Goal: Task Accomplishment & Management: Complete application form

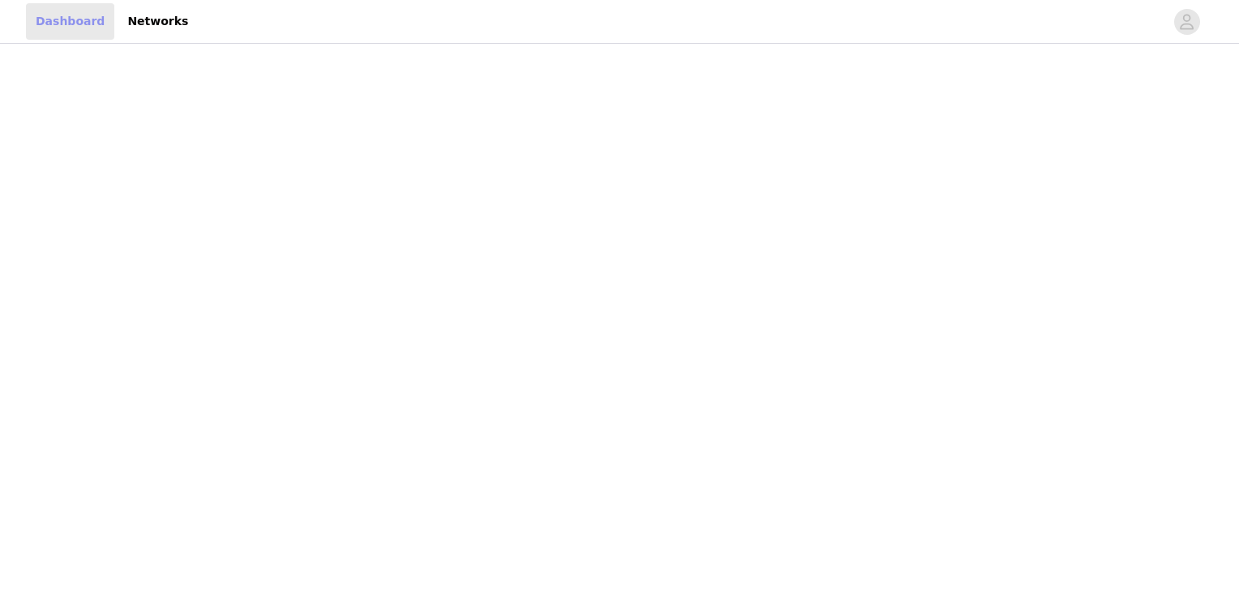
drag, startPoint x: 0, startPoint y: 0, endPoint x: 83, endPoint y: 27, distance: 87.7
click at [83, 27] on link "Dashboard" at bounding box center [70, 21] width 88 height 36
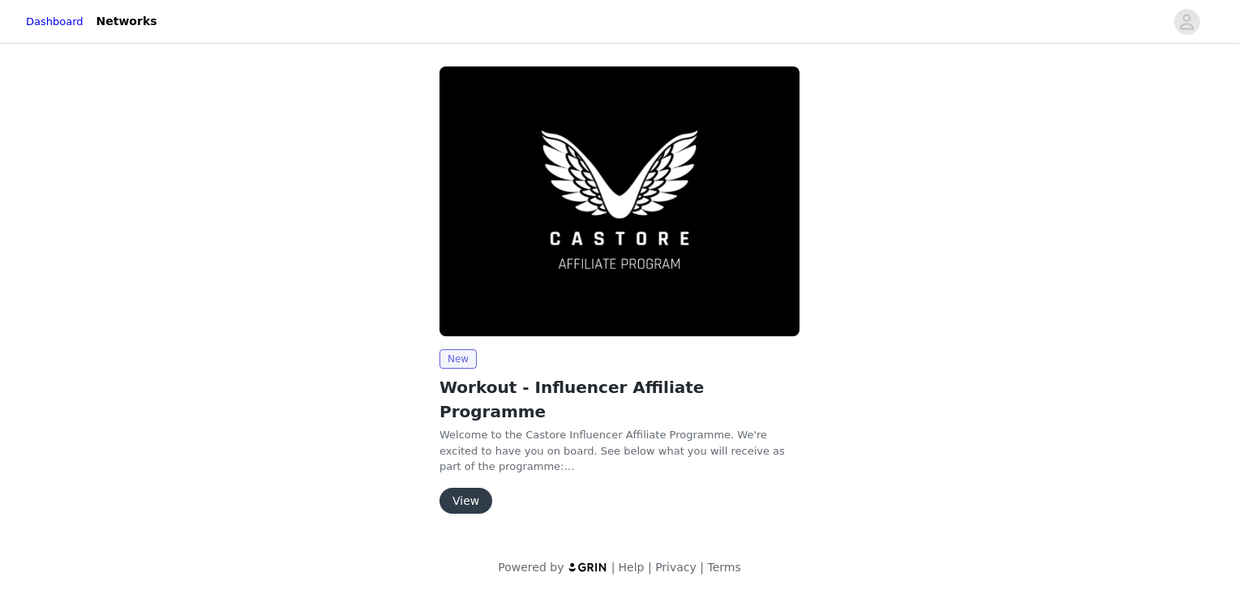
click at [470, 488] on button "View" at bounding box center [465, 501] width 53 height 26
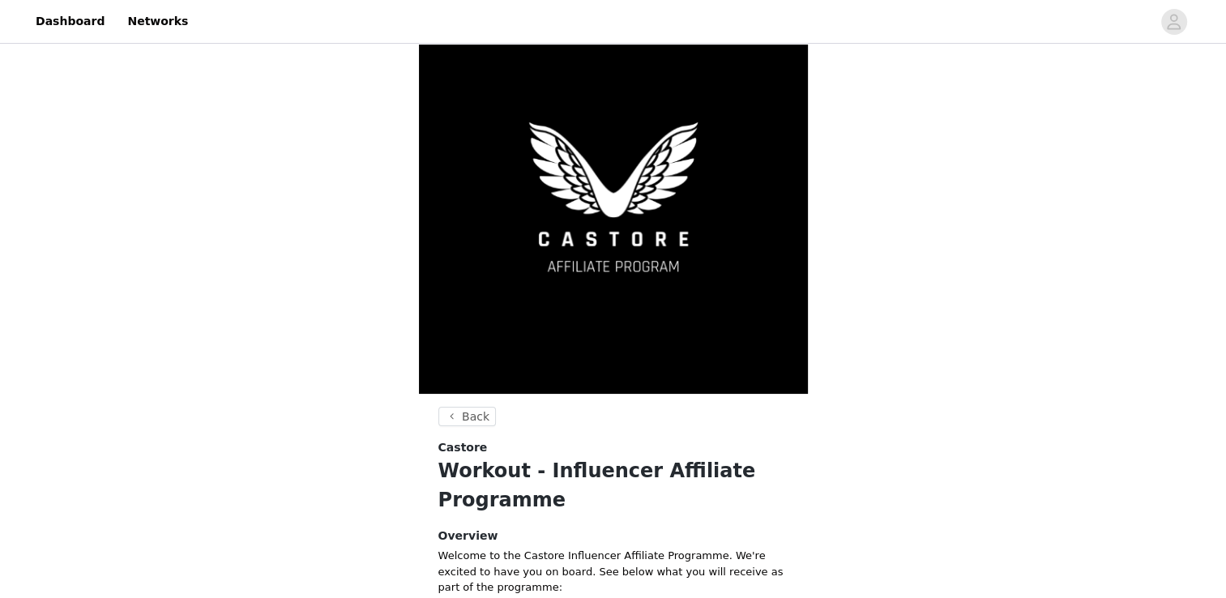
scroll to position [62, 0]
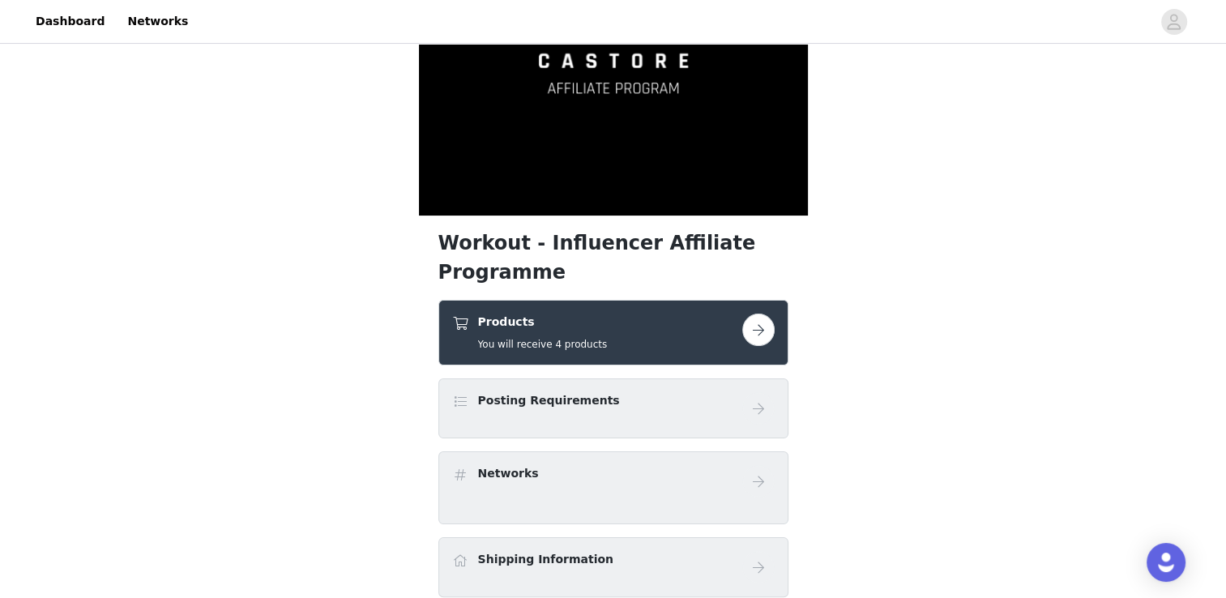
scroll to position [243, 0]
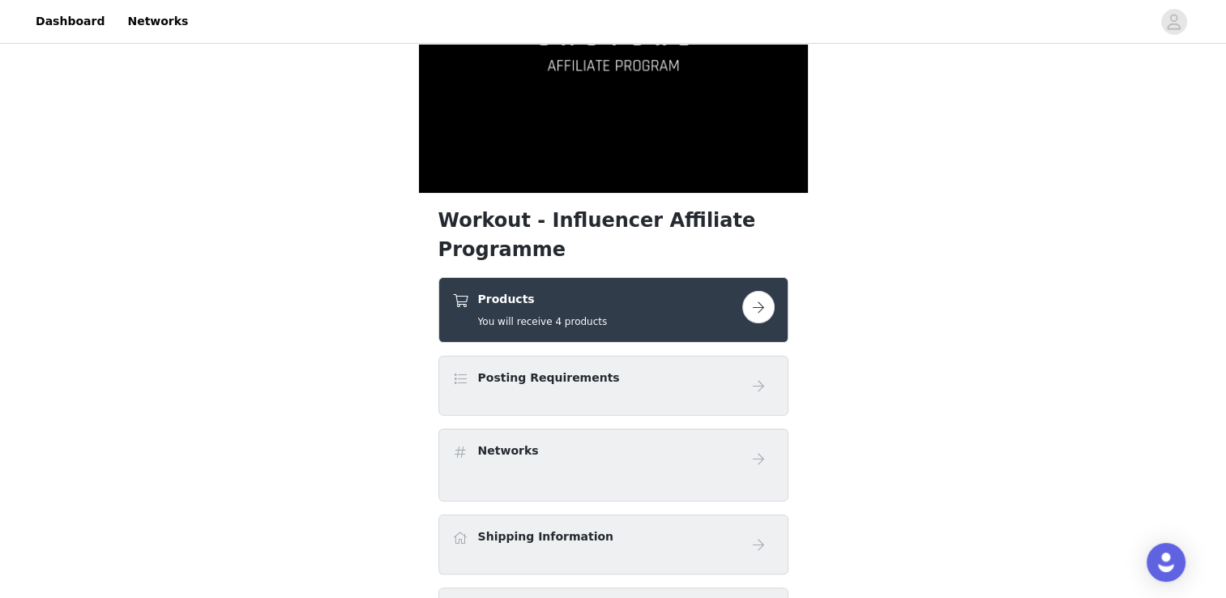
click at [755, 317] on button "button" at bounding box center [758, 307] width 32 height 32
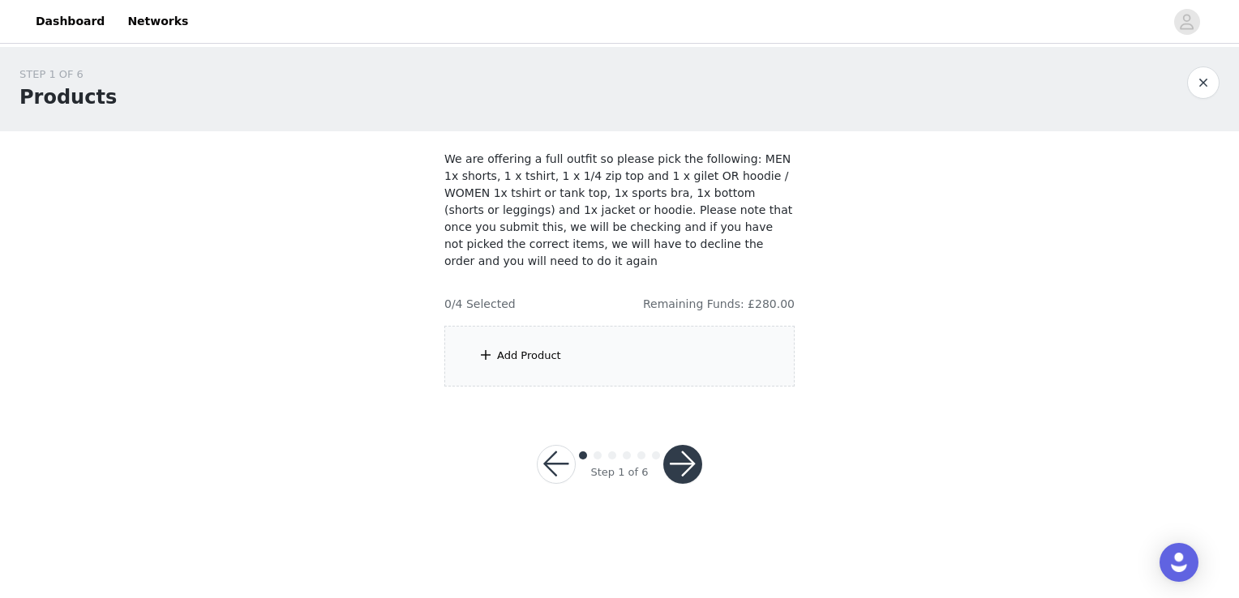
click at [677, 446] on button "button" at bounding box center [682, 464] width 39 height 39
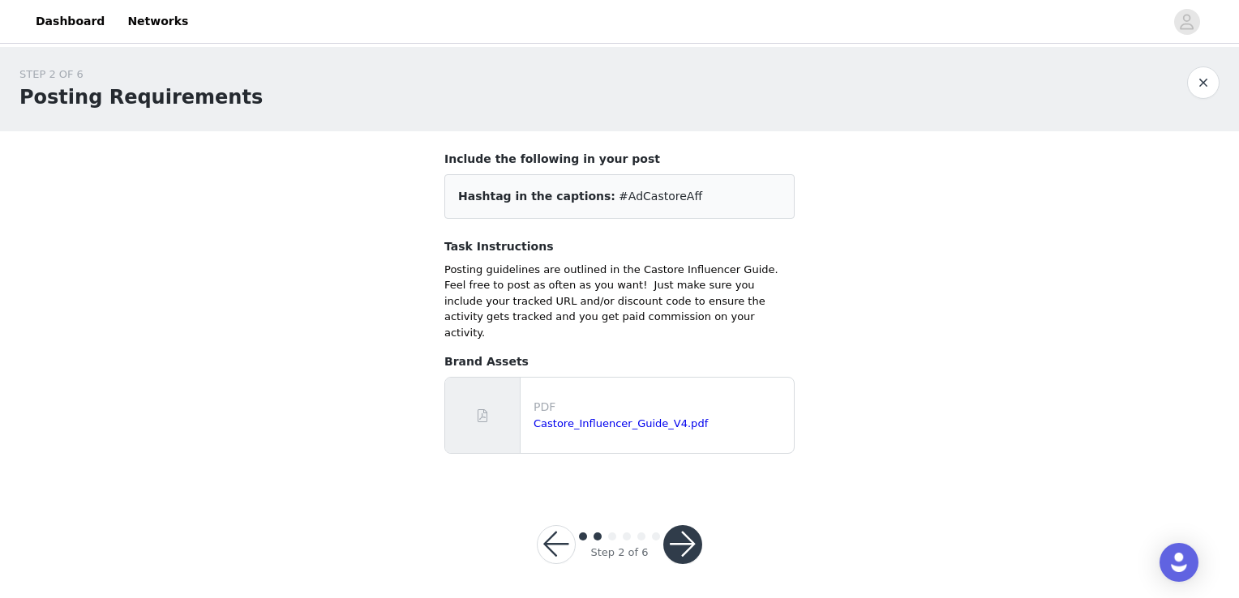
click at [678, 527] on button "button" at bounding box center [682, 544] width 39 height 39
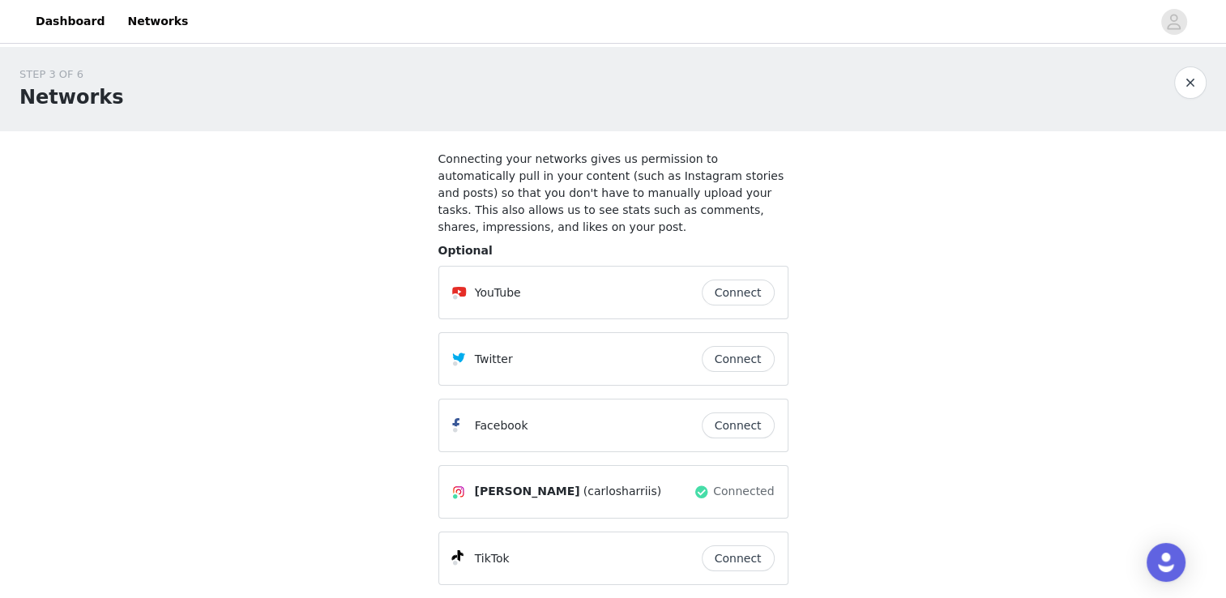
scroll to position [81, 0]
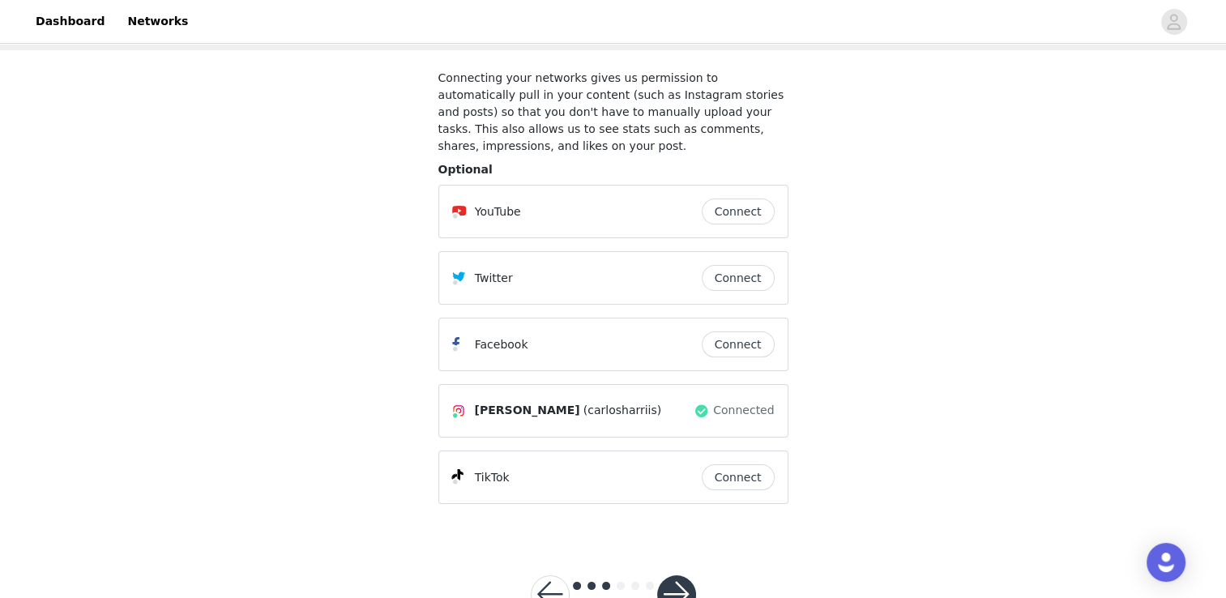
click at [669, 575] on button "button" at bounding box center [676, 594] width 39 height 39
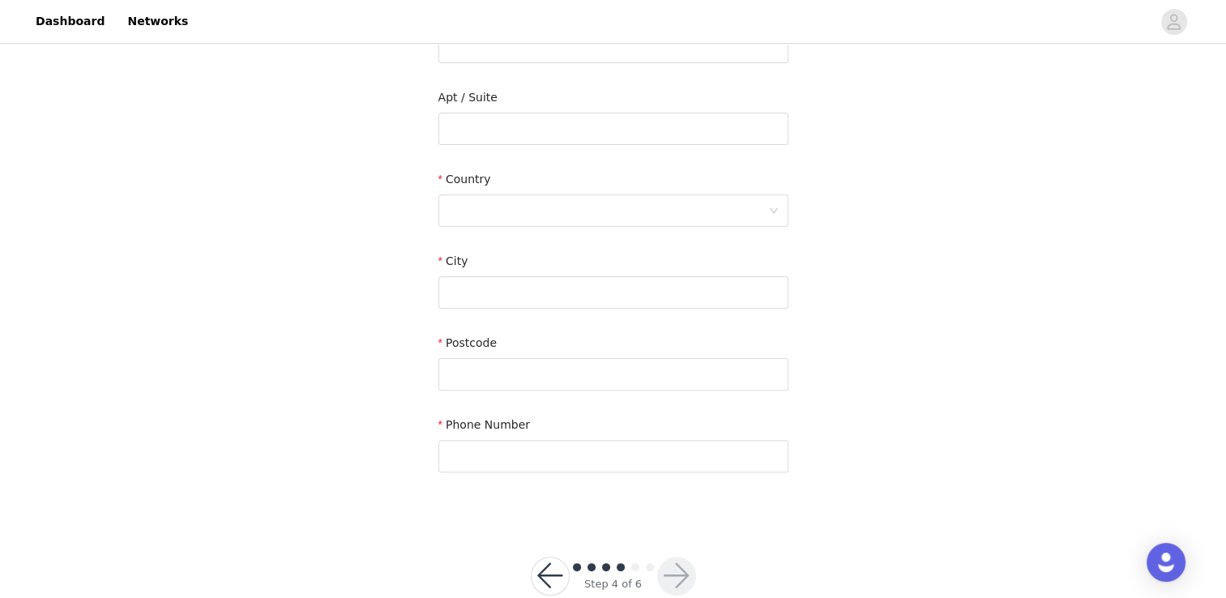
scroll to position [425, 0]
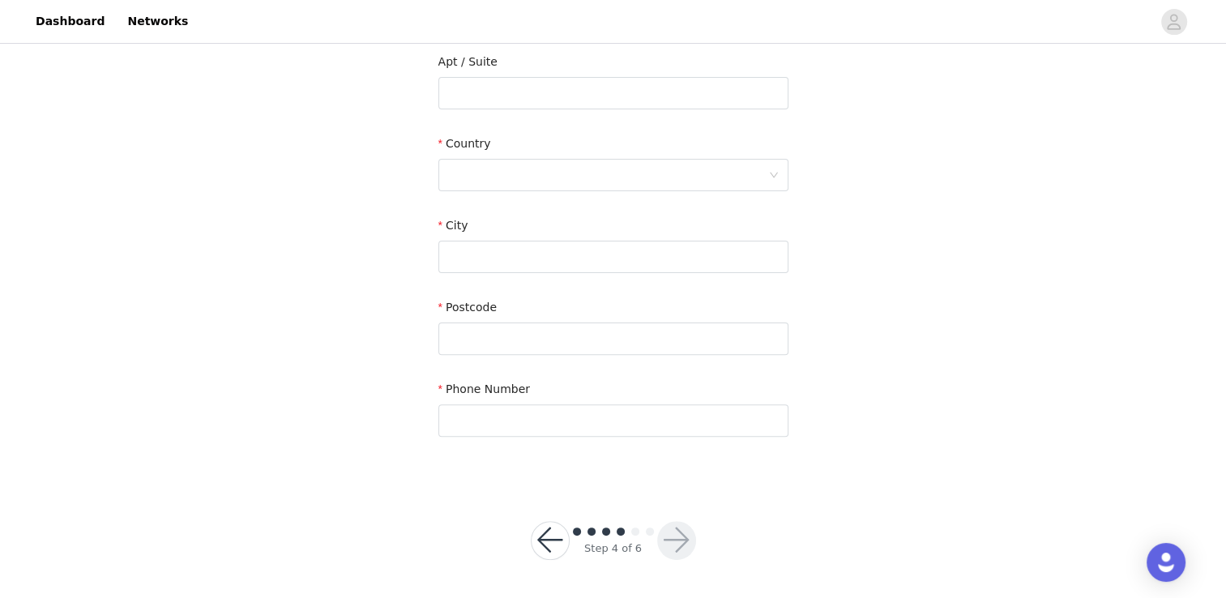
click at [556, 546] on button "button" at bounding box center [550, 540] width 39 height 39
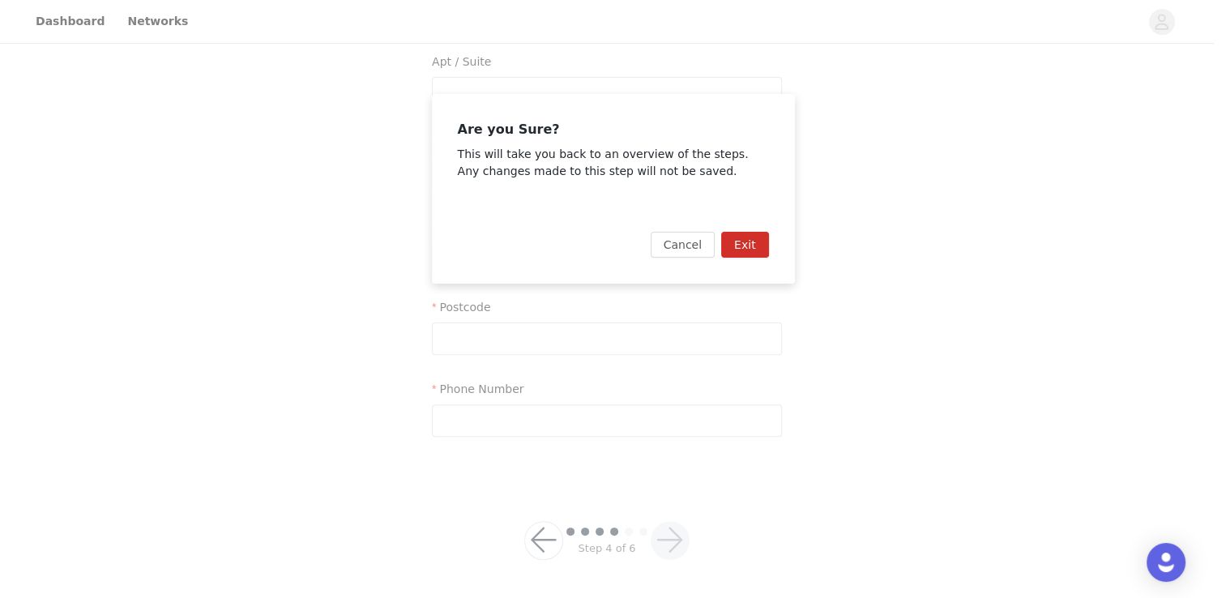
click at [734, 239] on button "Exit" at bounding box center [745, 245] width 48 height 26
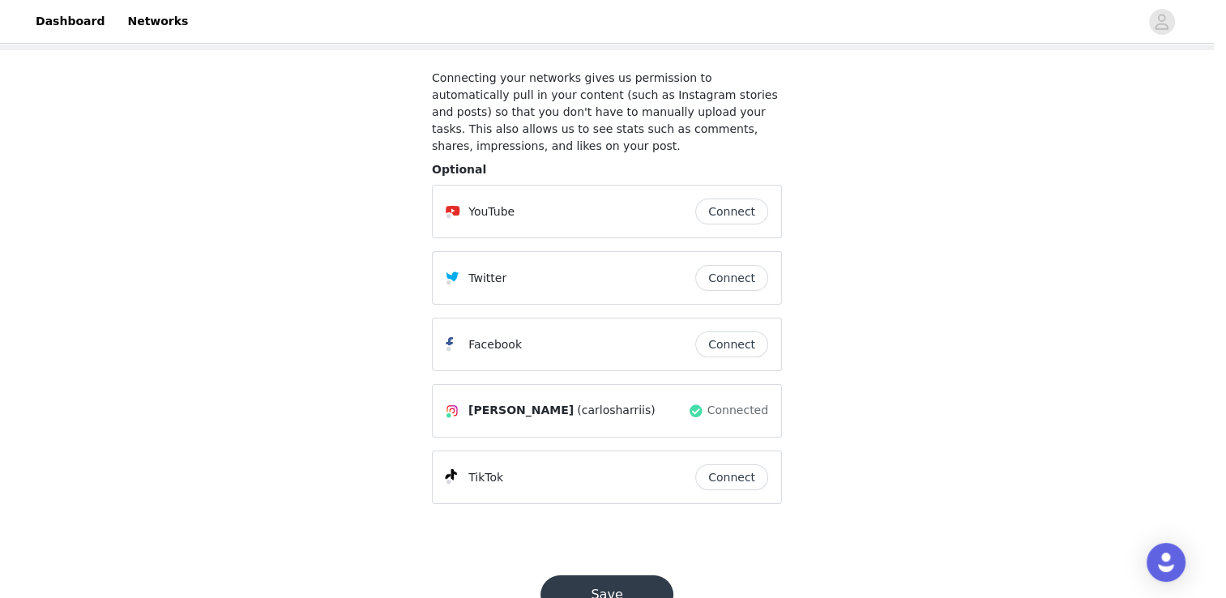
scroll to position [117, 0]
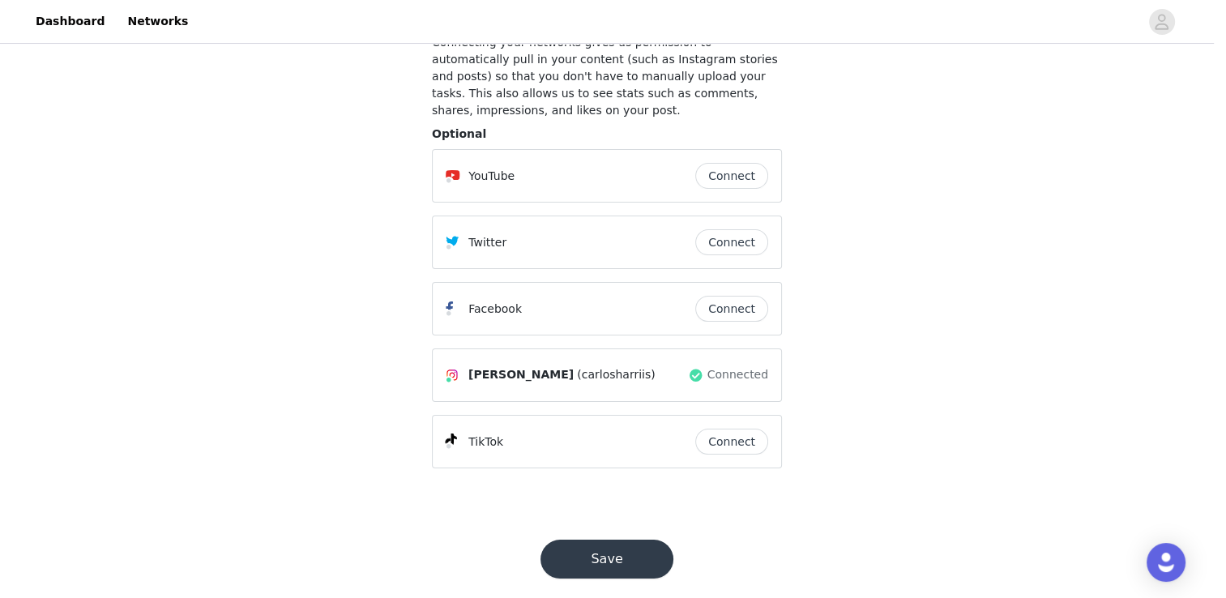
click at [597, 540] on button "Save" at bounding box center [607, 559] width 133 height 39
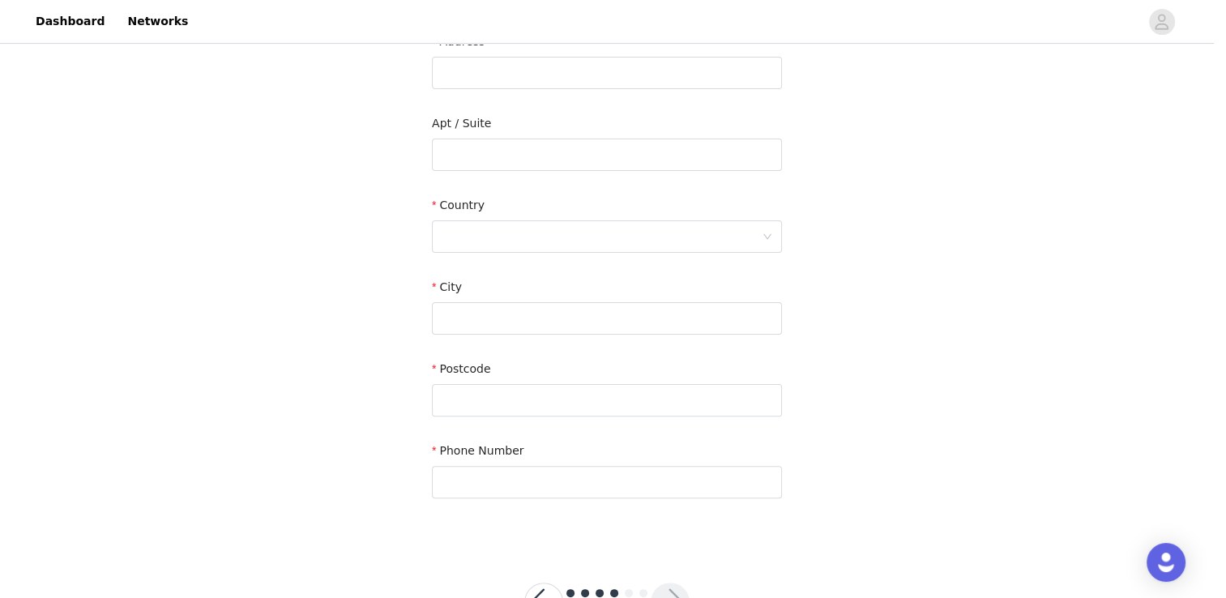
scroll to position [425, 0]
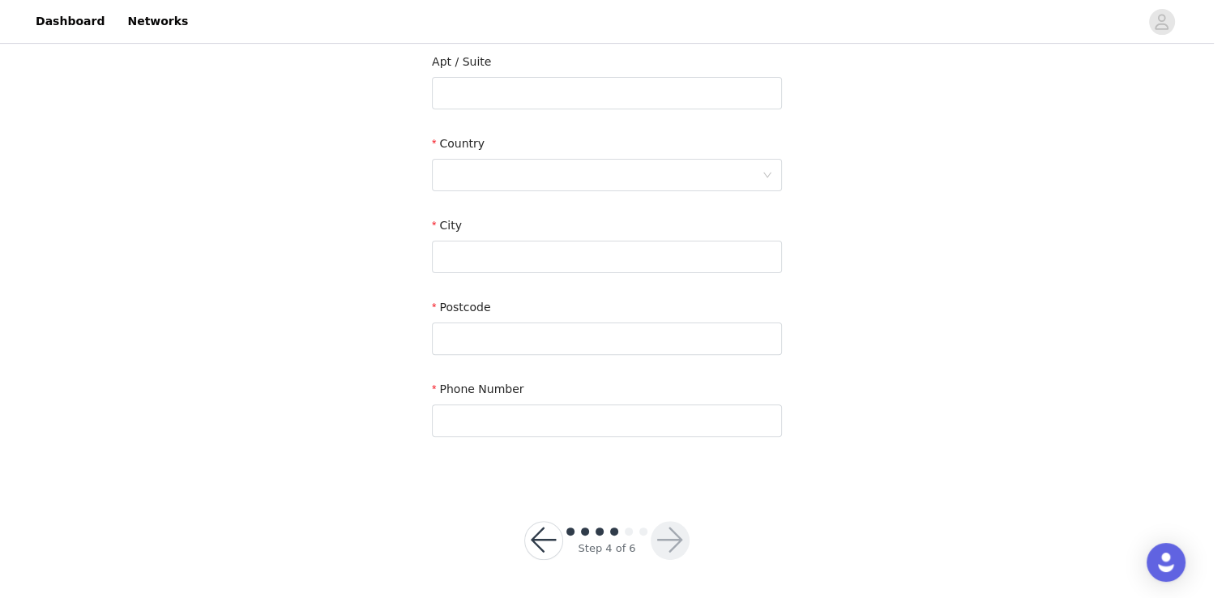
click at [548, 540] on button "button" at bounding box center [543, 540] width 39 height 39
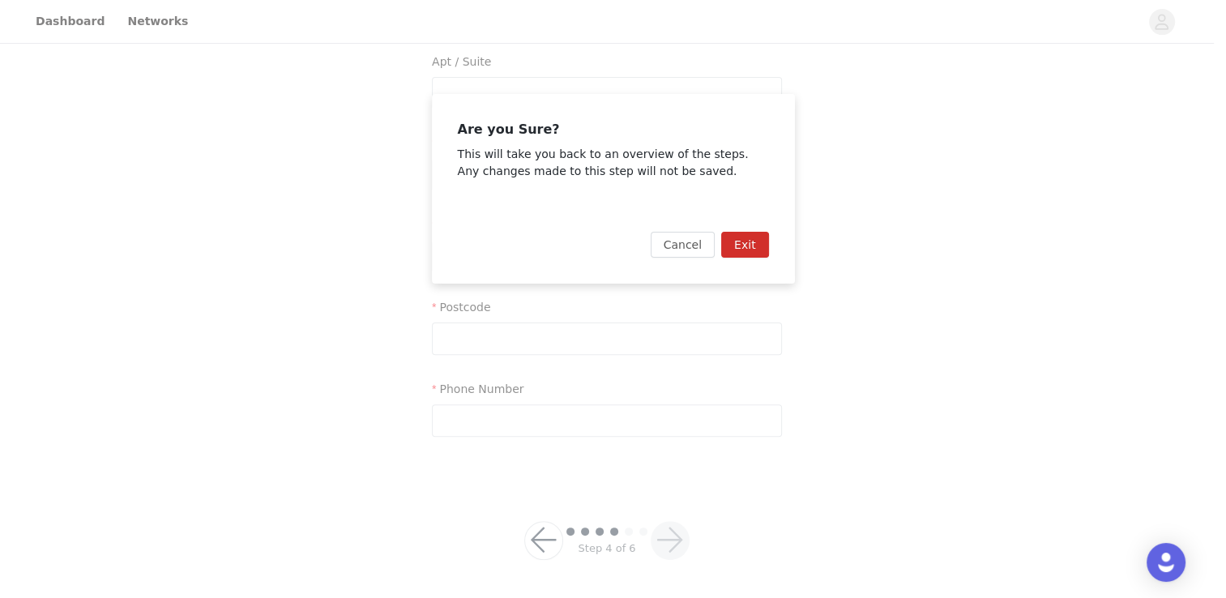
click at [731, 247] on button "Exit" at bounding box center [745, 245] width 48 height 26
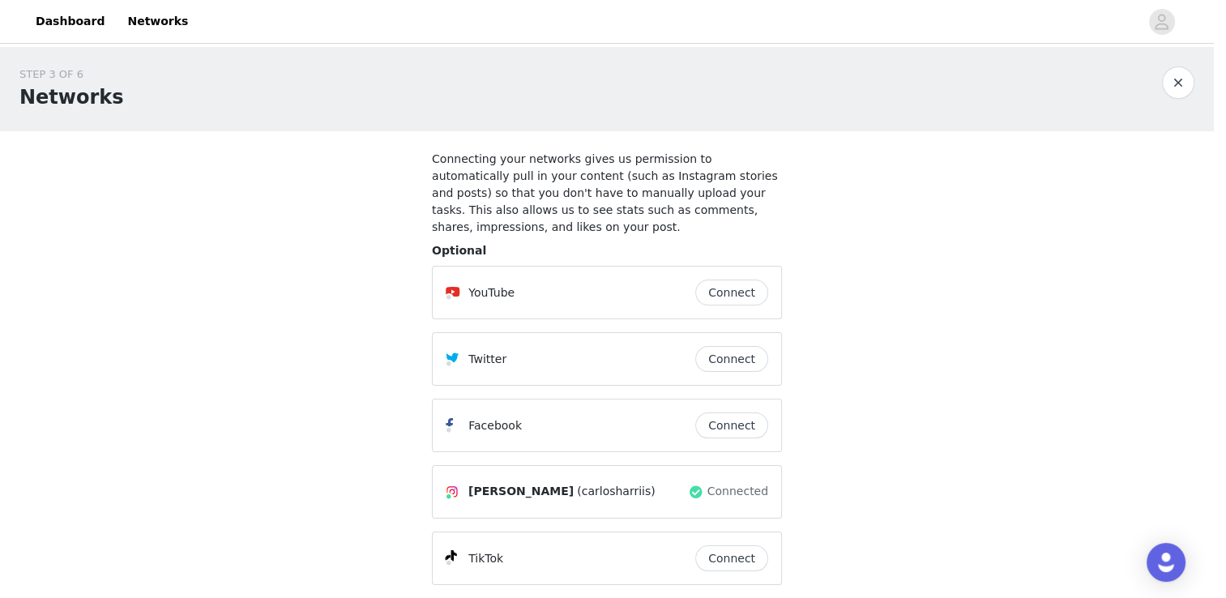
scroll to position [117, 0]
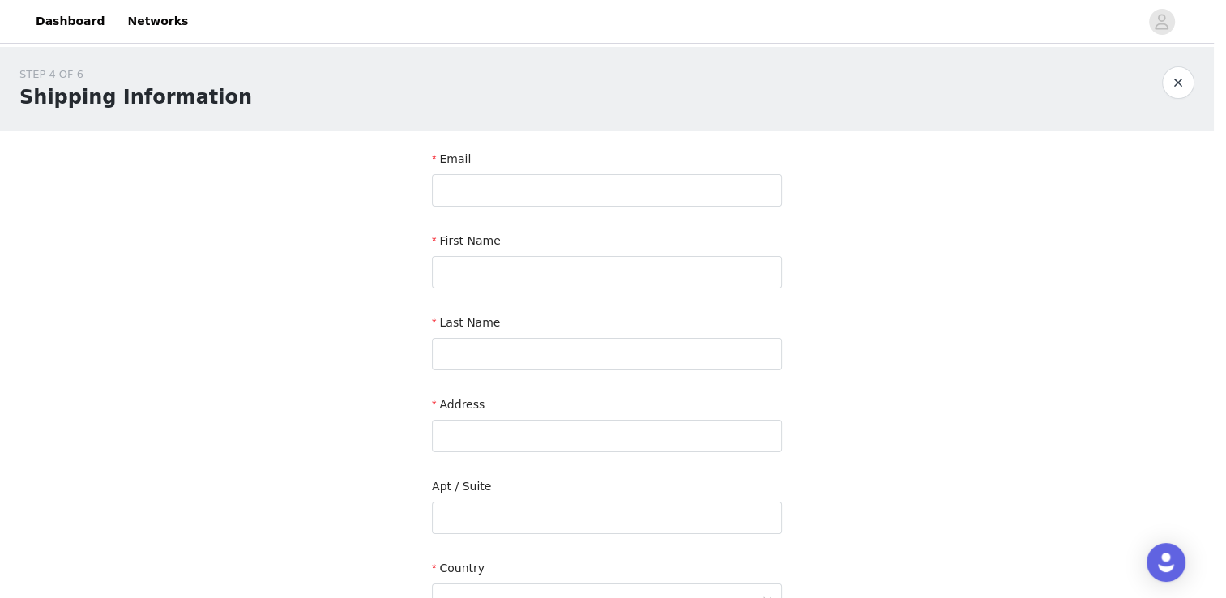
click at [1170, 83] on button "button" at bounding box center [1178, 82] width 32 height 32
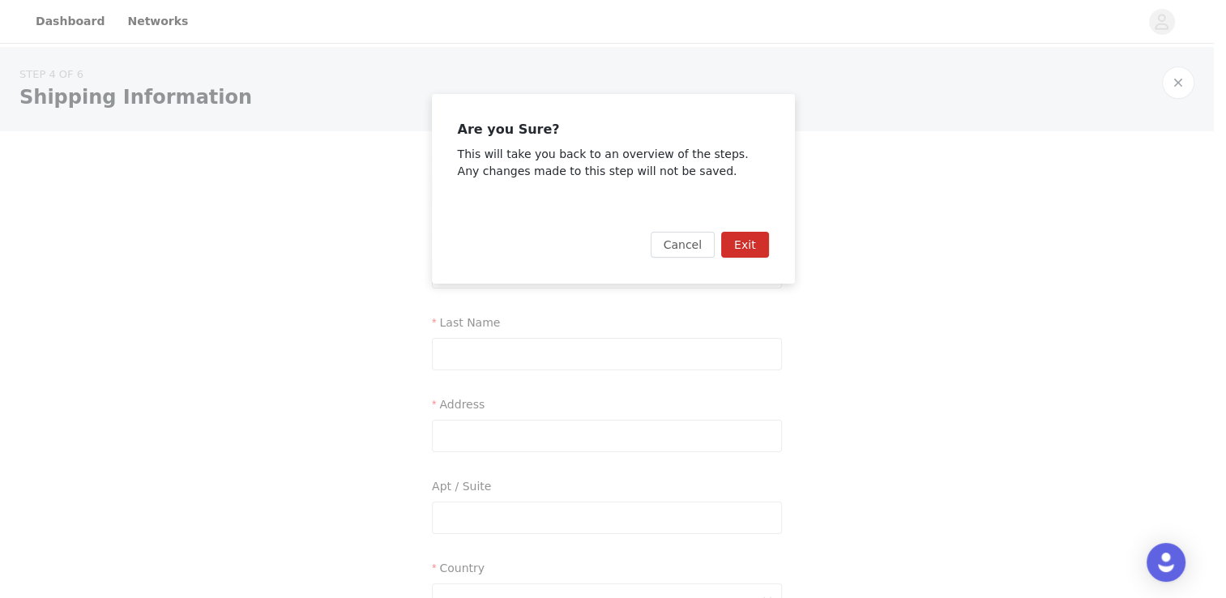
click at [733, 244] on button "Exit" at bounding box center [745, 245] width 48 height 26
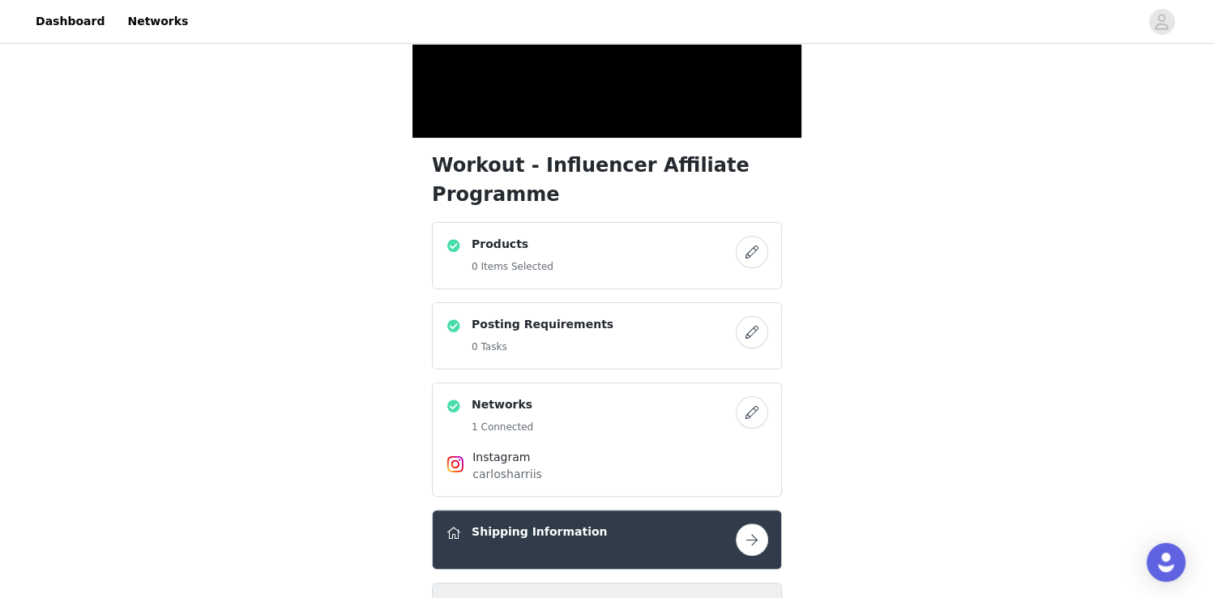
scroll to position [324, 0]
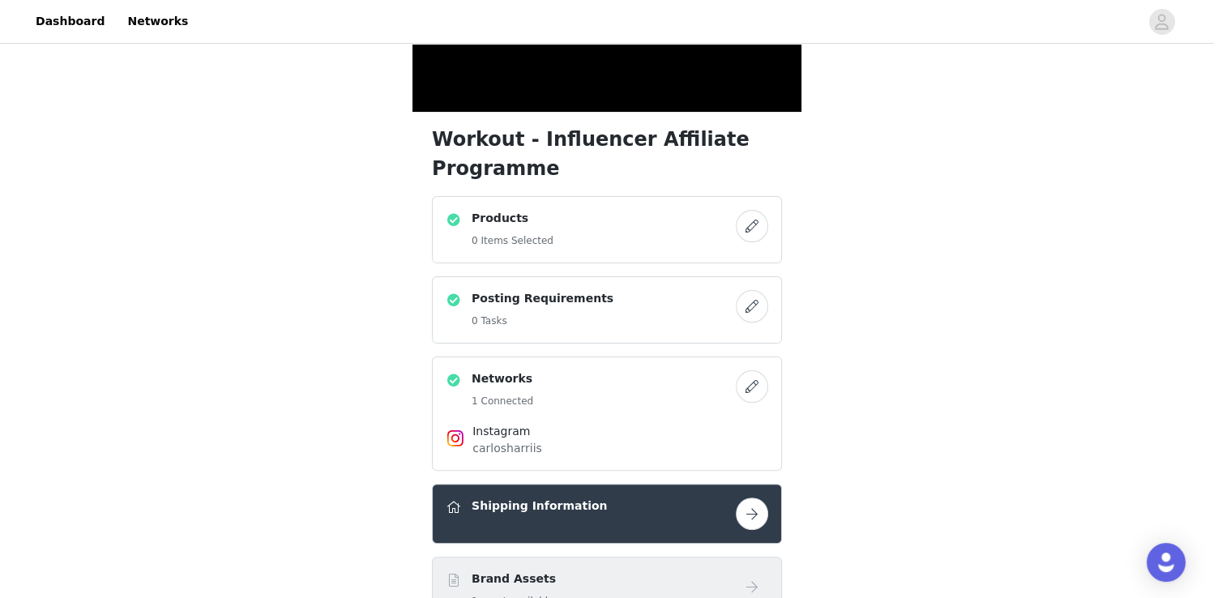
click at [647, 237] on div "Products 0 Items Selected" at bounding box center [591, 230] width 290 height 40
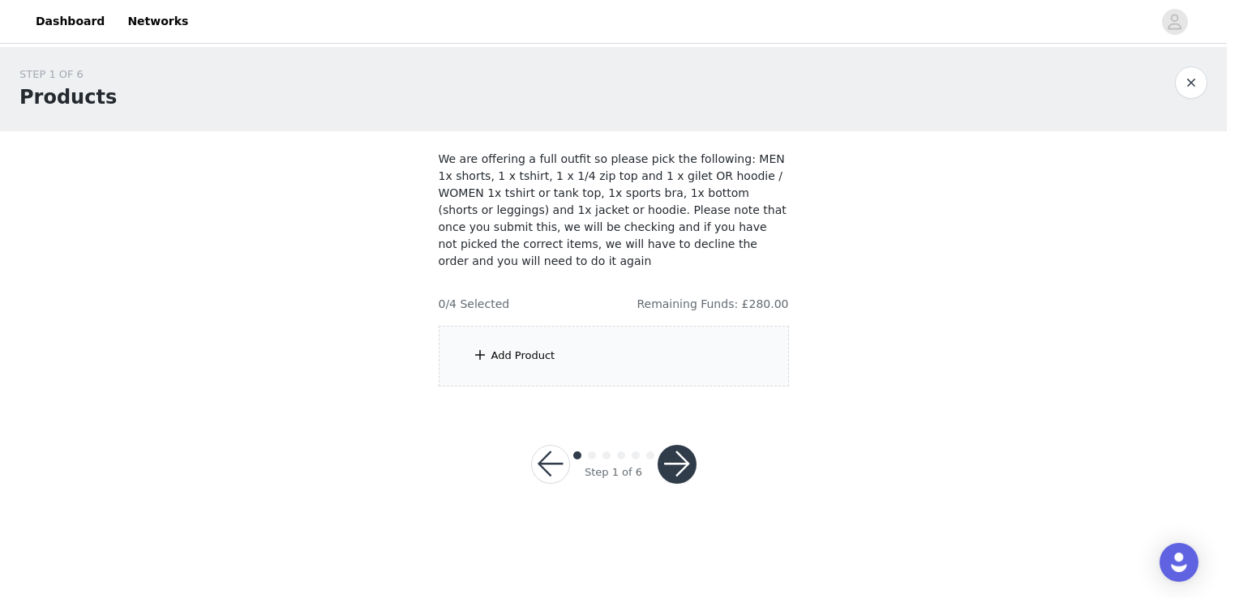
click at [532, 348] on div "Add Product" at bounding box center [523, 356] width 64 height 16
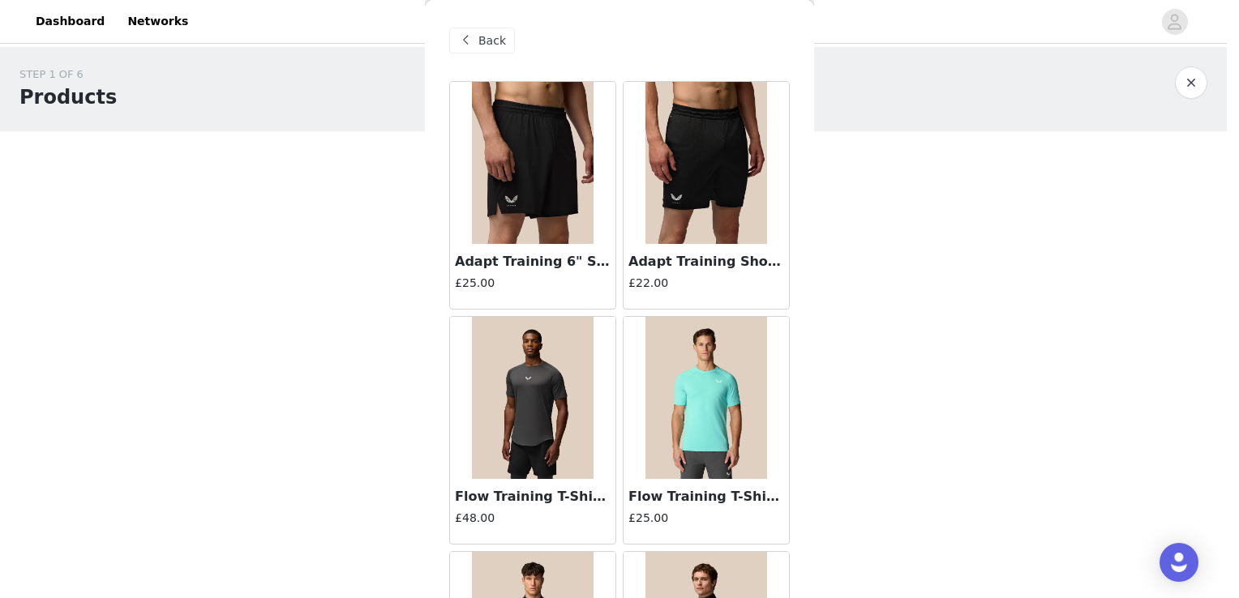
click at [651, 189] on img at bounding box center [706, 163] width 122 height 162
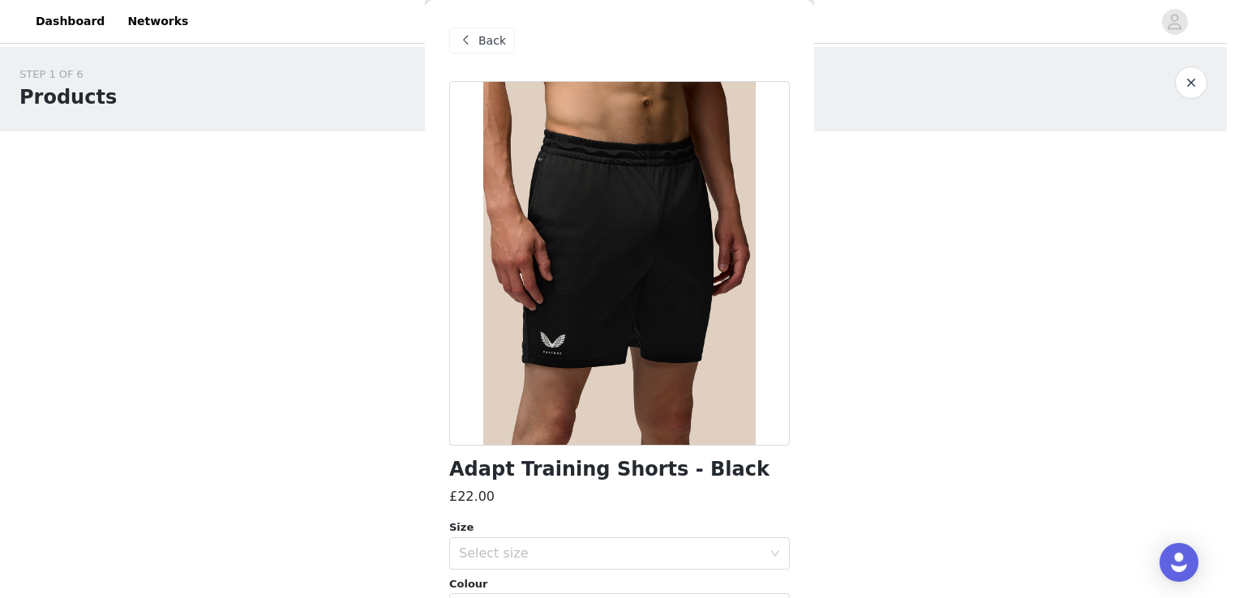
click at [491, 37] on span "Back" at bounding box center [492, 40] width 28 height 17
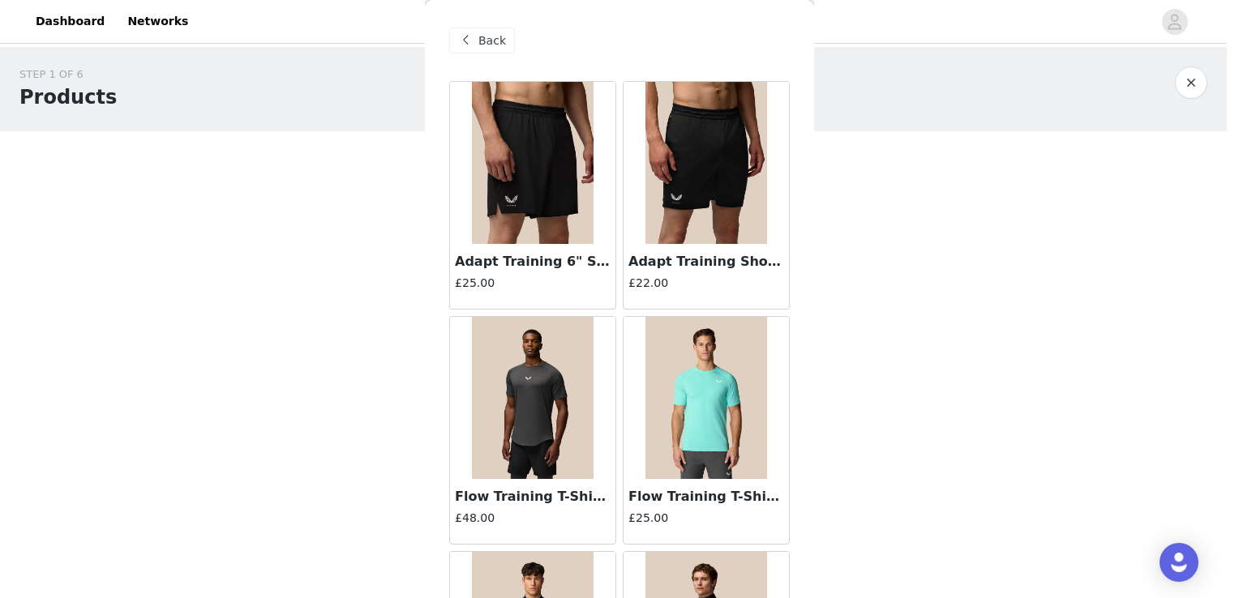
click at [528, 182] on img at bounding box center [533, 163] width 122 height 162
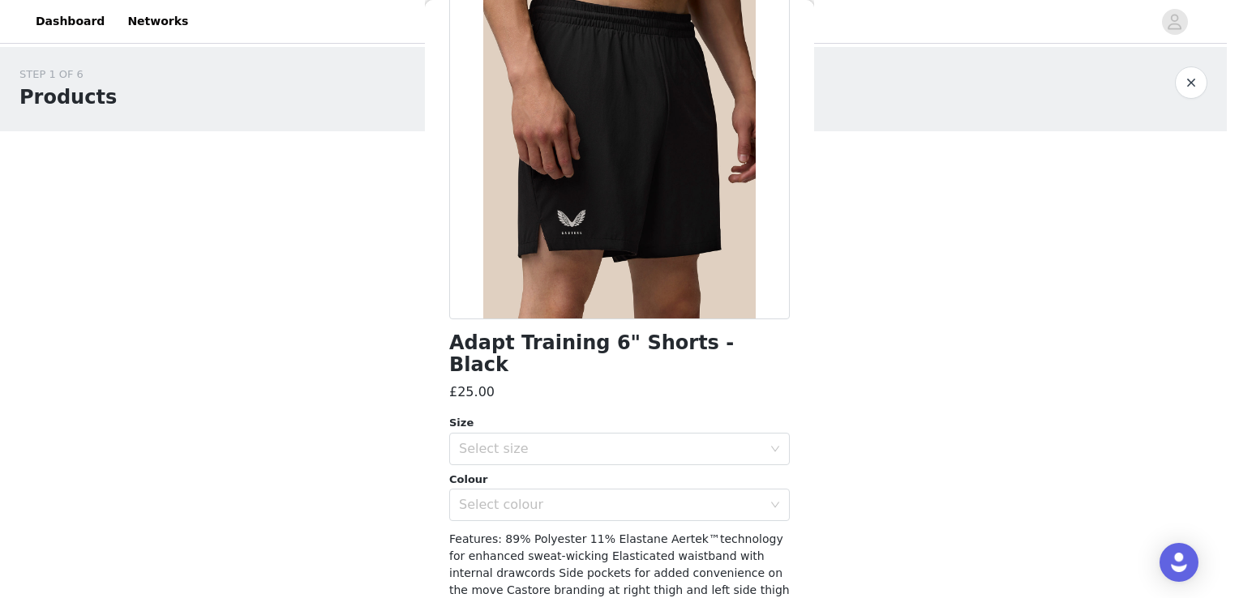
scroll to position [162, 0]
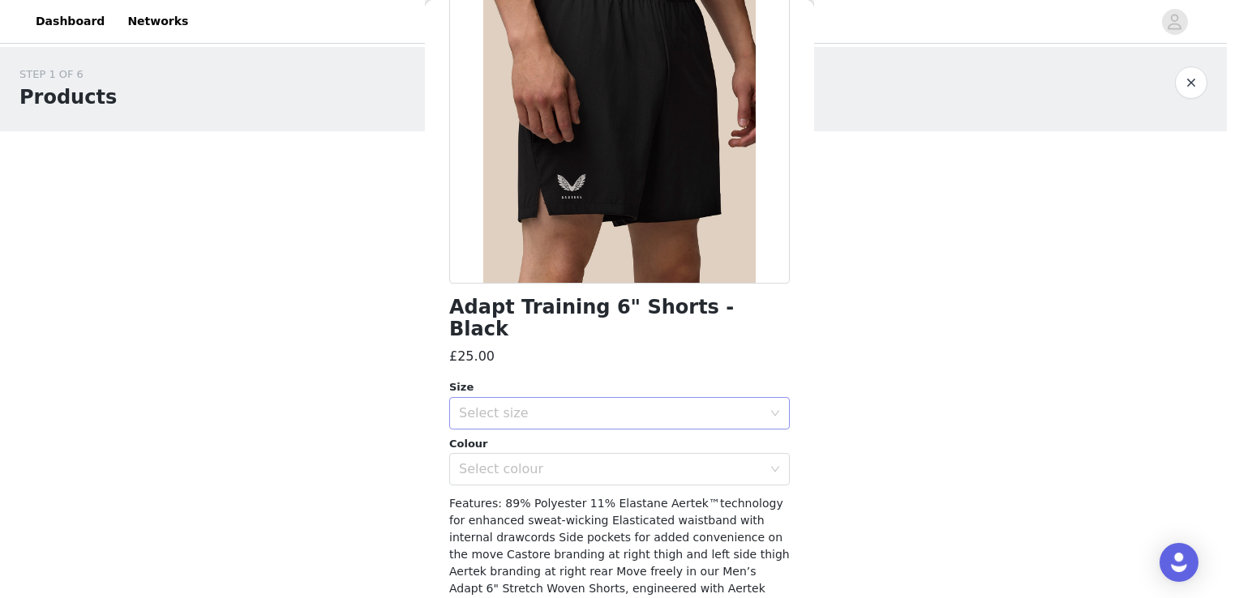
click at [678, 405] on div "Select size" at bounding box center [610, 413] width 303 height 16
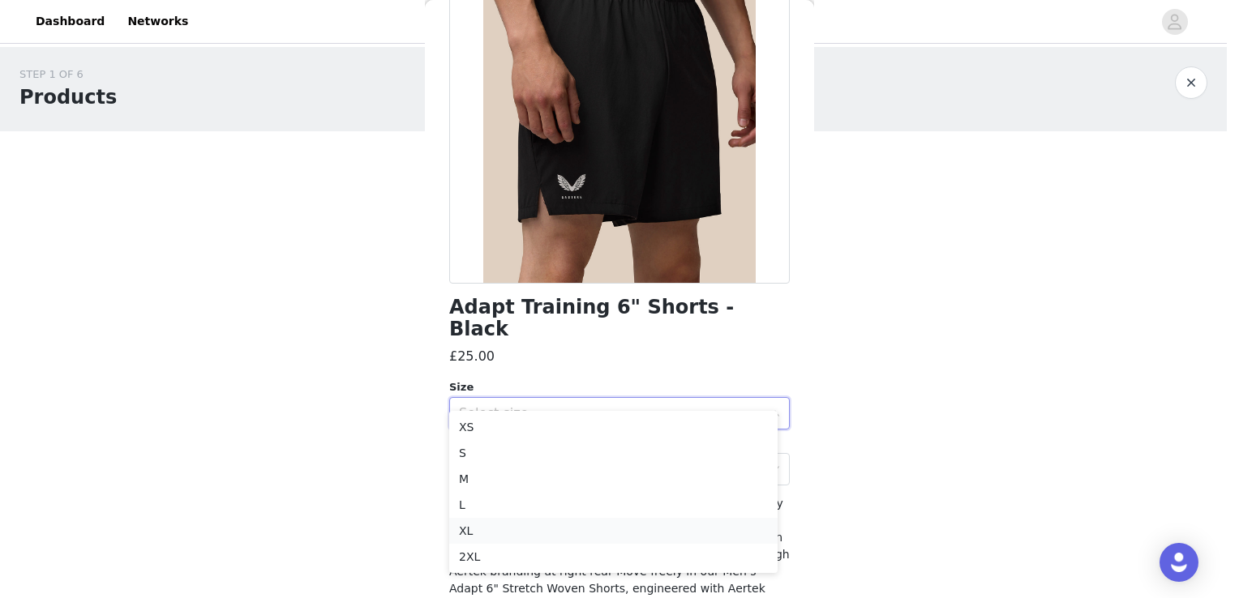
click at [471, 529] on li "XL" at bounding box center [613, 531] width 328 height 26
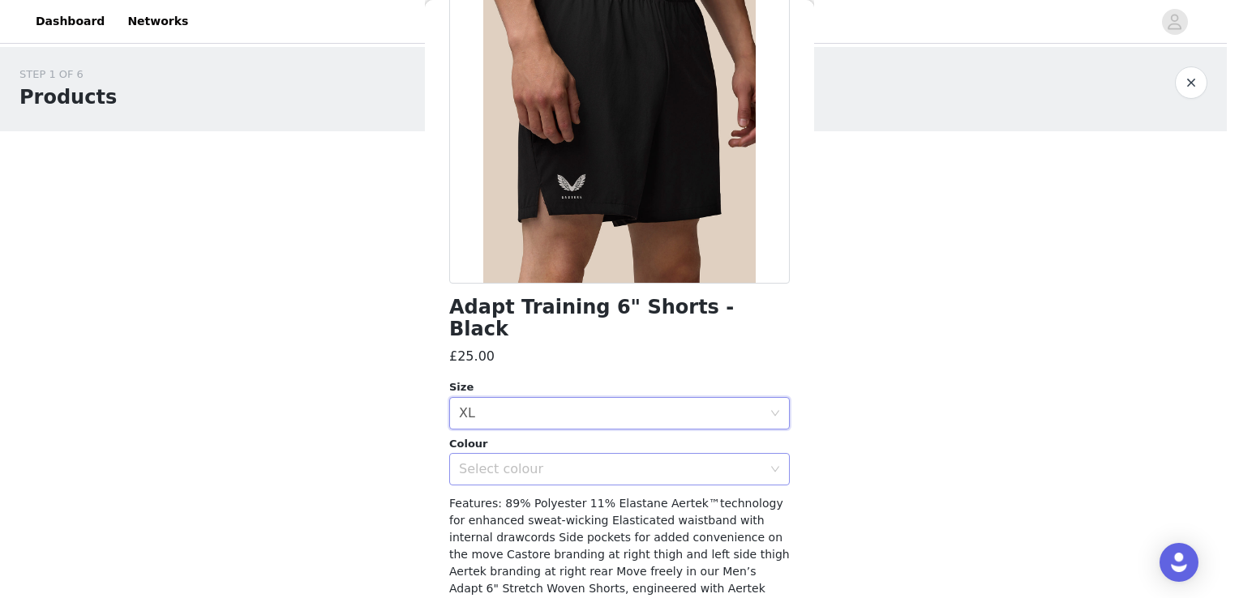
click at [580, 461] on div "Select colour" at bounding box center [610, 469] width 303 height 16
click at [533, 473] on li "BLACK" at bounding box center [613, 483] width 328 height 26
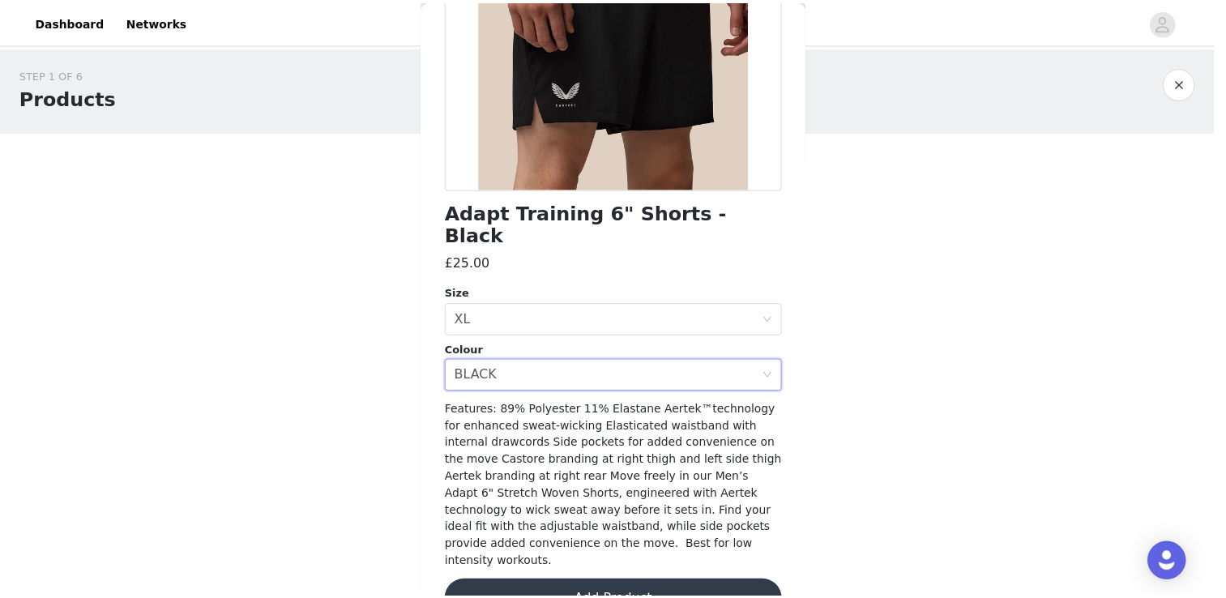
scroll to position [258, 0]
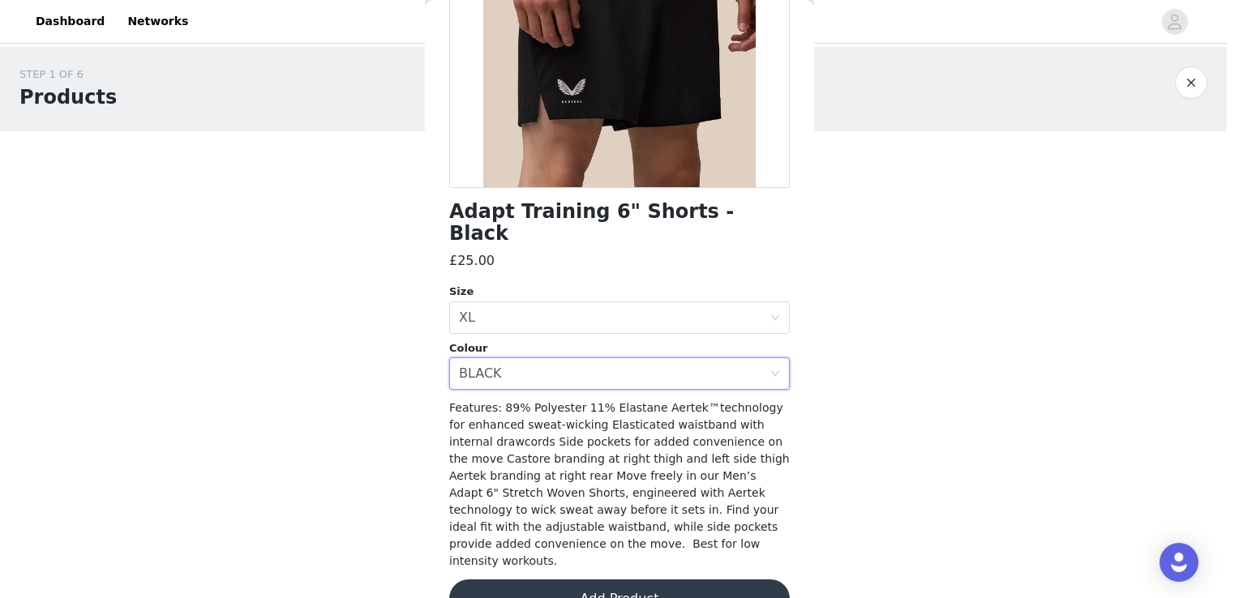
click at [653, 580] on button "Add Product" at bounding box center [619, 599] width 340 height 39
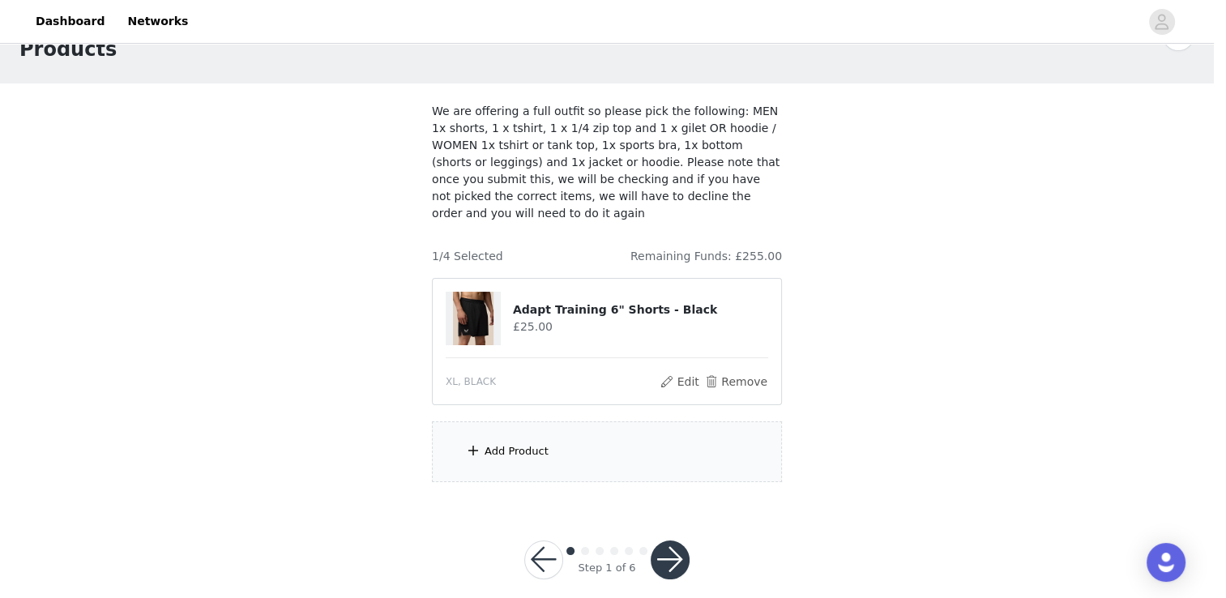
scroll to position [49, 0]
click at [515, 442] on div "Add Product" at bounding box center [517, 450] width 64 height 16
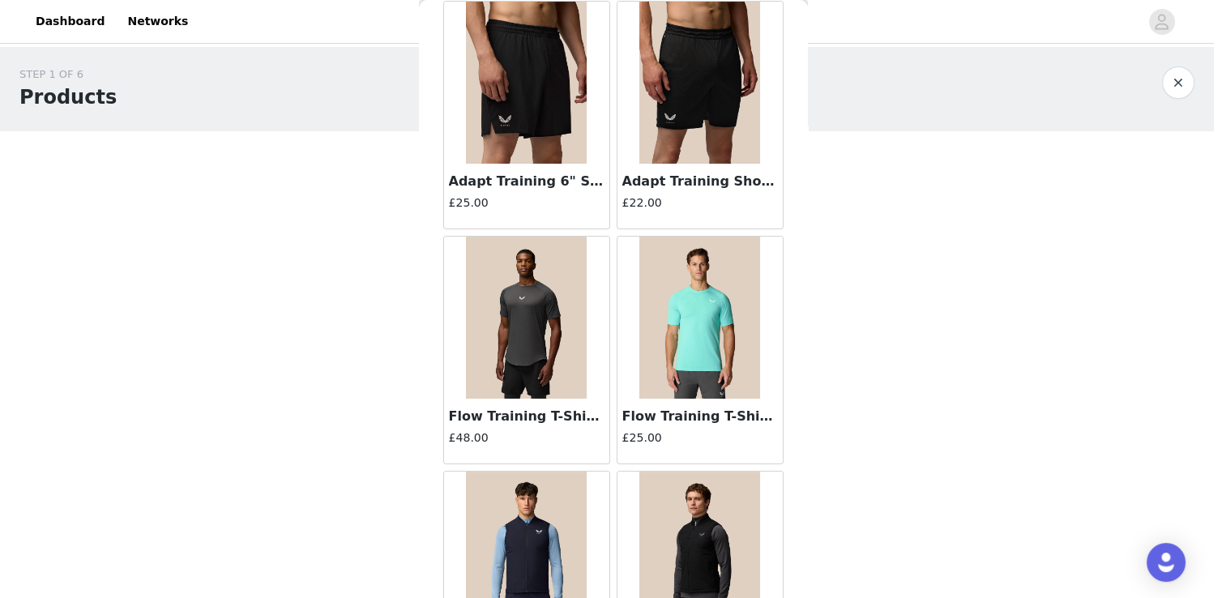
scroll to position [81, 0]
click at [1179, 74] on button "button" at bounding box center [1178, 82] width 32 height 32
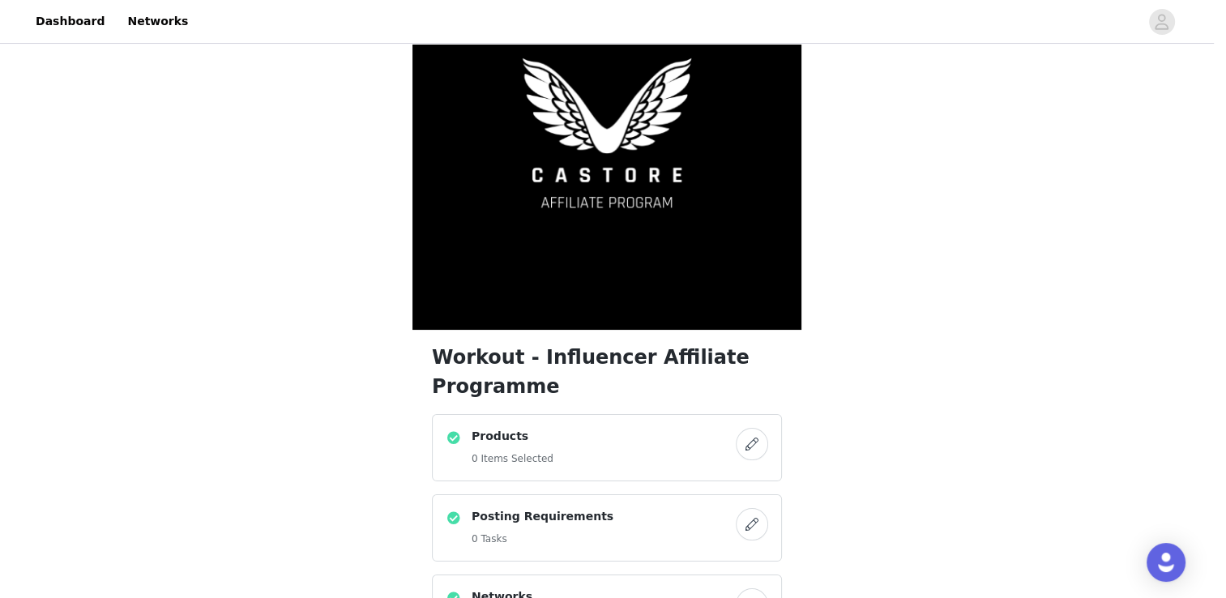
scroll to position [243, 0]
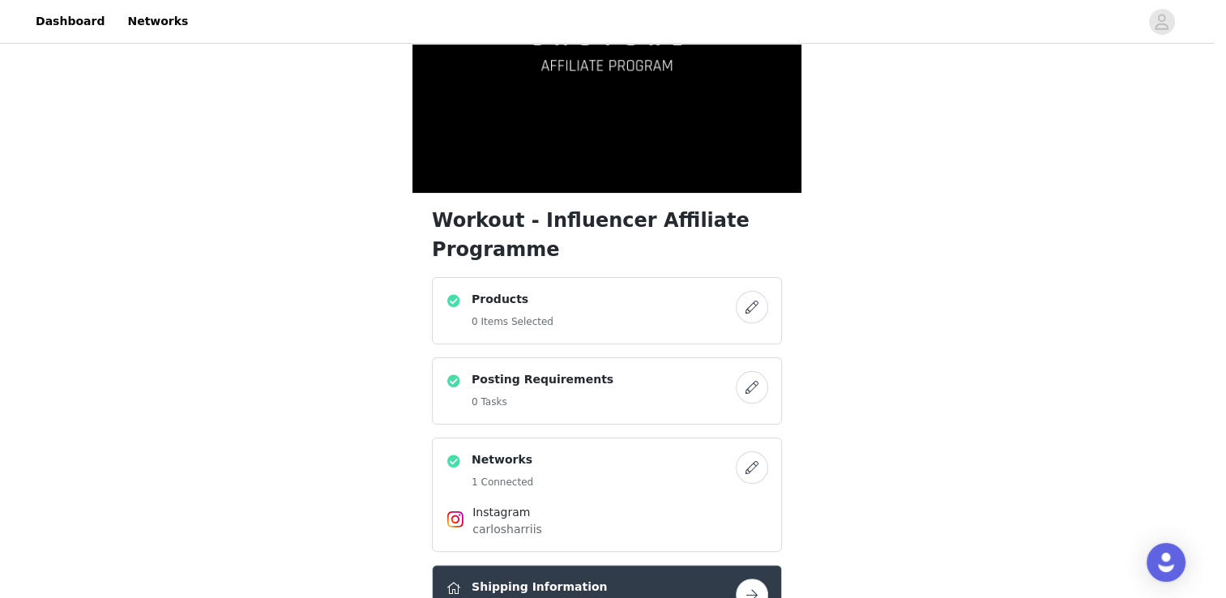
click at [717, 320] on div "Products 0 Items Selected" at bounding box center [591, 311] width 290 height 40
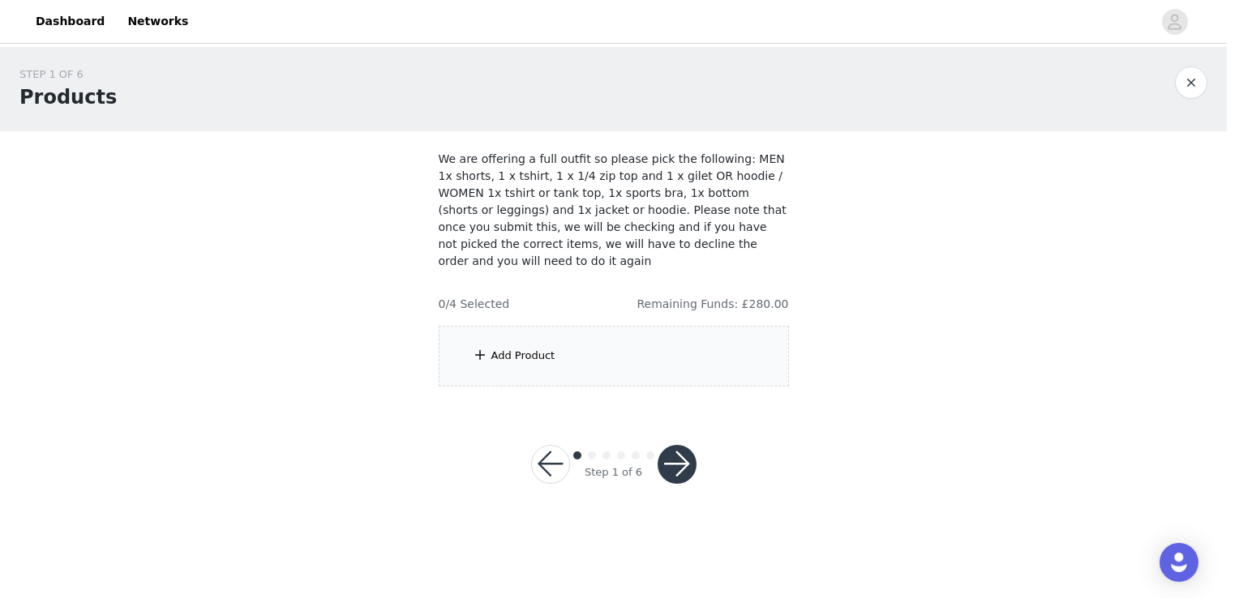
click at [555, 347] on div "Add Product" at bounding box center [614, 356] width 350 height 61
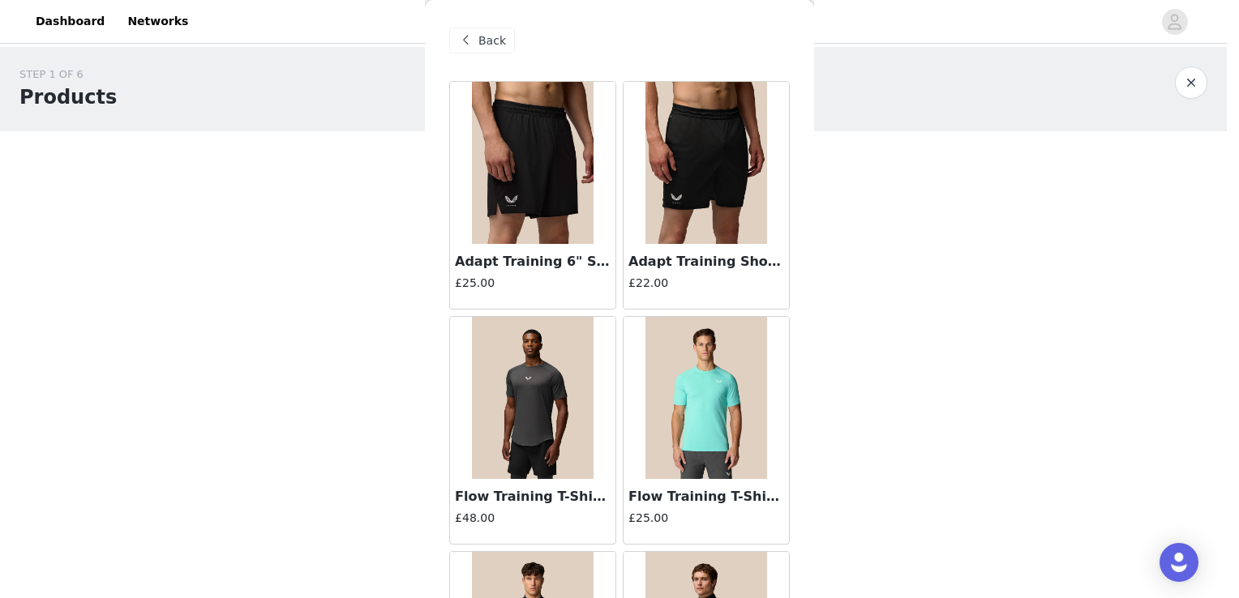
click at [543, 212] on img at bounding box center [533, 163] width 122 height 162
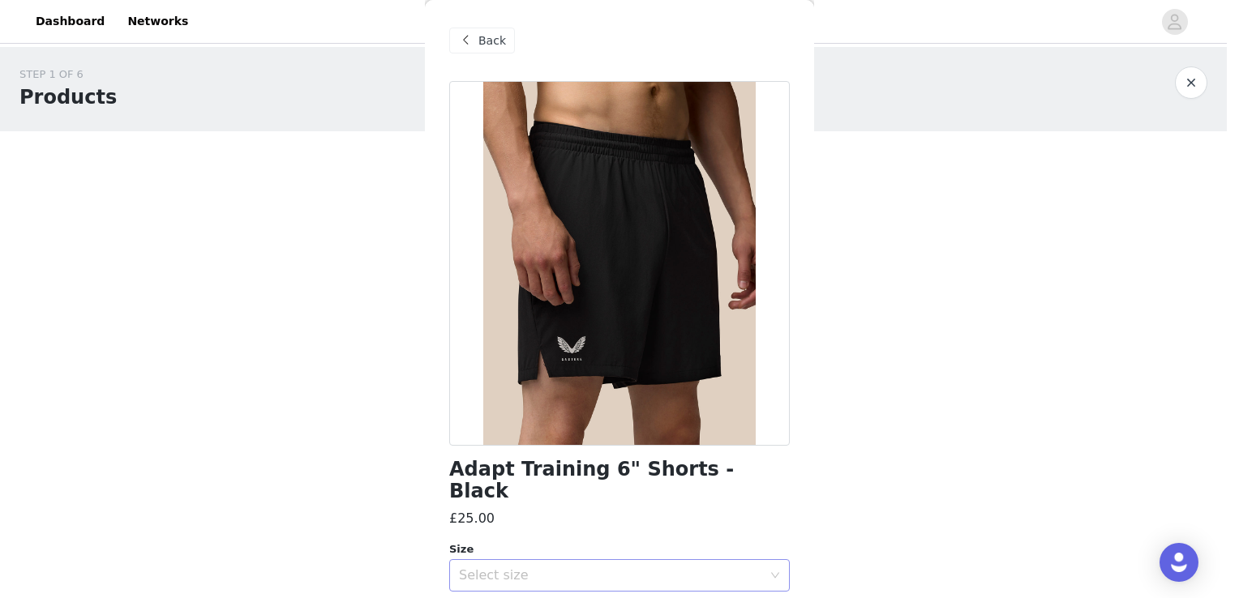
click at [584, 567] on div "Select size" at bounding box center [610, 575] width 303 height 16
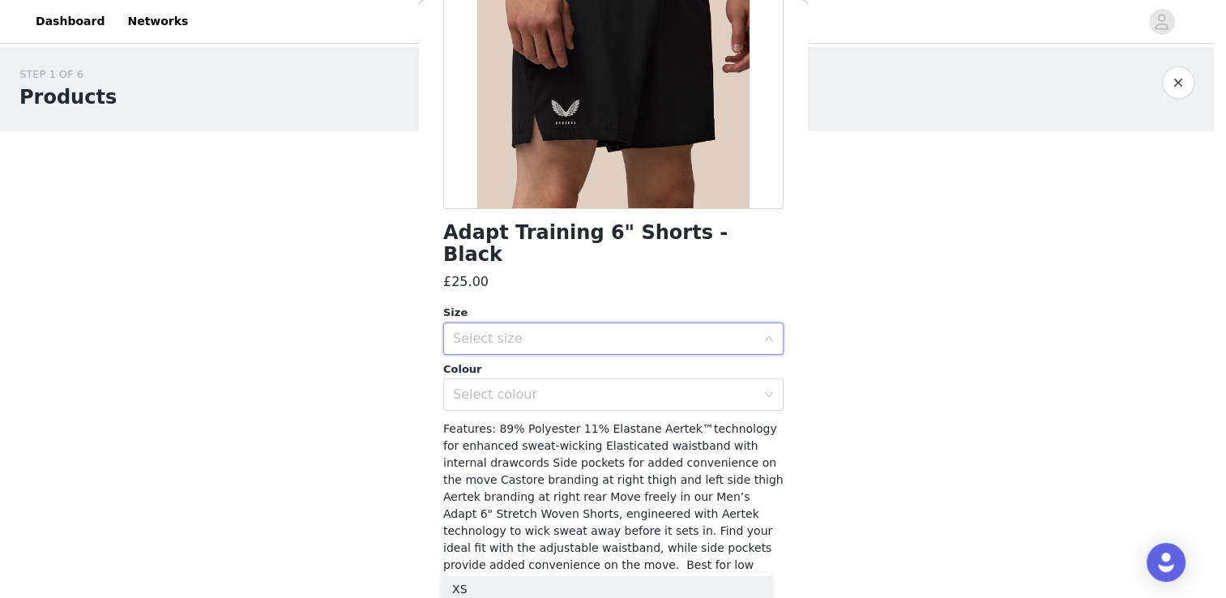
scroll to position [243, 0]
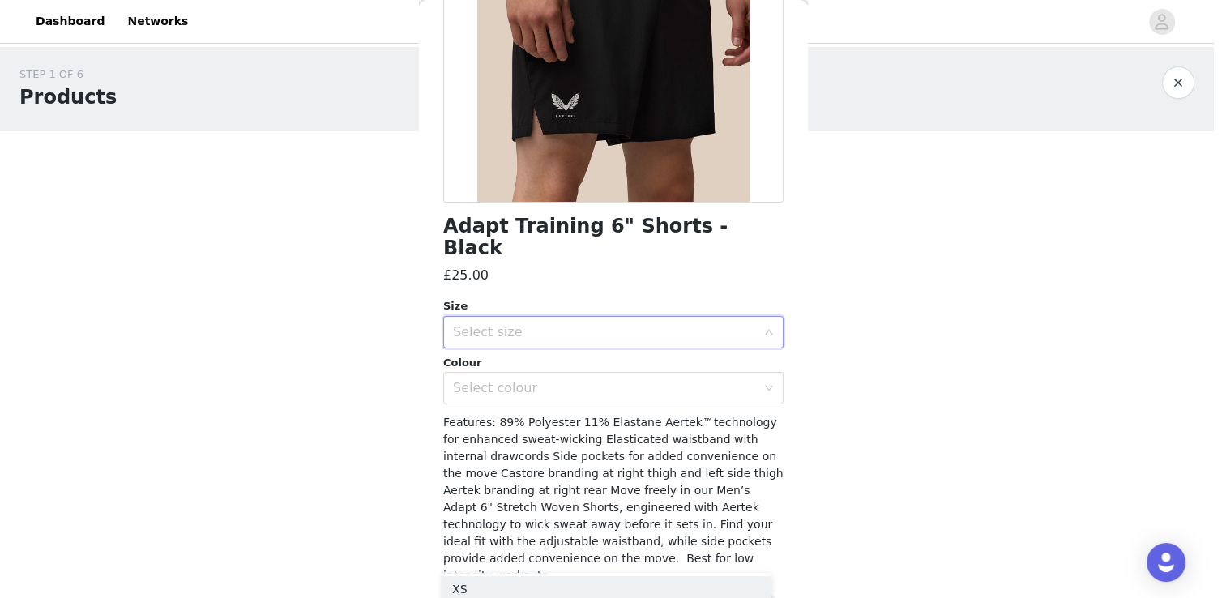
click at [605, 324] on div "Select size" at bounding box center [604, 332] width 303 height 16
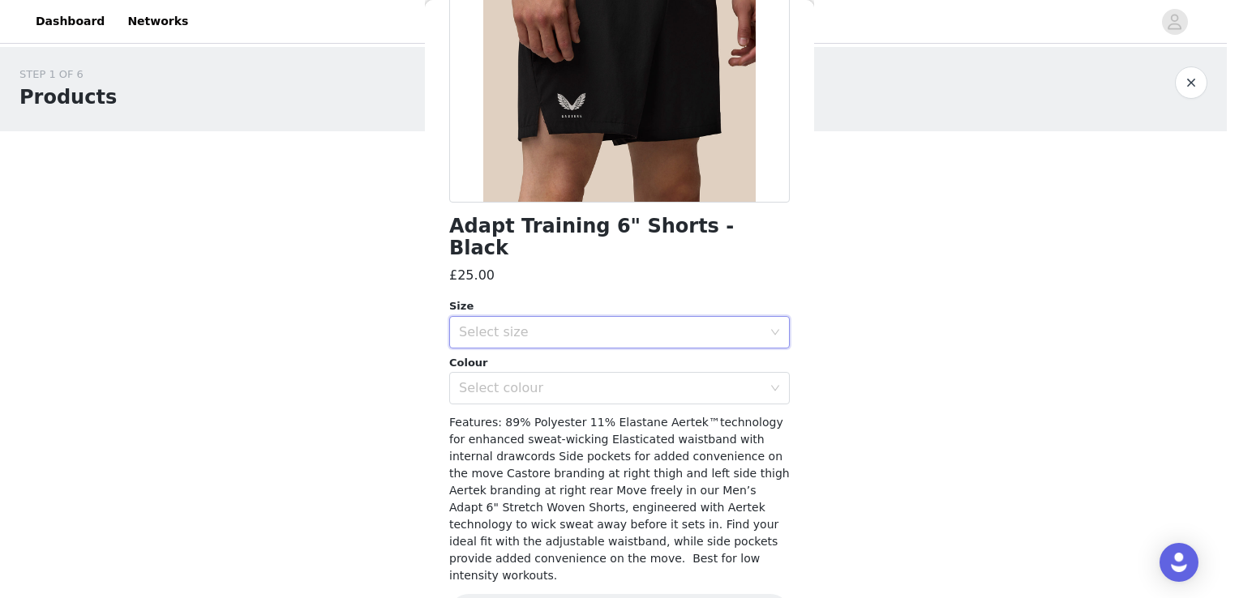
click at [770, 327] on icon "icon: down" at bounding box center [775, 332] width 10 height 10
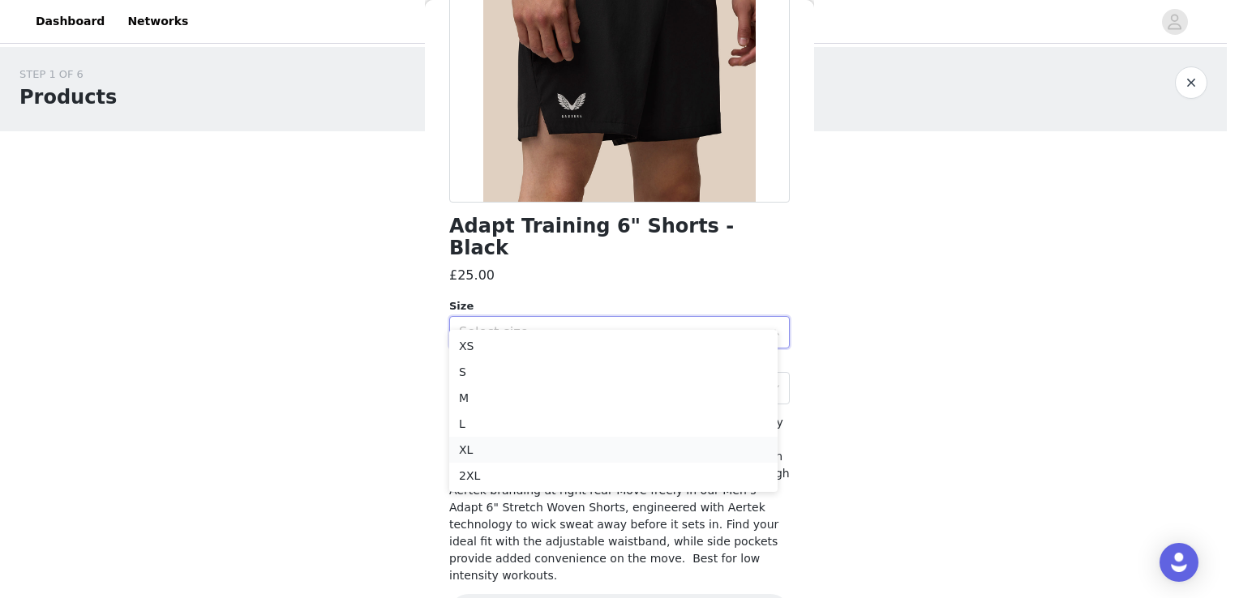
click at [483, 447] on li "XL" at bounding box center [613, 450] width 328 height 26
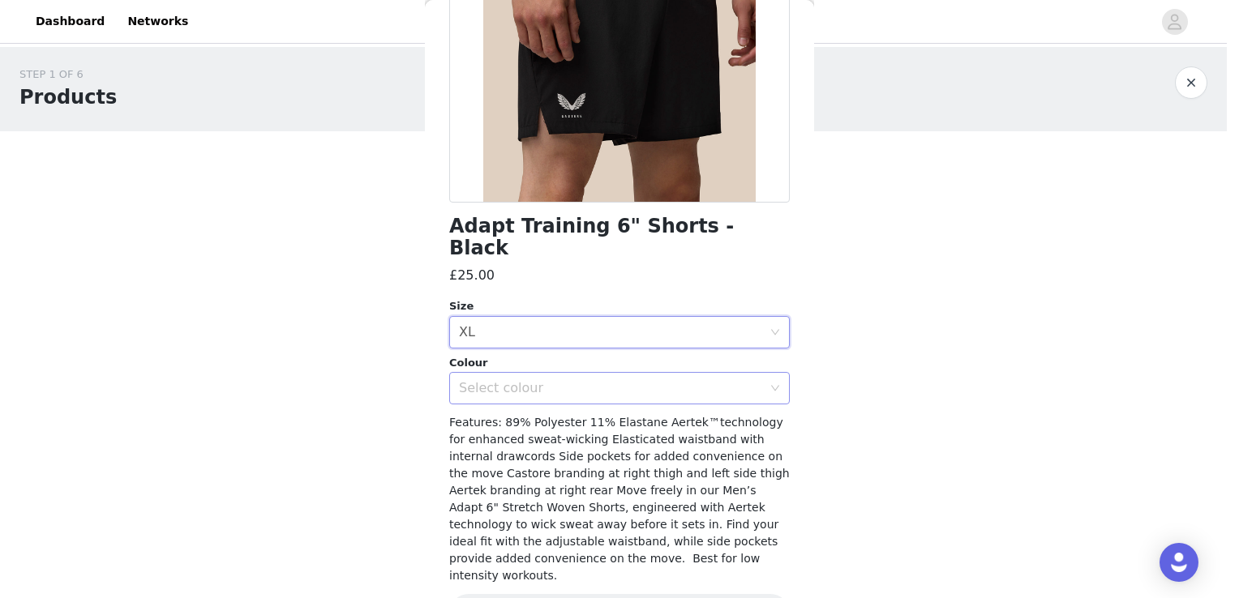
click at [519, 380] on div "Select colour" at bounding box center [610, 388] width 303 height 16
click at [509, 402] on li "BLACK" at bounding box center [613, 402] width 328 height 26
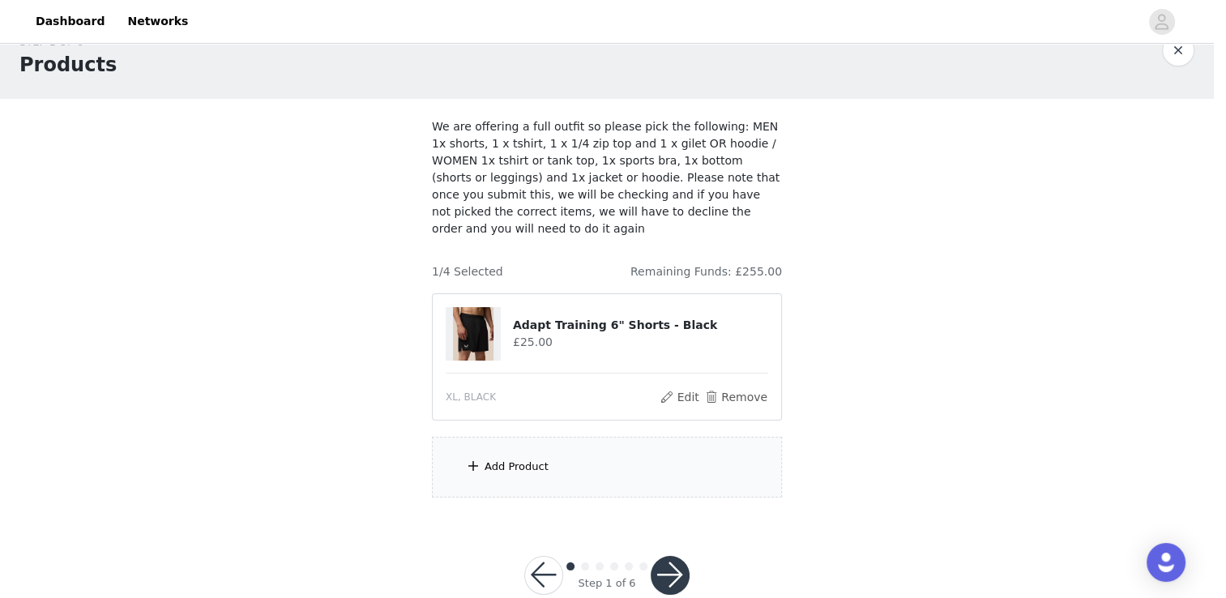
scroll to position [49, 0]
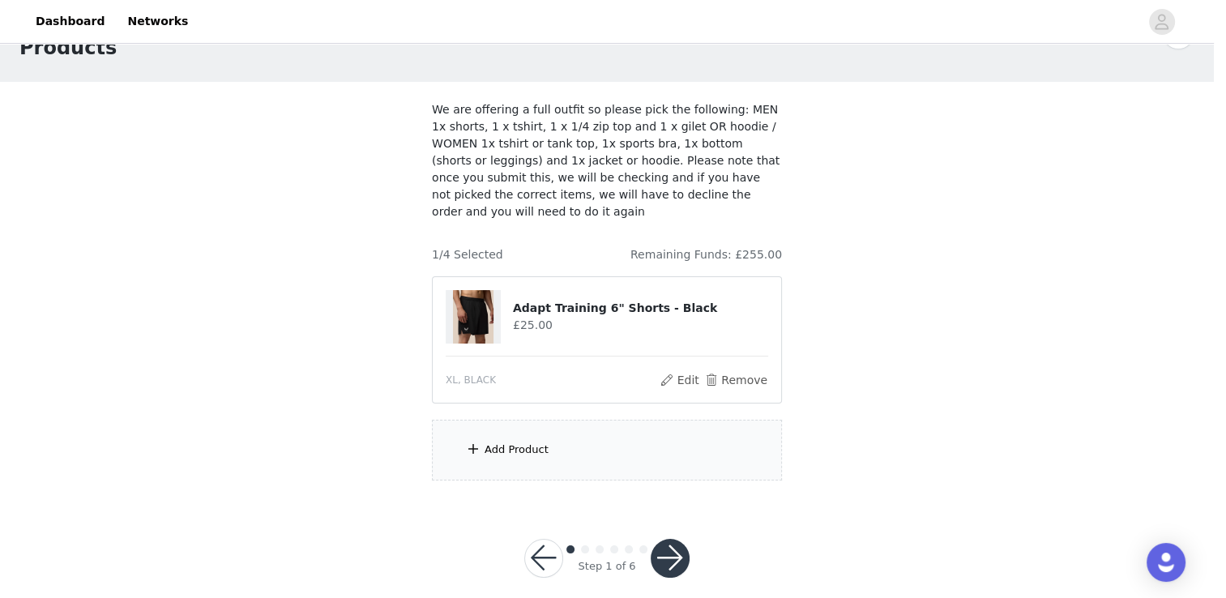
click at [525, 442] on div "Add Product" at bounding box center [517, 450] width 64 height 16
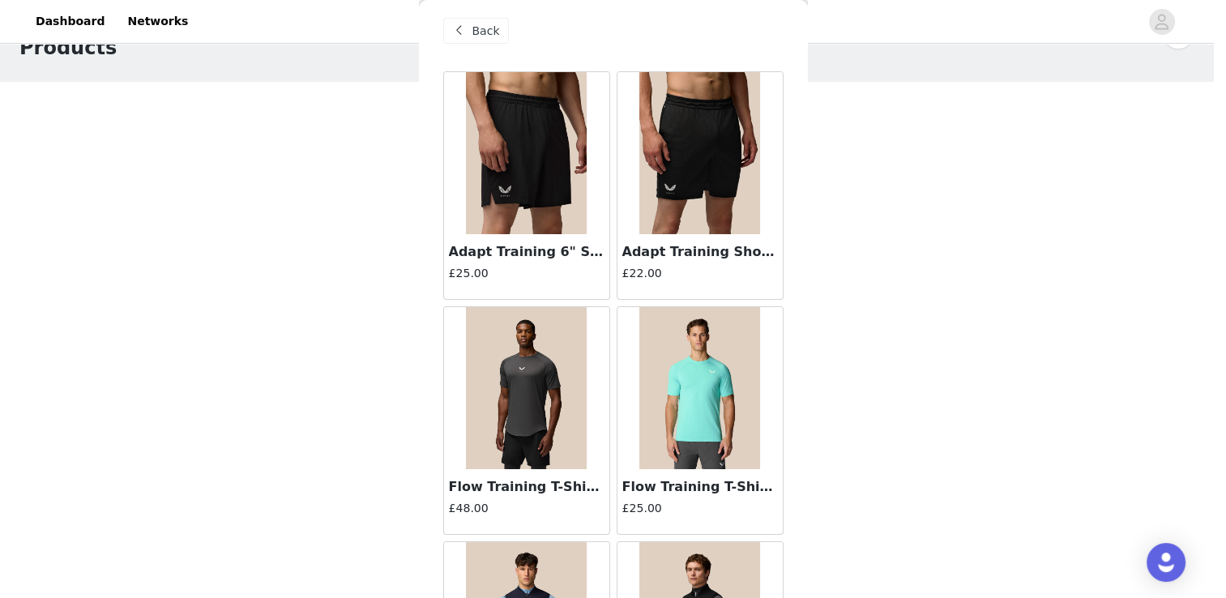
scroll to position [0, 0]
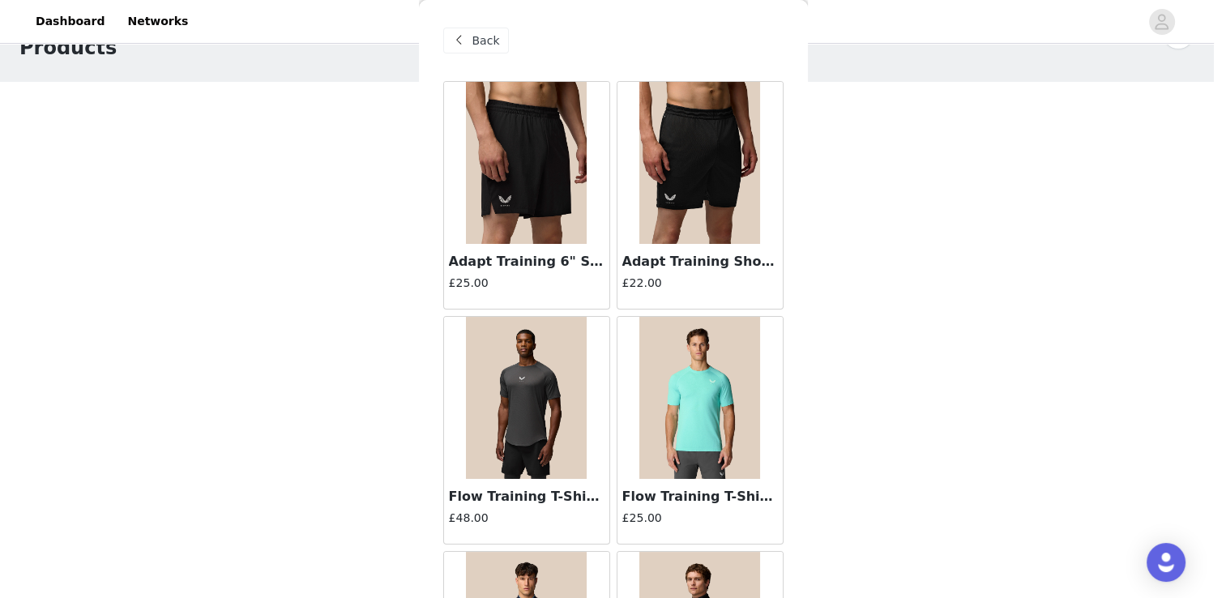
click at [529, 375] on img at bounding box center [527, 398] width 122 height 162
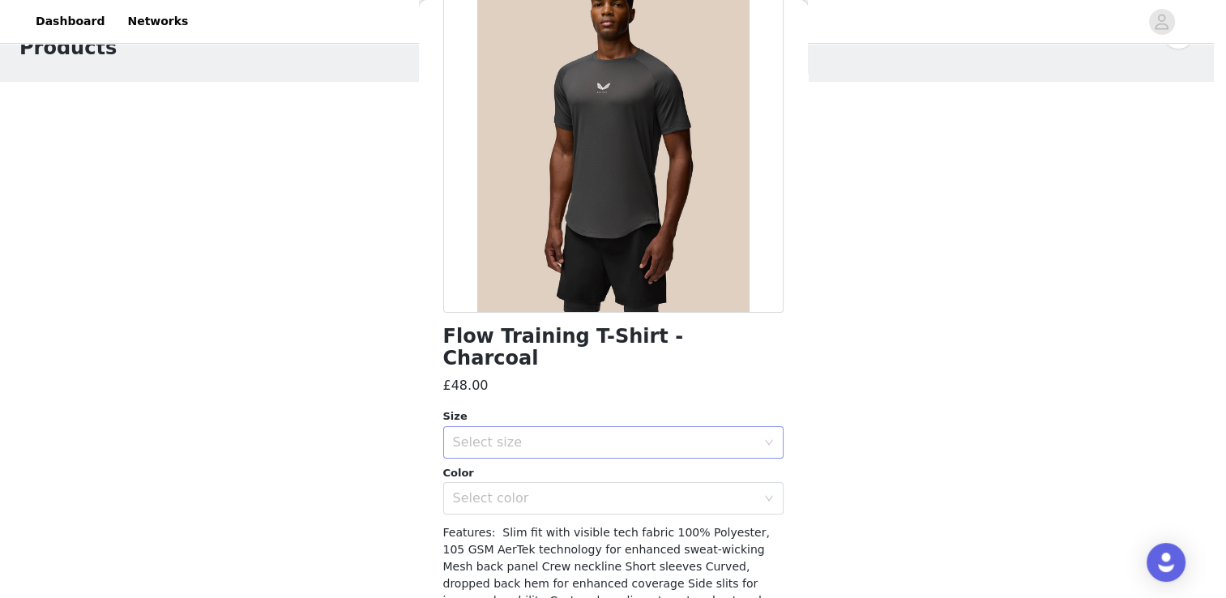
scroll to position [162, 0]
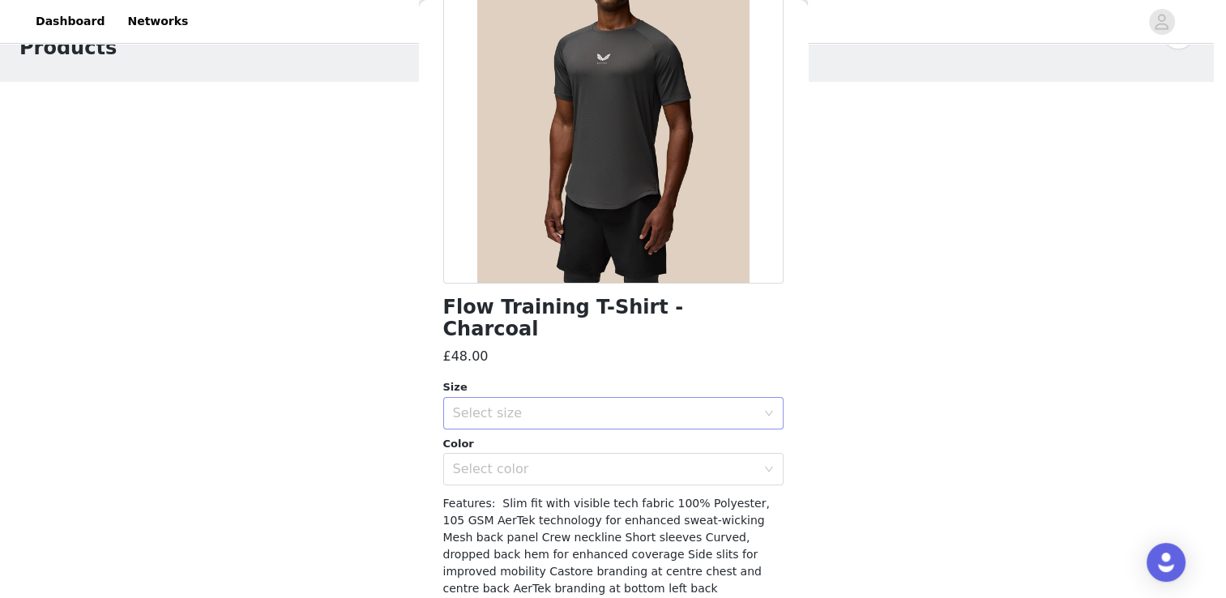
click at [612, 405] on div "Select size" at bounding box center [604, 413] width 303 height 16
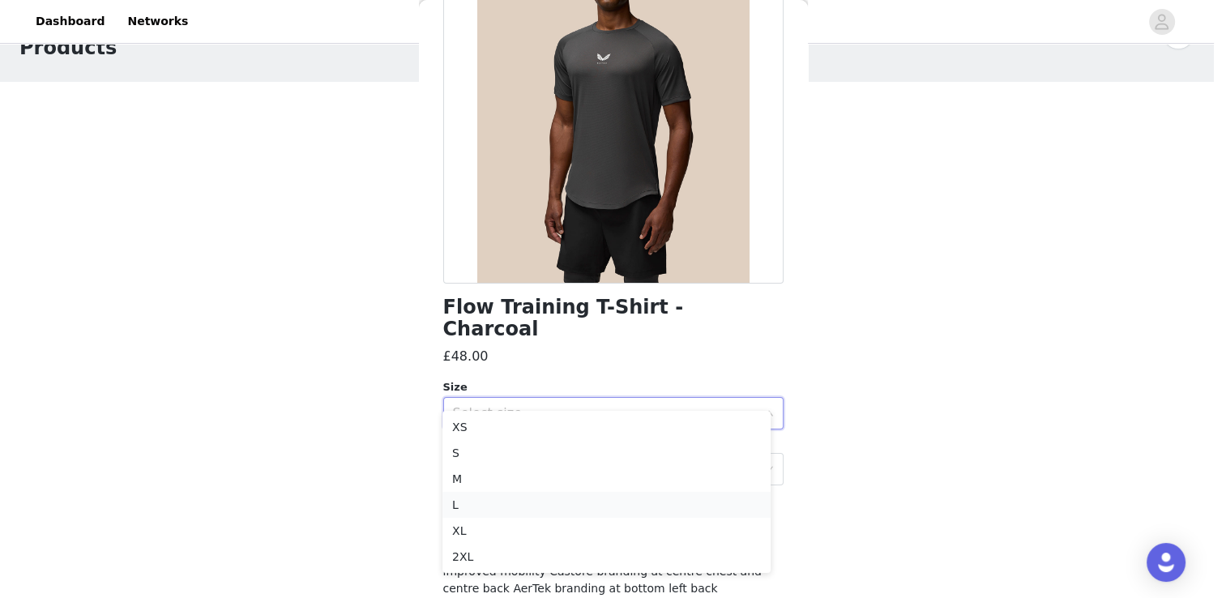
click at [460, 501] on li "L" at bounding box center [607, 505] width 328 height 26
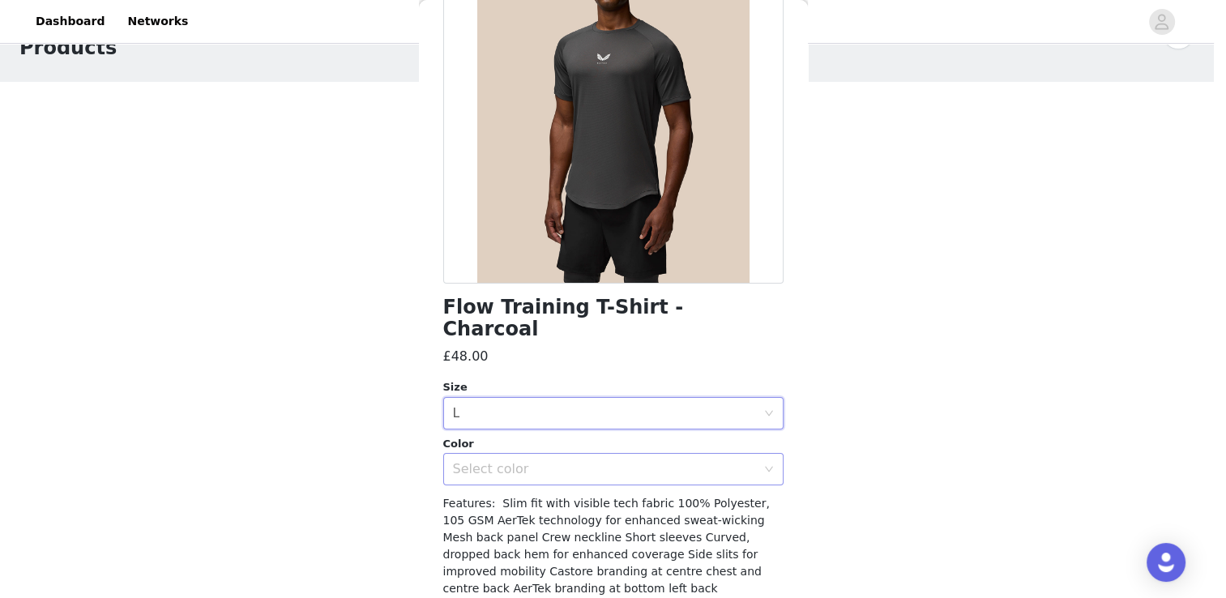
click at [518, 461] on div "Select color" at bounding box center [604, 469] width 303 height 16
click at [512, 477] on li "CHARCOAL" at bounding box center [607, 484] width 328 height 26
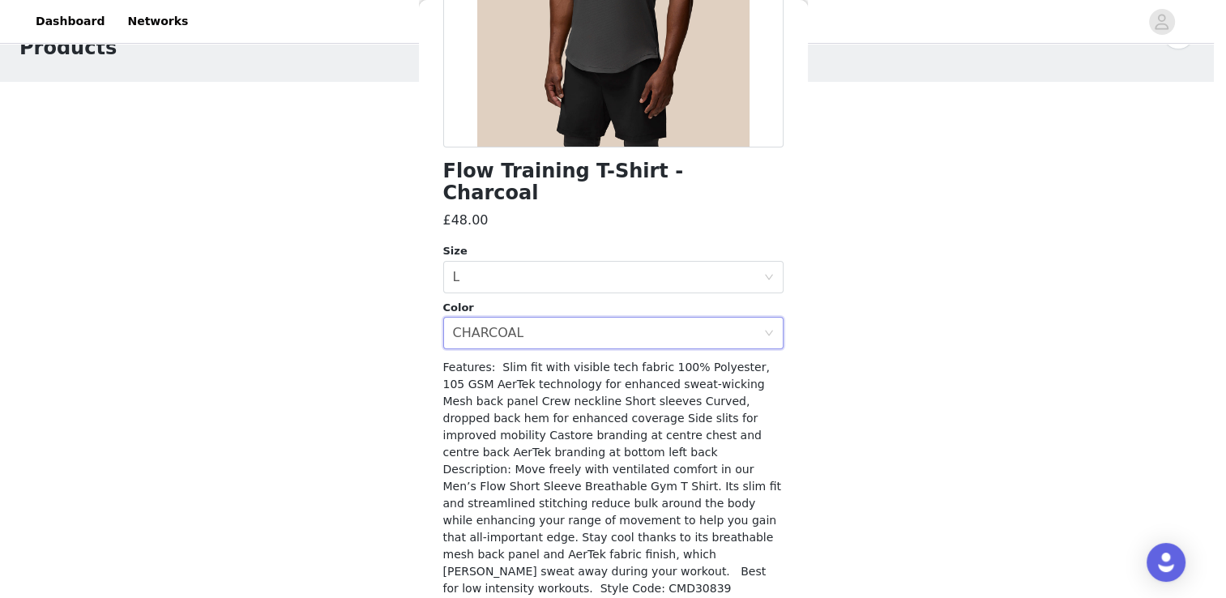
scroll to position [326, 0]
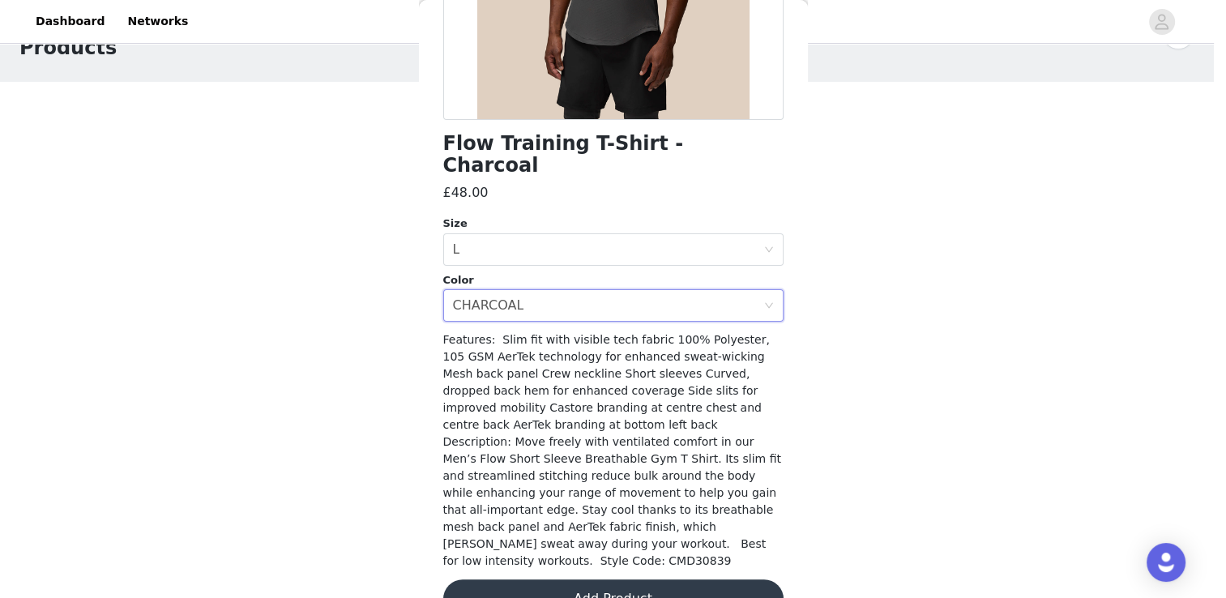
click at [616, 580] on button "Add Product" at bounding box center [613, 599] width 340 height 39
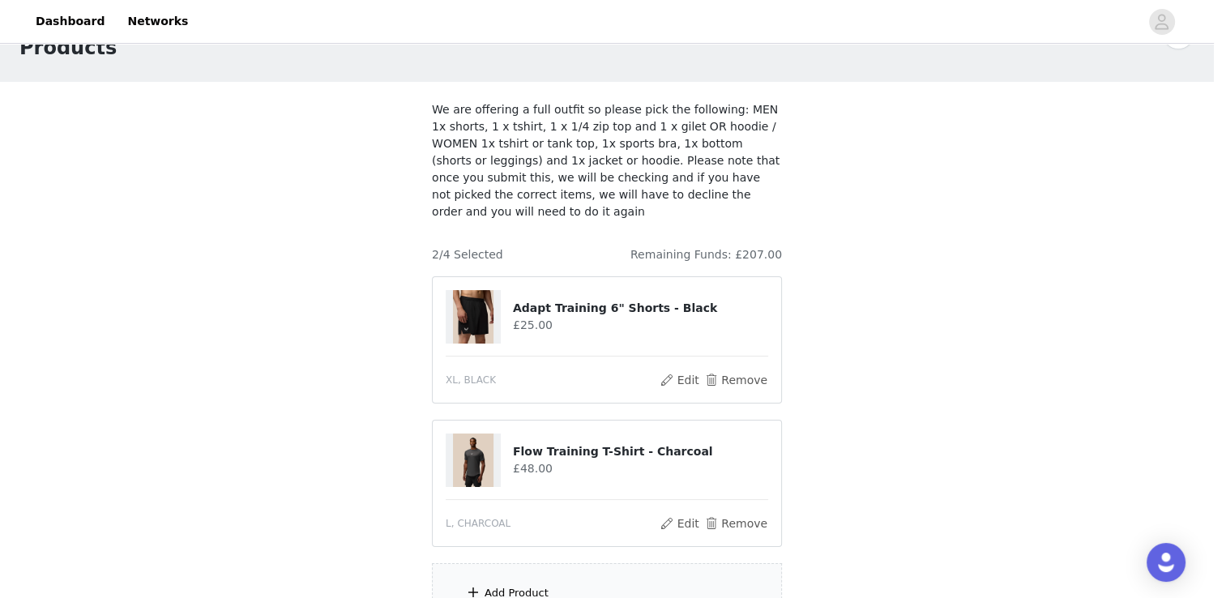
scroll to position [193, 0]
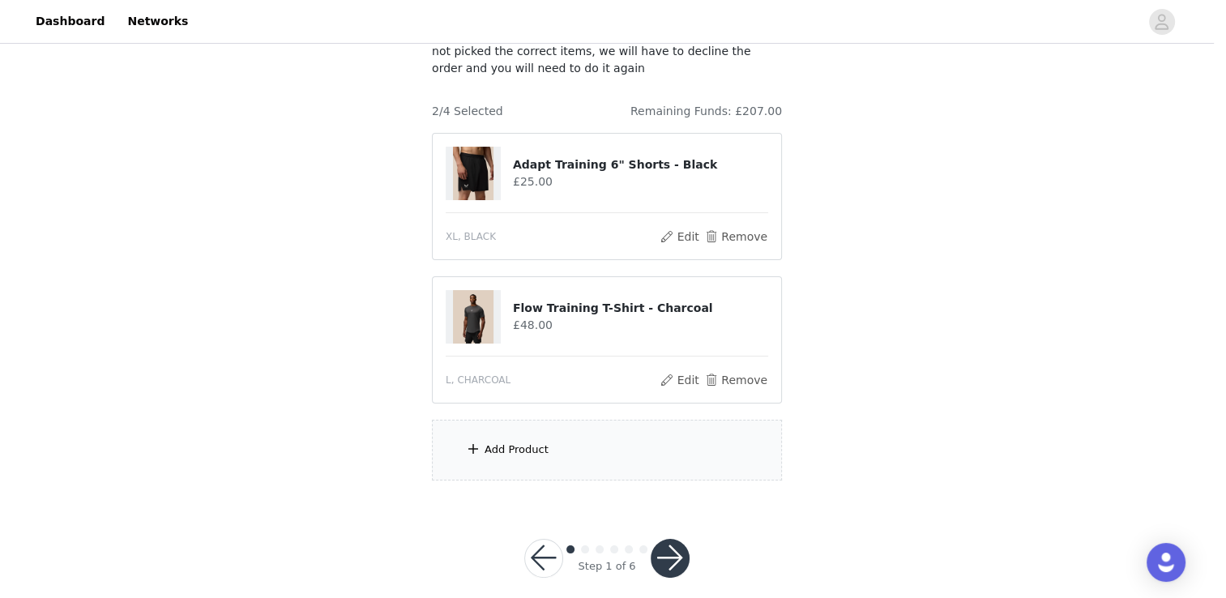
click at [508, 442] on div "Add Product" at bounding box center [517, 450] width 64 height 16
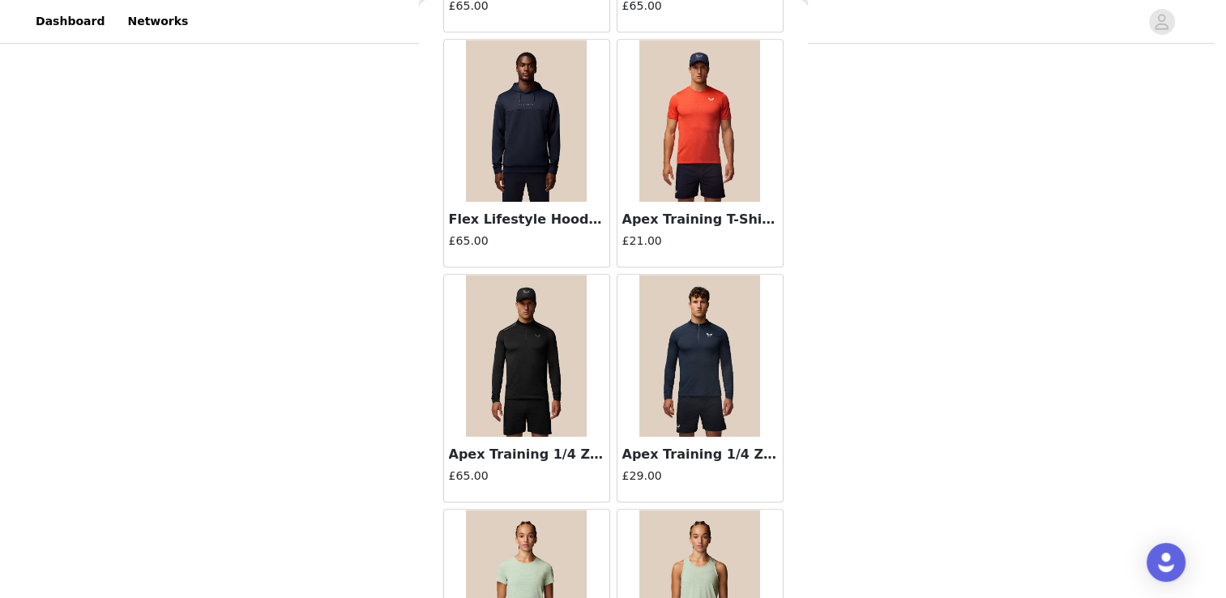
scroll to position [1054, 0]
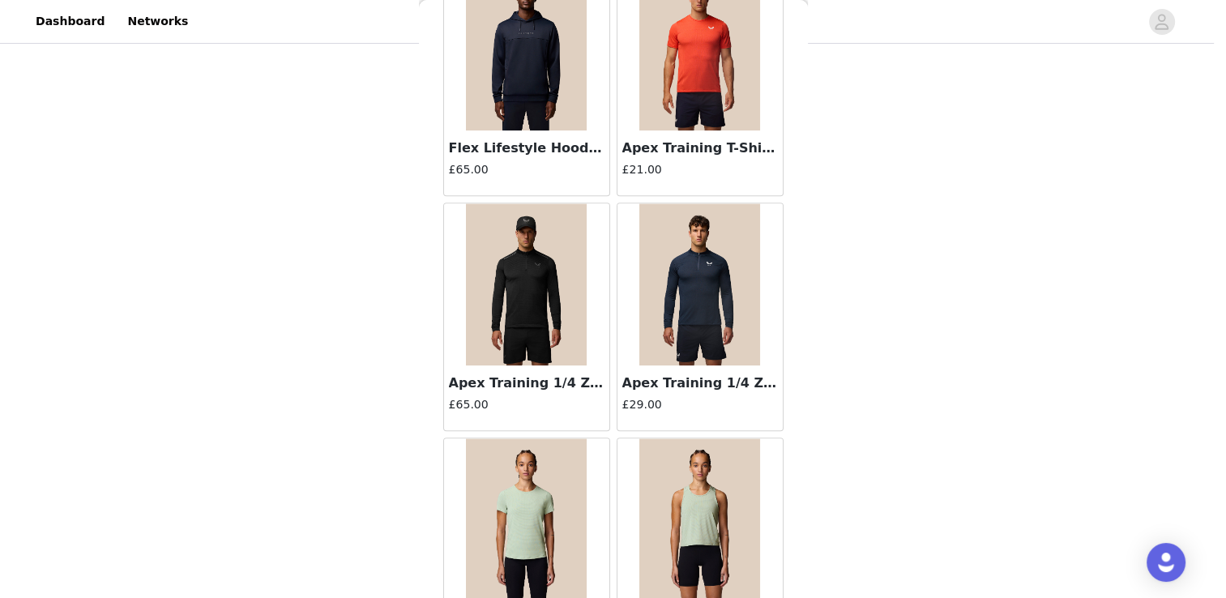
click at [519, 290] on img at bounding box center [527, 284] width 122 height 162
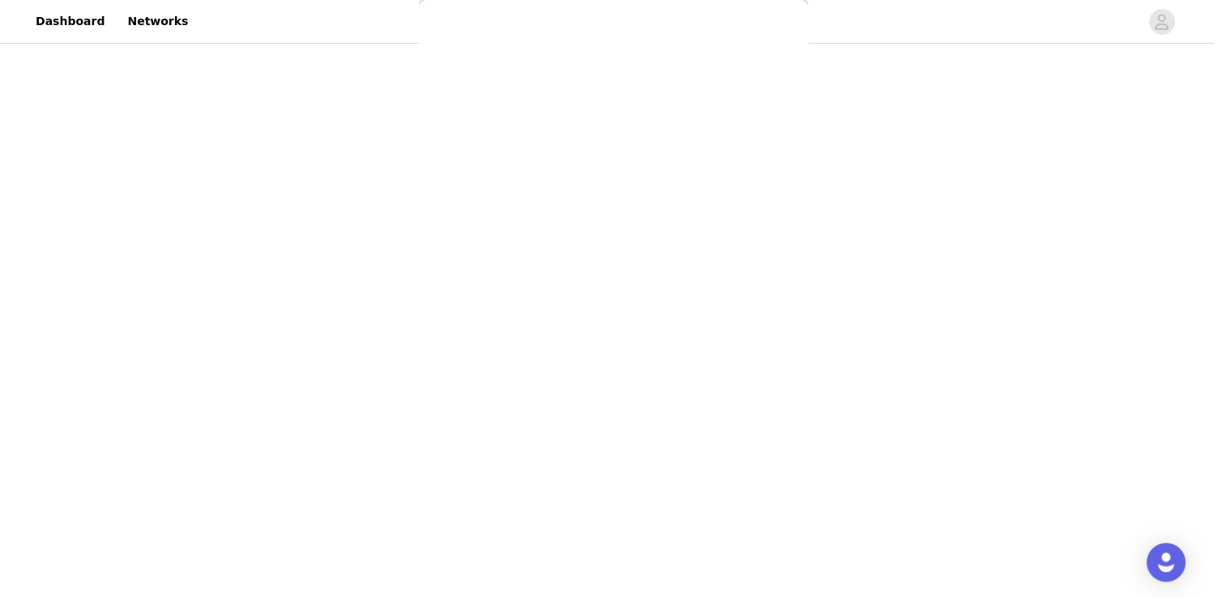
scroll to position [326, 0]
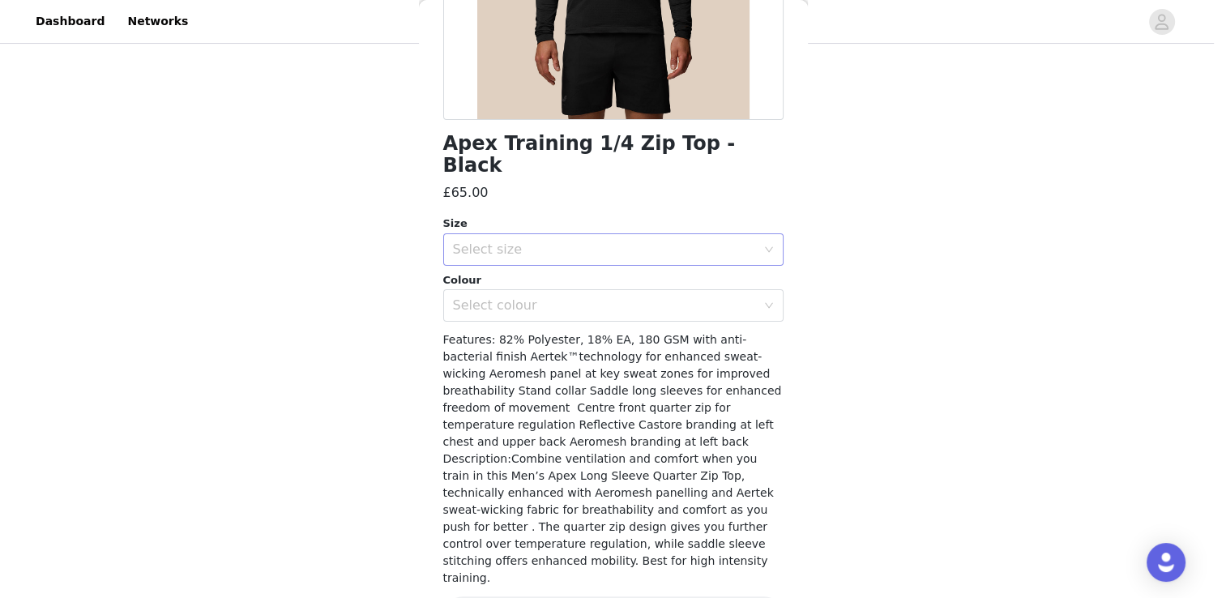
click at [622, 242] on div "Select size" at bounding box center [604, 250] width 303 height 16
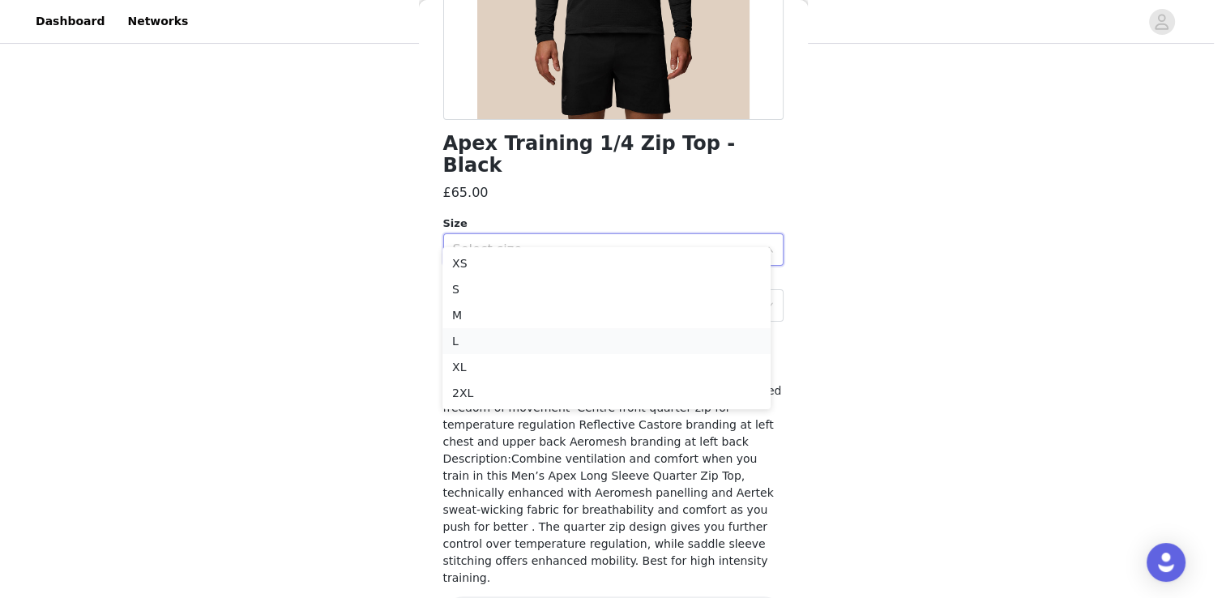
click at [486, 344] on li "L" at bounding box center [607, 341] width 328 height 26
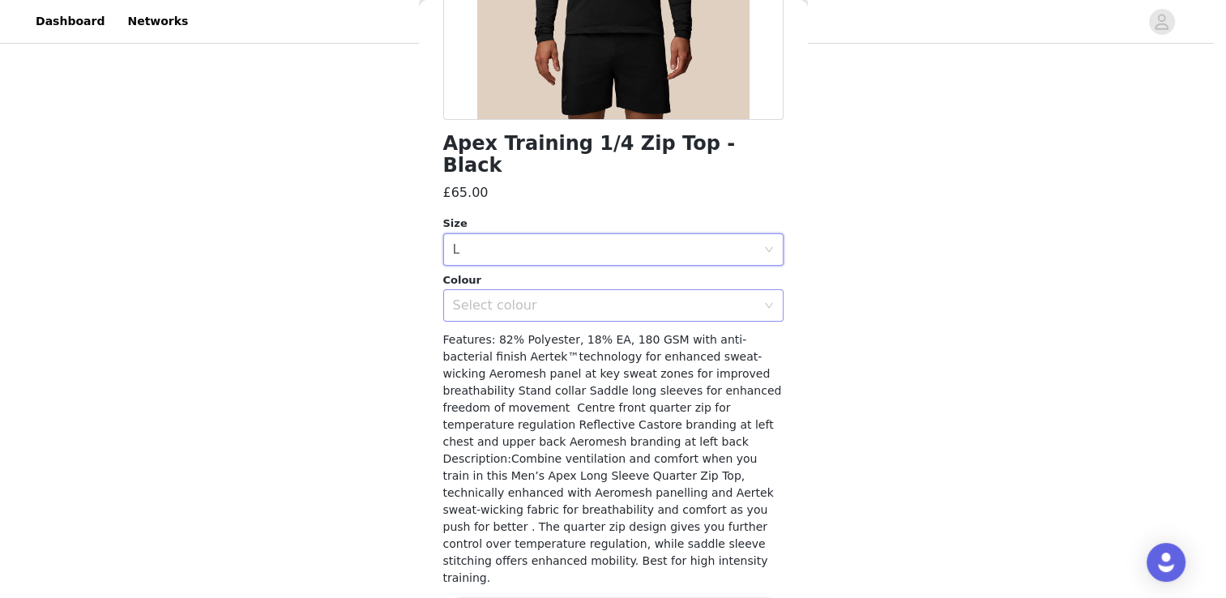
click at [516, 297] on div "Select colour" at bounding box center [604, 305] width 303 height 16
click at [506, 323] on li "BLACK" at bounding box center [607, 319] width 328 height 26
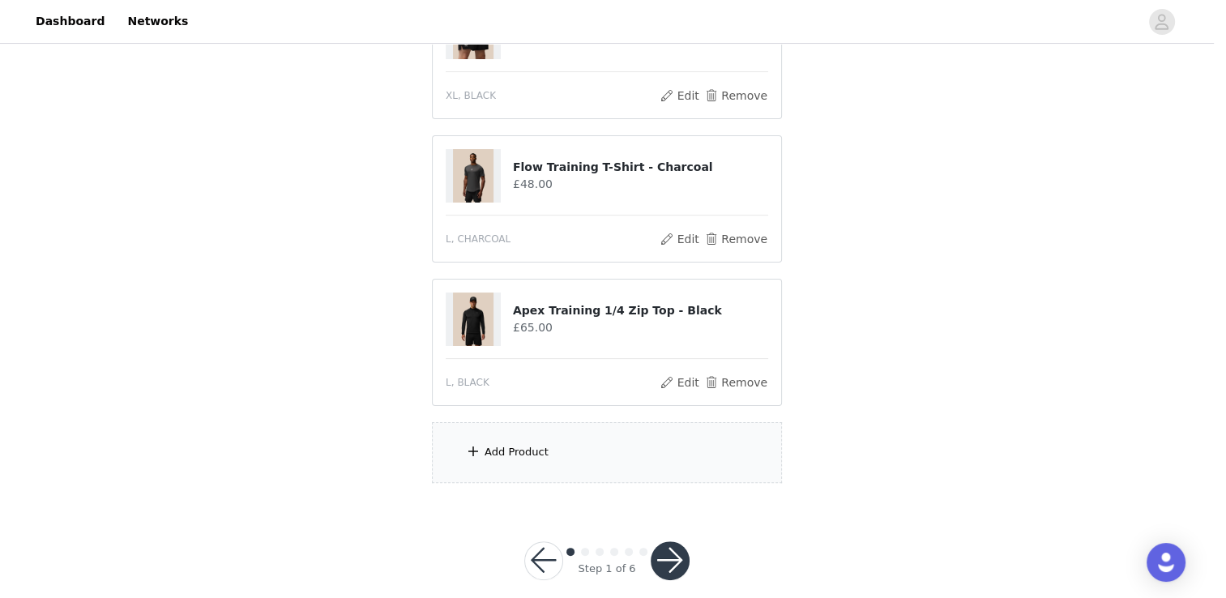
scroll to position [336, 0]
click at [525, 443] on div "Add Product" at bounding box center [517, 451] width 64 height 16
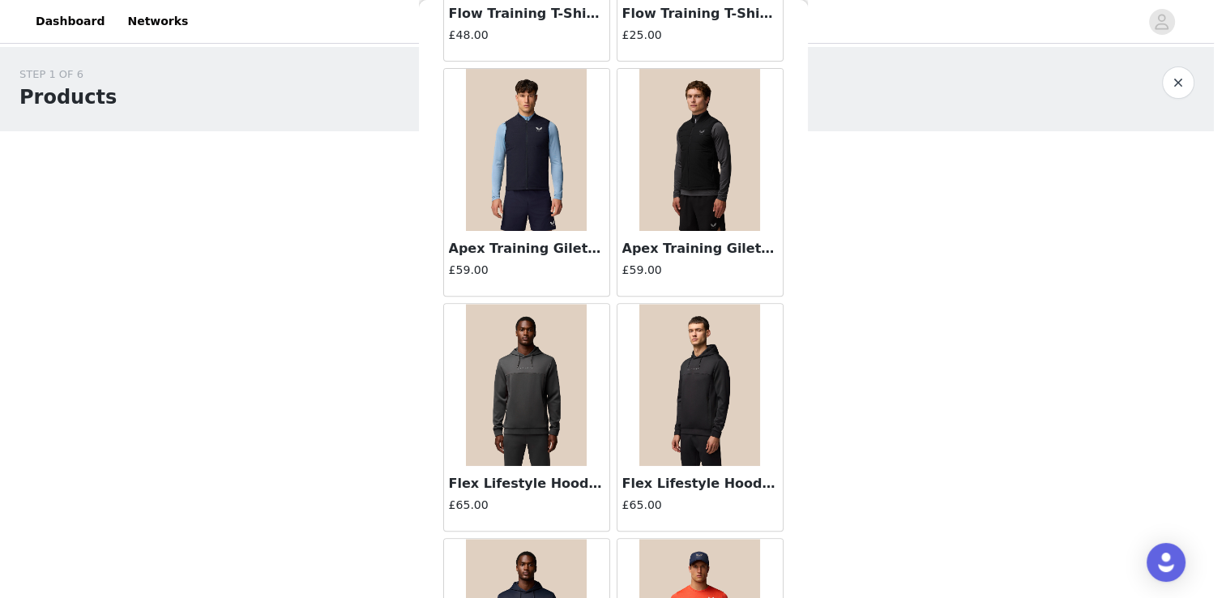
scroll to position [486, 0]
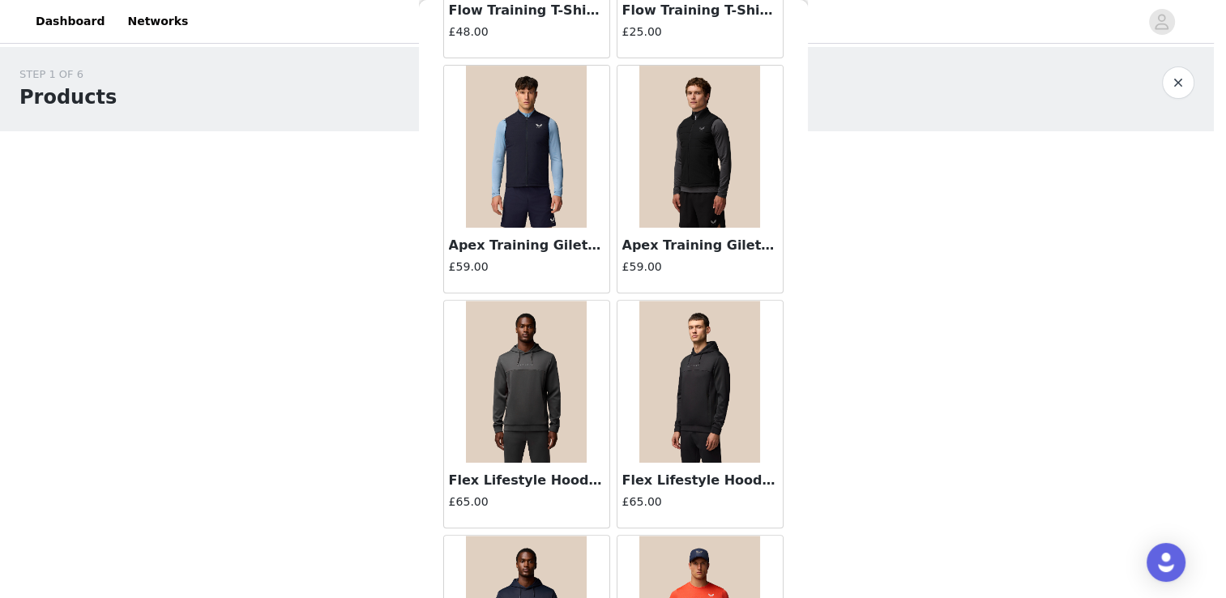
click at [669, 392] on img at bounding box center [701, 382] width 122 height 162
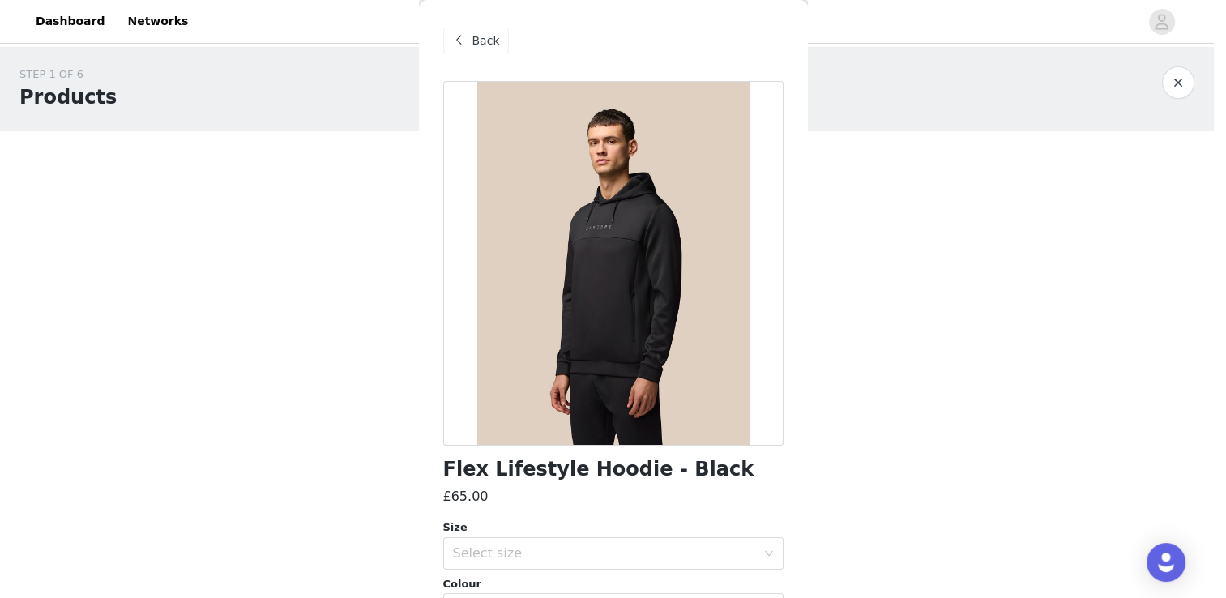
scroll to position [243, 0]
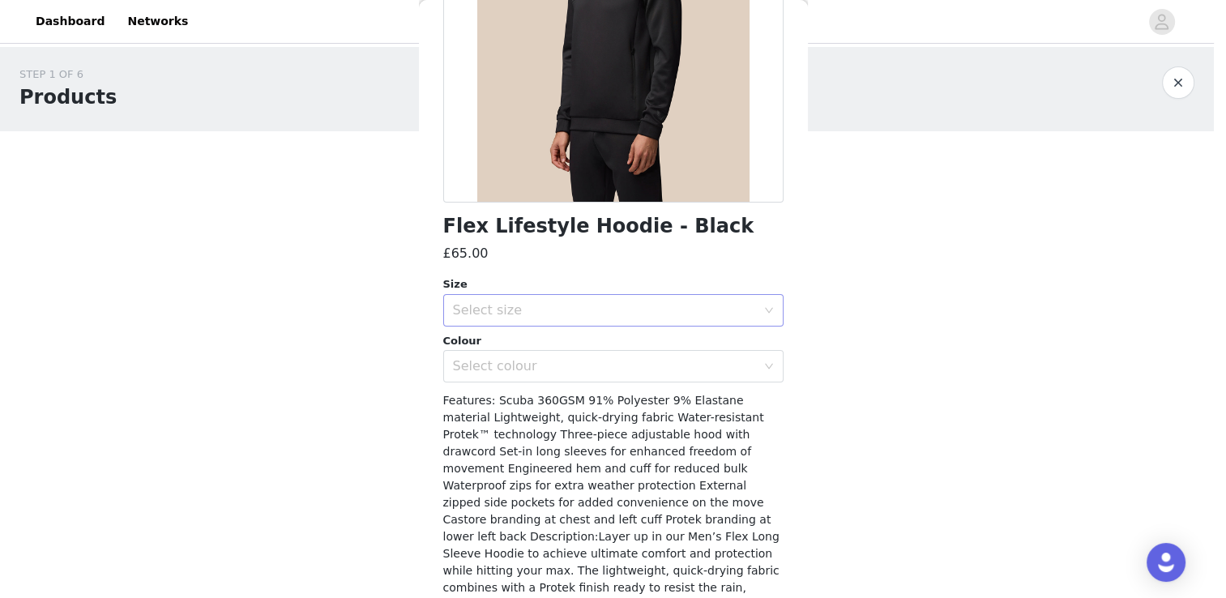
click at [593, 314] on div "Select size" at bounding box center [604, 310] width 303 height 16
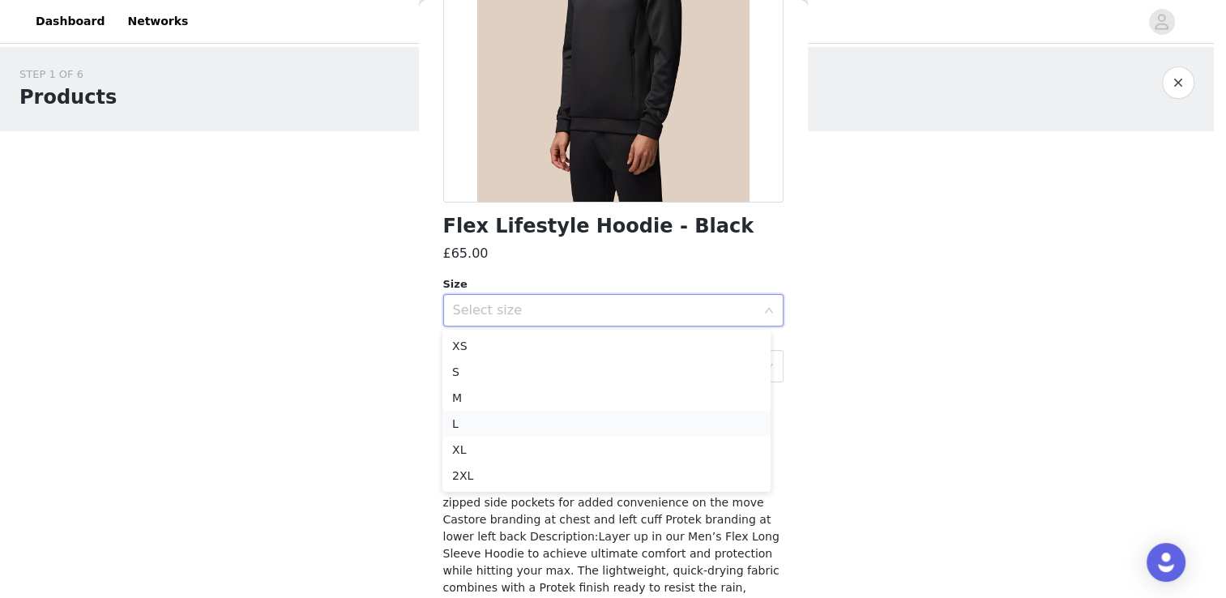
click at [483, 426] on li "L" at bounding box center [607, 424] width 328 height 26
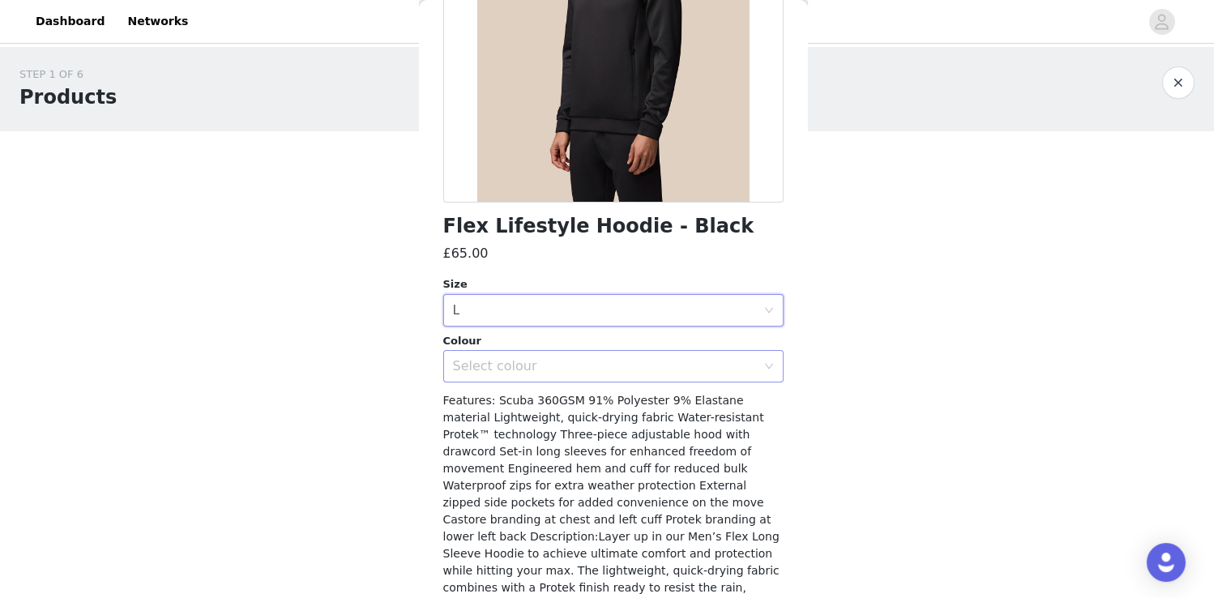
click at [608, 359] on div "Select colour" at bounding box center [604, 366] width 303 height 16
click at [528, 392] on li "BLACK" at bounding box center [607, 402] width 328 height 26
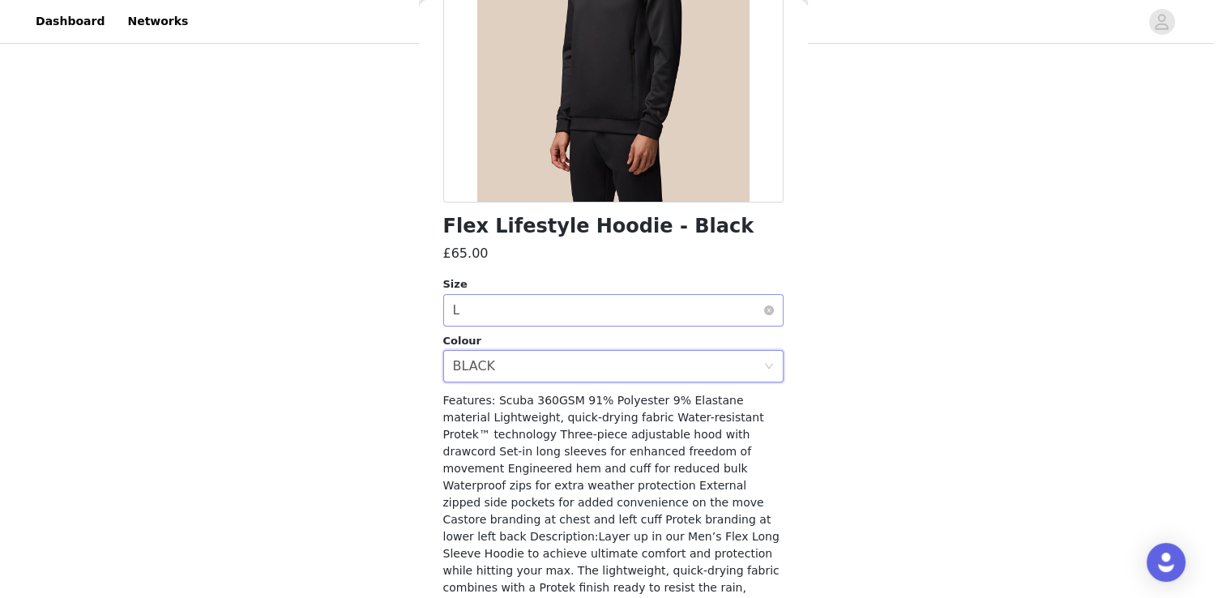
scroll to position [360, 0]
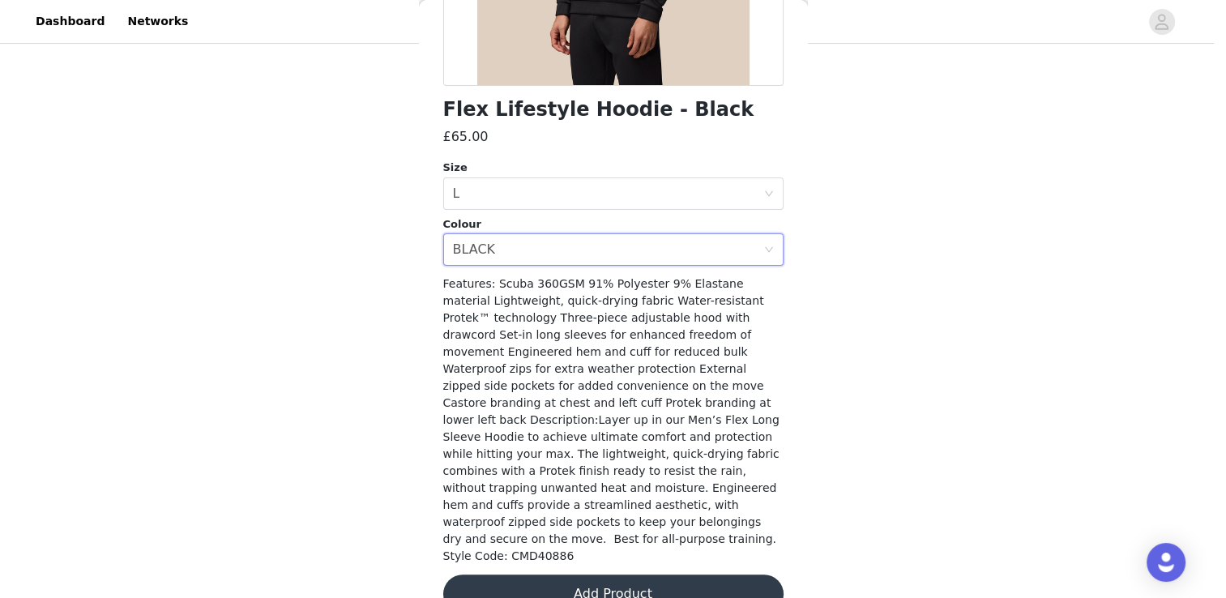
click at [612, 575] on button "Add Product" at bounding box center [613, 594] width 340 height 39
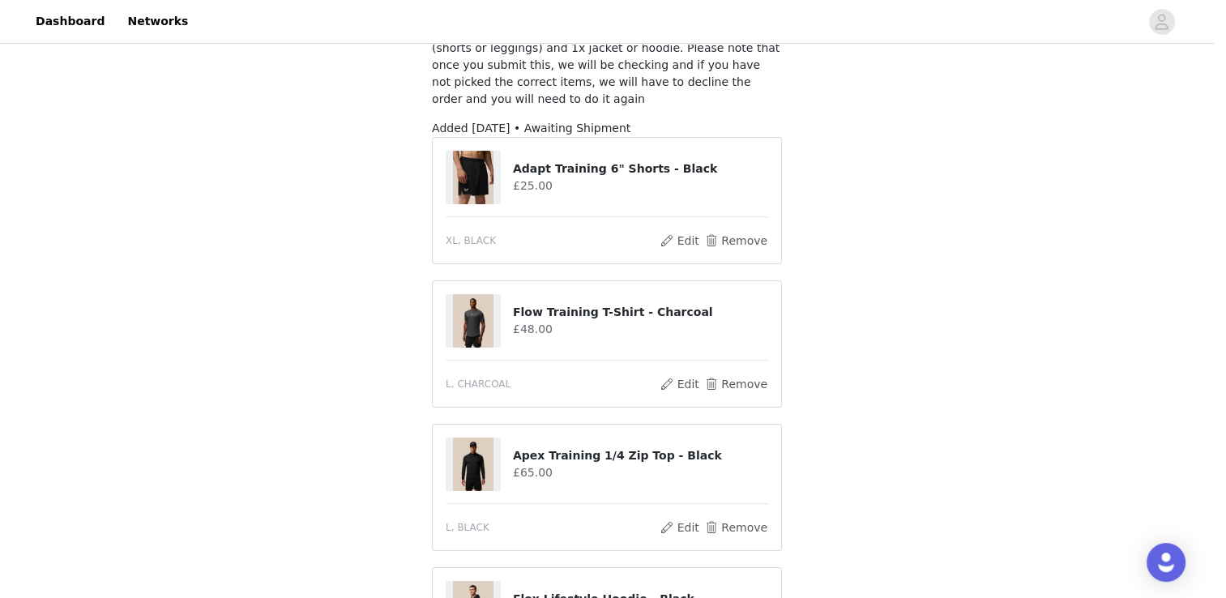
scroll to position [392, 0]
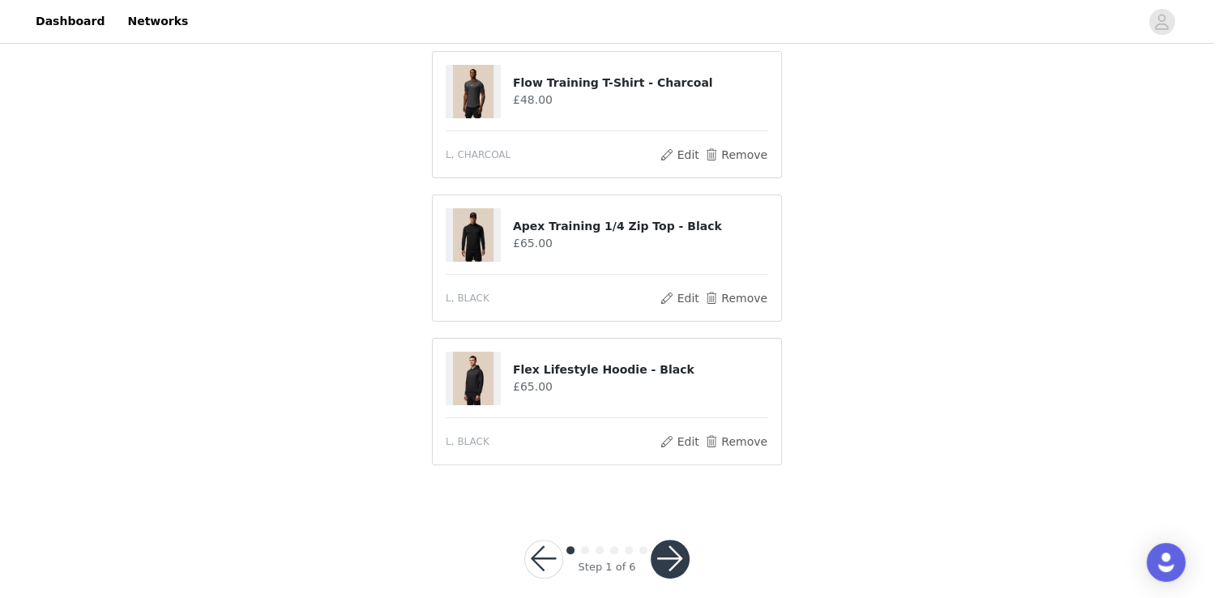
click at [670, 540] on button "button" at bounding box center [670, 559] width 39 height 39
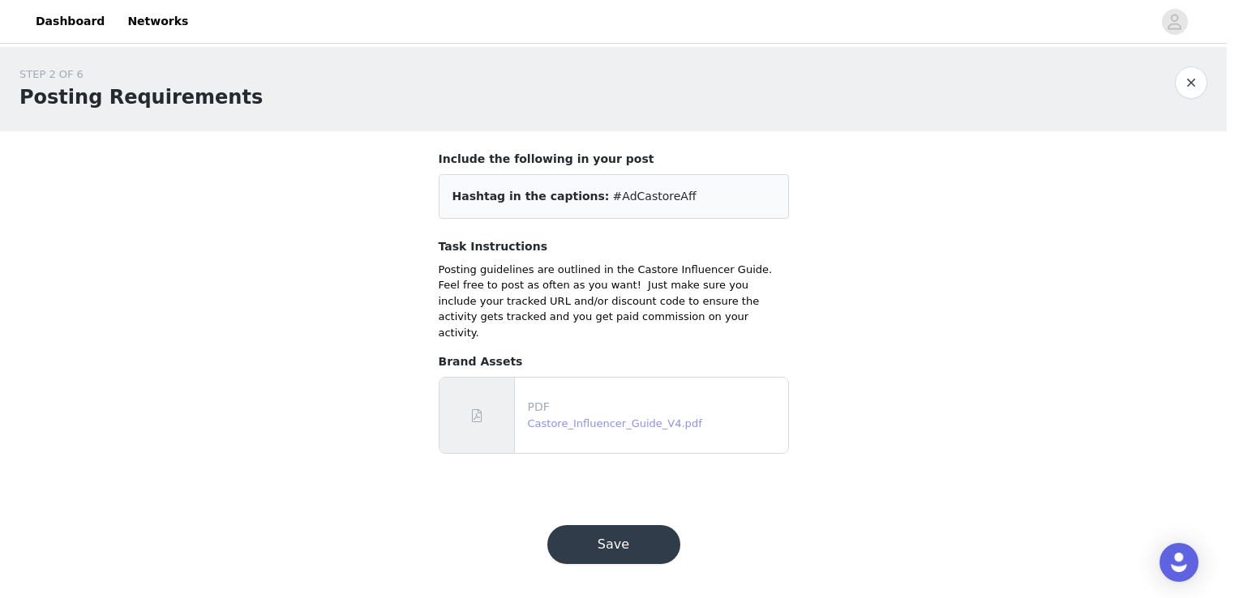
click at [587, 417] on link "Castore_Influencer_Guide_V4.pdf" at bounding box center [615, 423] width 174 height 12
click at [642, 533] on button "Save" at bounding box center [613, 544] width 133 height 39
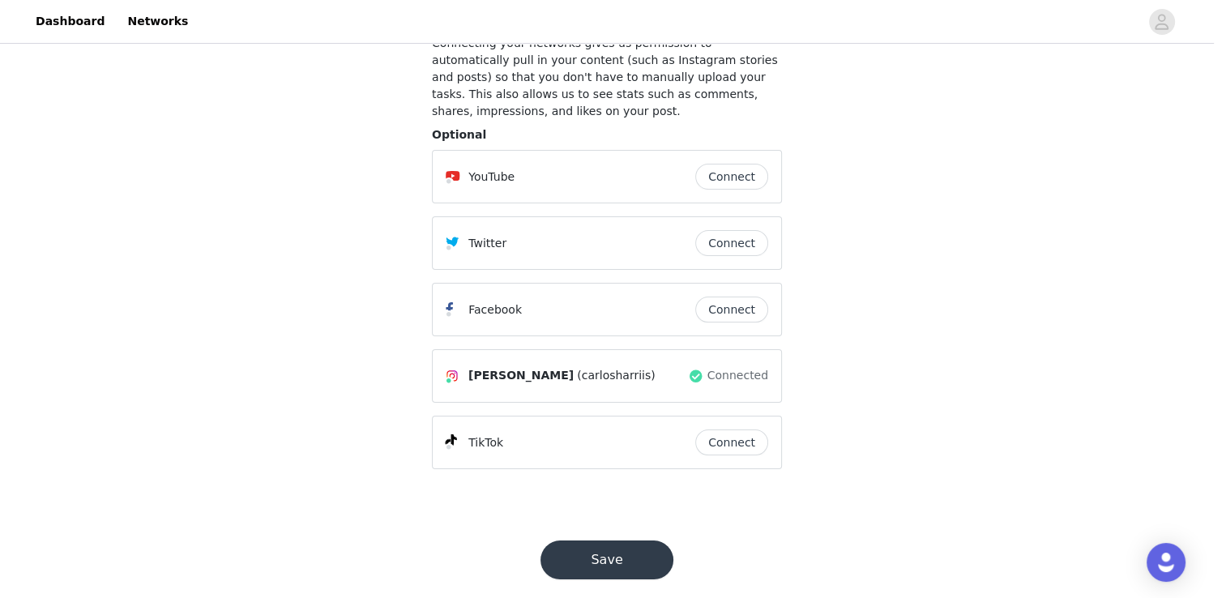
scroll to position [117, 0]
click at [606, 540] on button "Save" at bounding box center [607, 559] width 133 height 39
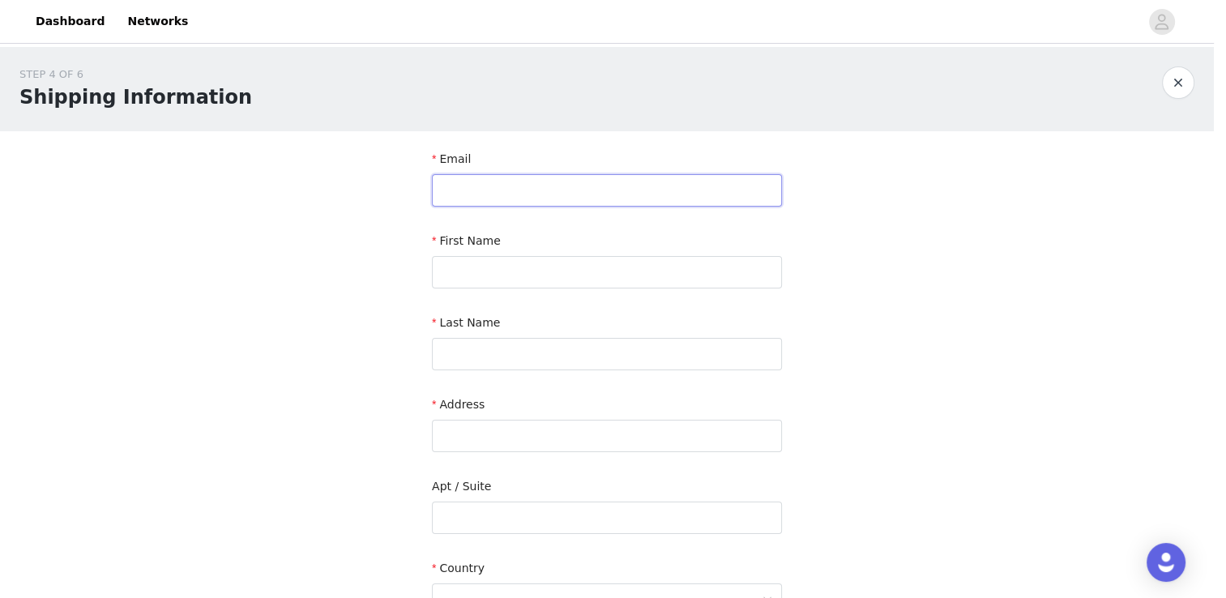
click at [649, 186] on input "text" at bounding box center [607, 190] width 350 height 32
type input "carloss.anthonyy@gmail.com"
type input "Carlos"
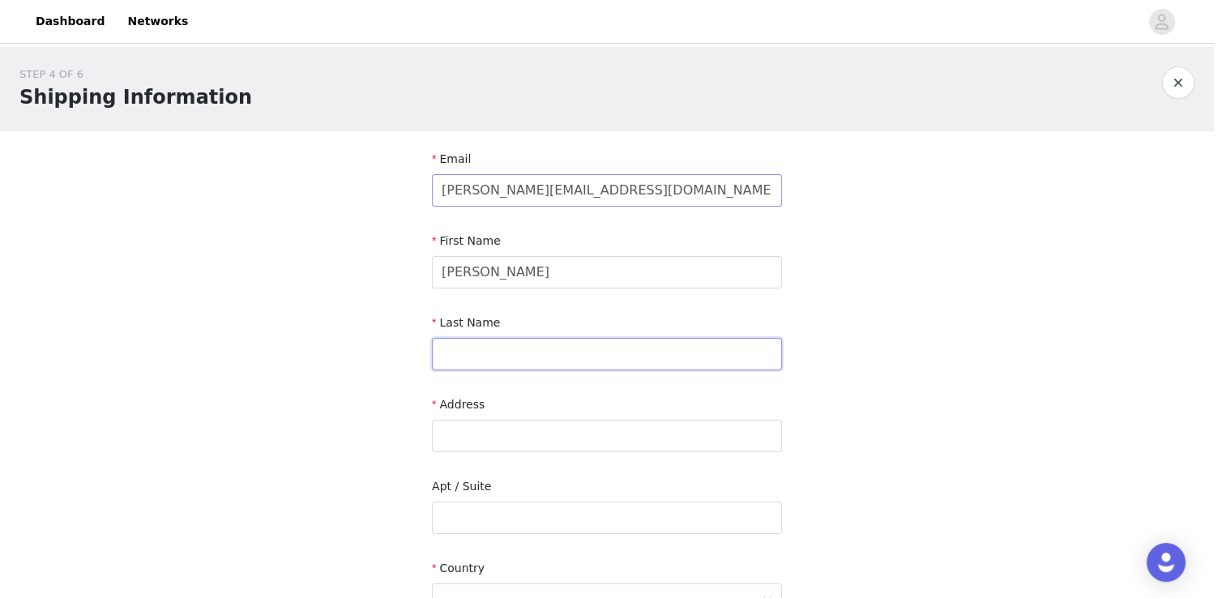
type input "Harris"
type input "8 Gore Close Harefield Uxbridge UB9 6BB"
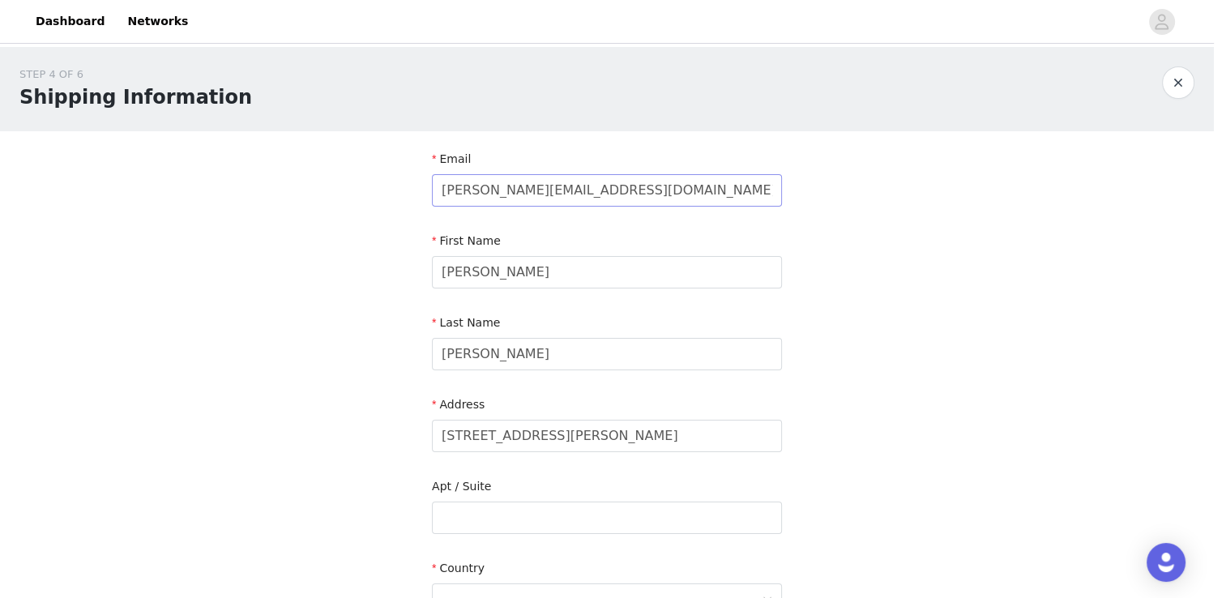
type input "07914688231"
click at [517, 258] on input "Carlos" at bounding box center [607, 272] width 350 height 32
type input "Carlos"
click at [629, 198] on input "carloss.anthonyy@gmail.com" at bounding box center [607, 190] width 350 height 32
type input "carloss.anthonyy@gmail.com"
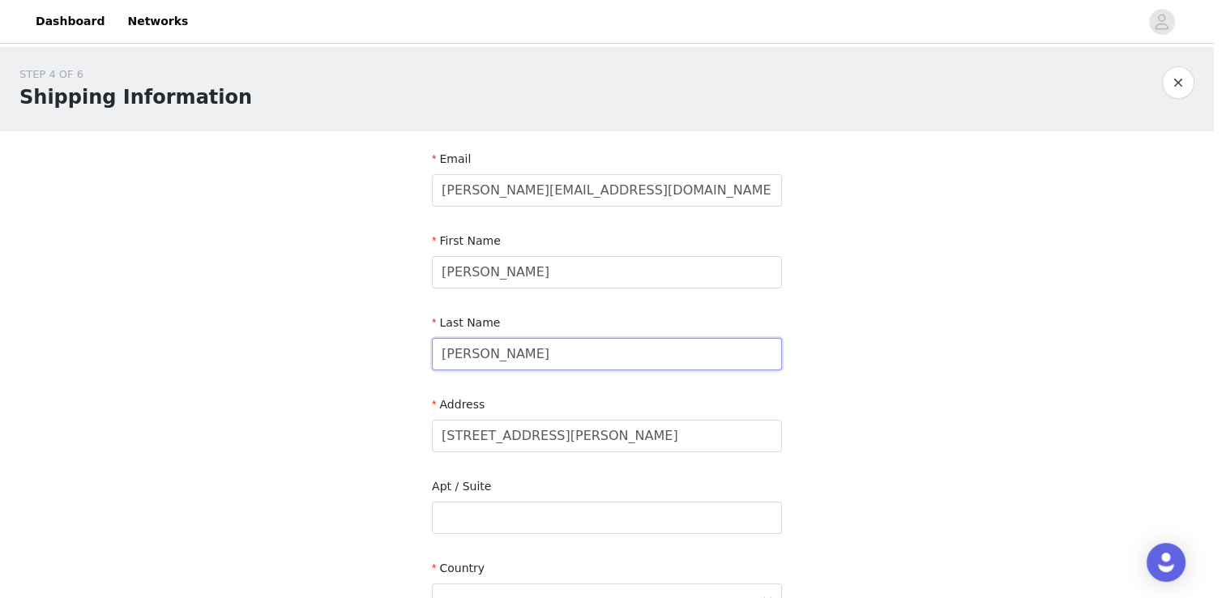
click at [492, 355] on input "Harris" at bounding box center [607, 354] width 350 height 32
type input "Harris"
click at [825, 393] on div "STEP 4 OF 6 Shipping Information Email carloss.anthonyy@gmail.com First Name Ca…" at bounding box center [607, 477] width 1214 height 860
click at [700, 443] on input "8 Gore Close Harefield Uxbridge UB9 6BB" at bounding box center [607, 436] width 350 height 32
type input "8 Gore Close Harefield Uxbridge UB9 6BB"
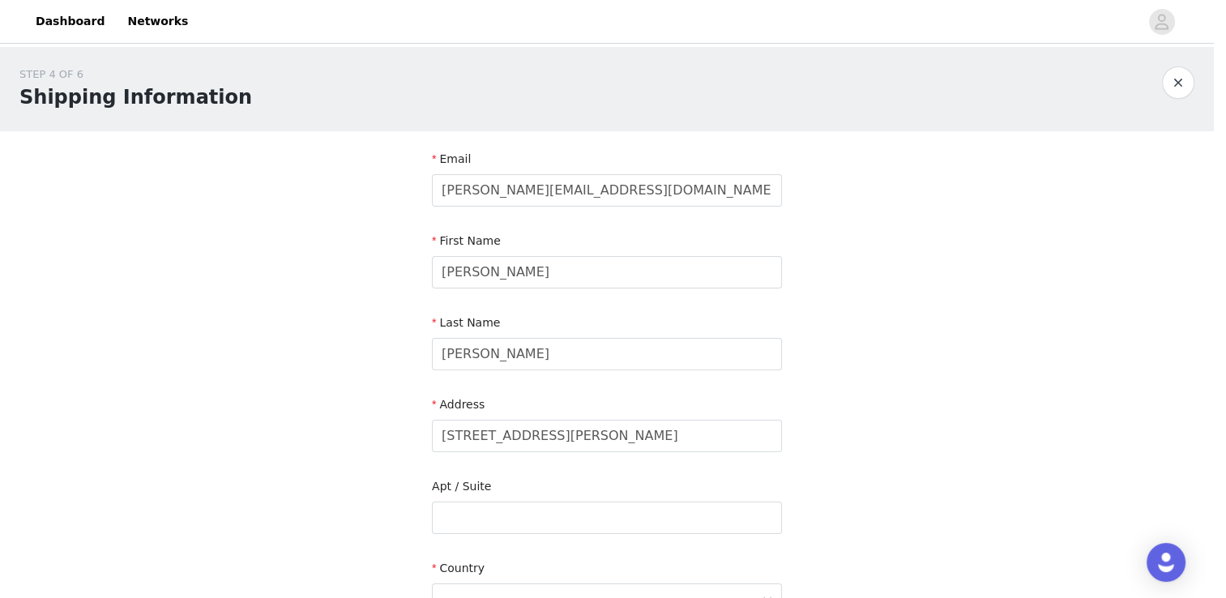
click at [843, 457] on div "STEP 4 OF 6 Shipping Information Email carloss.anthonyy@gmail.com First Name Ca…" at bounding box center [607, 477] width 1214 height 860
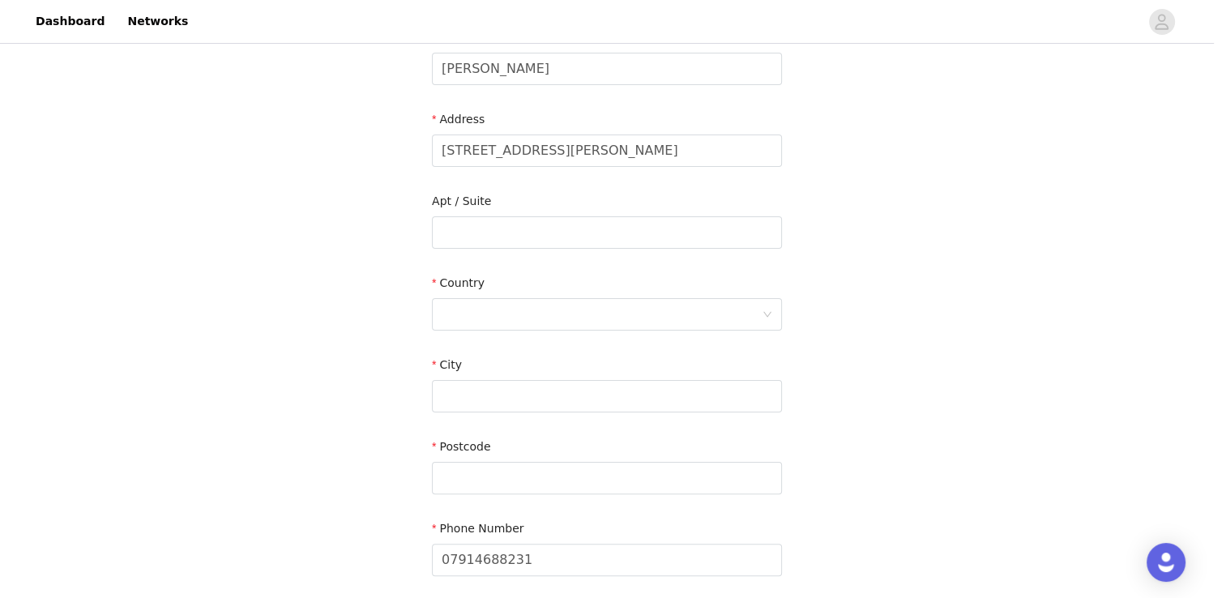
scroll to position [324, 0]
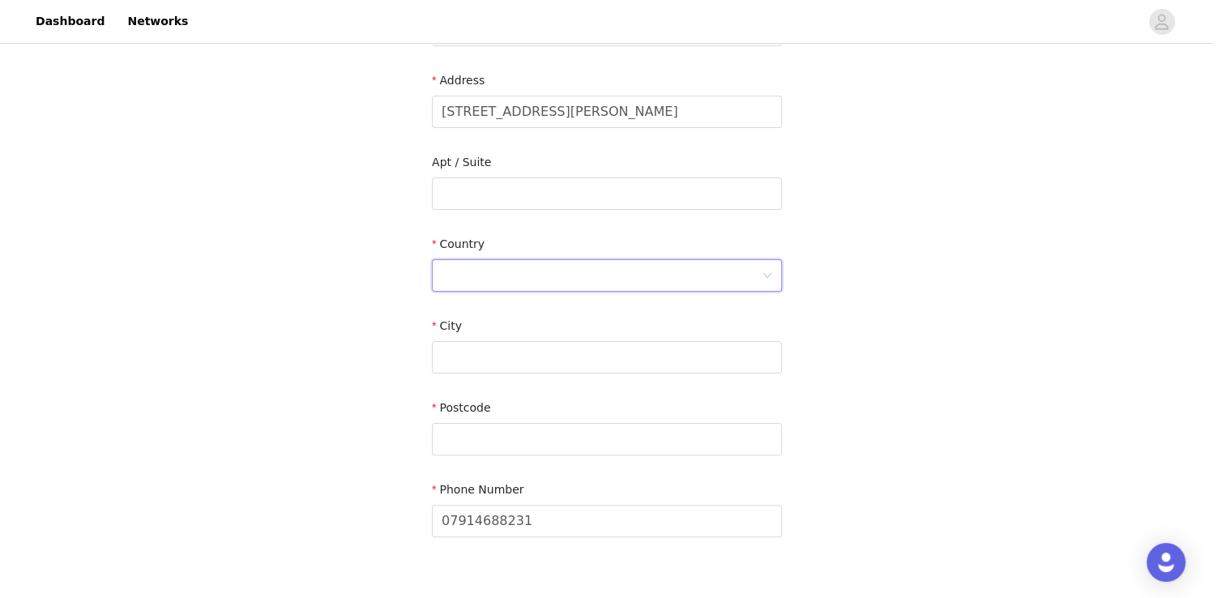
click at [552, 269] on div at bounding box center [602, 275] width 320 height 31
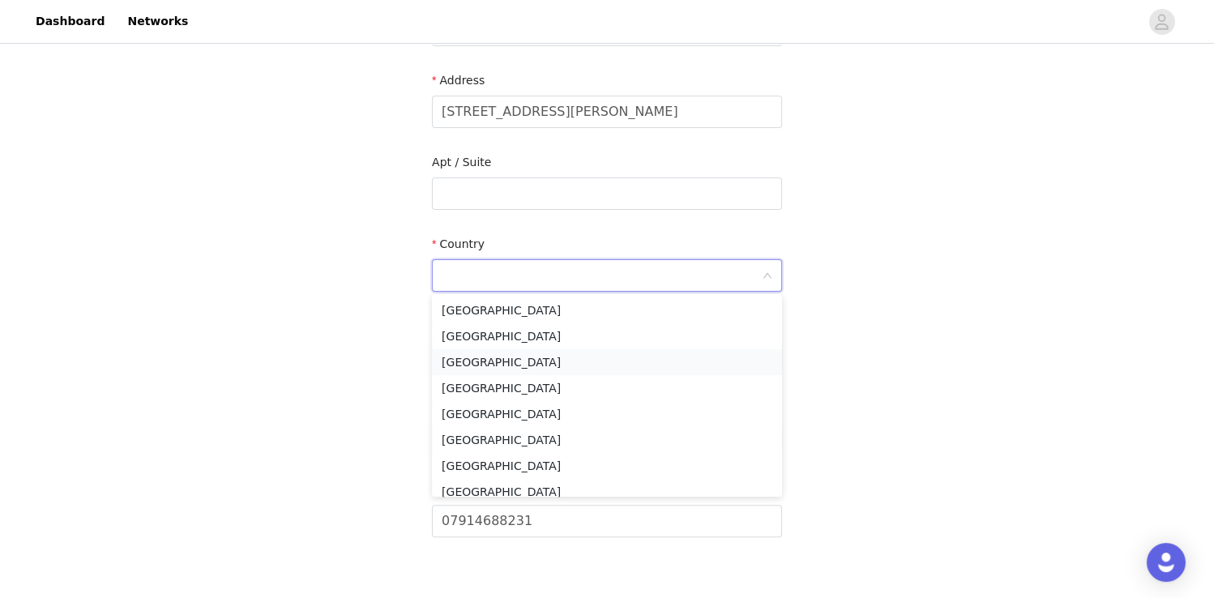
click at [481, 357] on li "United Kingdom" at bounding box center [607, 362] width 350 height 26
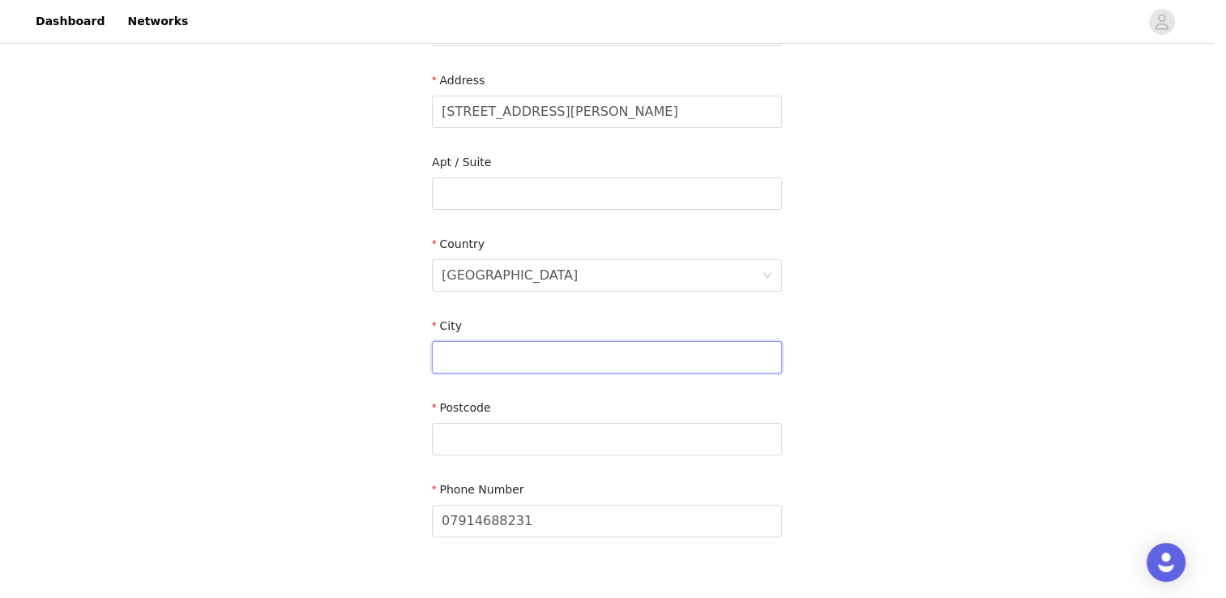
click at [505, 349] on input "text" at bounding box center [607, 357] width 350 height 32
type input "London"
click at [486, 435] on input "text" at bounding box center [607, 439] width 350 height 32
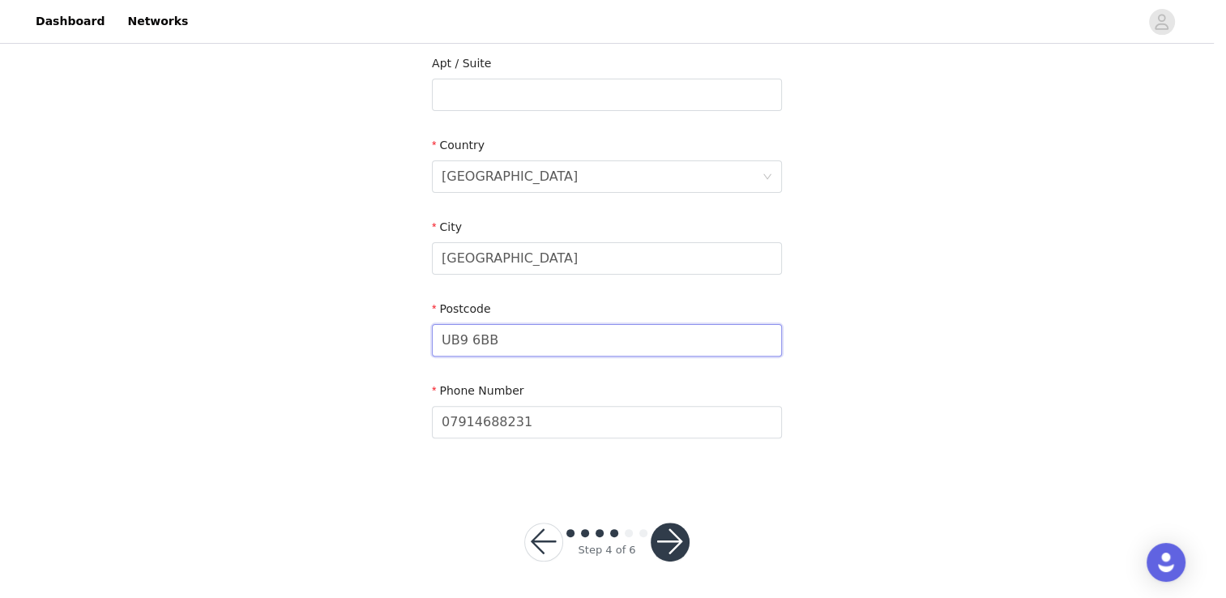
scroll to position [425, 0]
type input "UB9 6BB"
click at [571, 413] on input "07914688231" at bounding box center [607, 420] width 350 height 32
type input "07914688231"
click at [836, 448] on div "STEP 4 OF 6 Shipping Information Email carloss.anthonyy@gmail.com First Name Ca…" at bounding box center [607, 52] width 1214 height 860
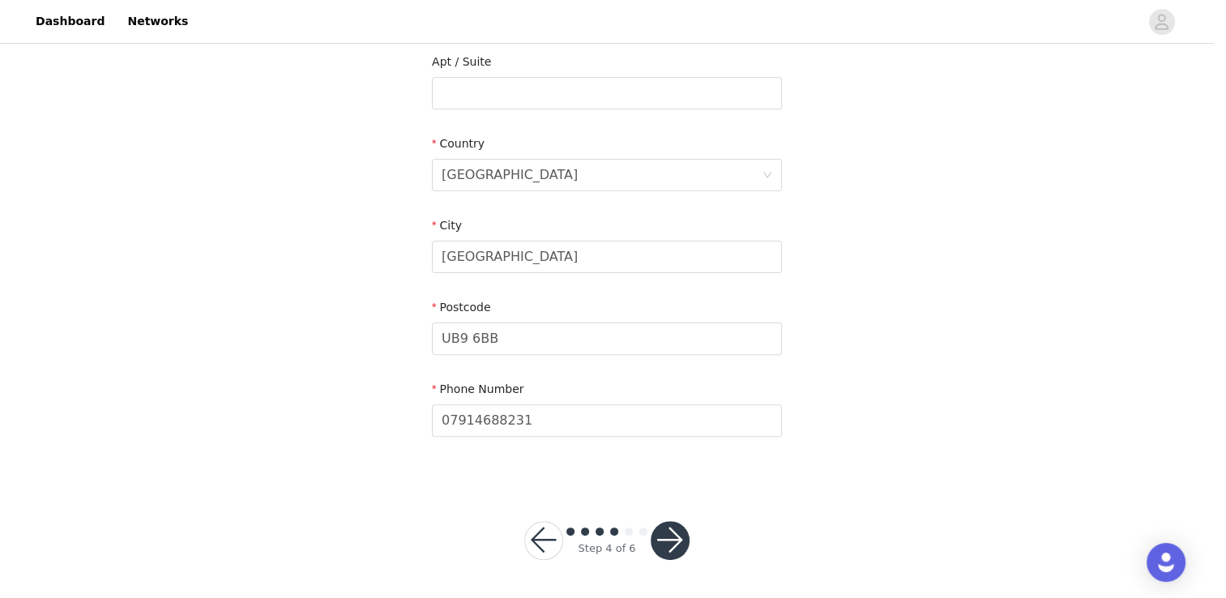
click at [668, 536] on button "button" at bounding box center [670, 540] width 39 height 39
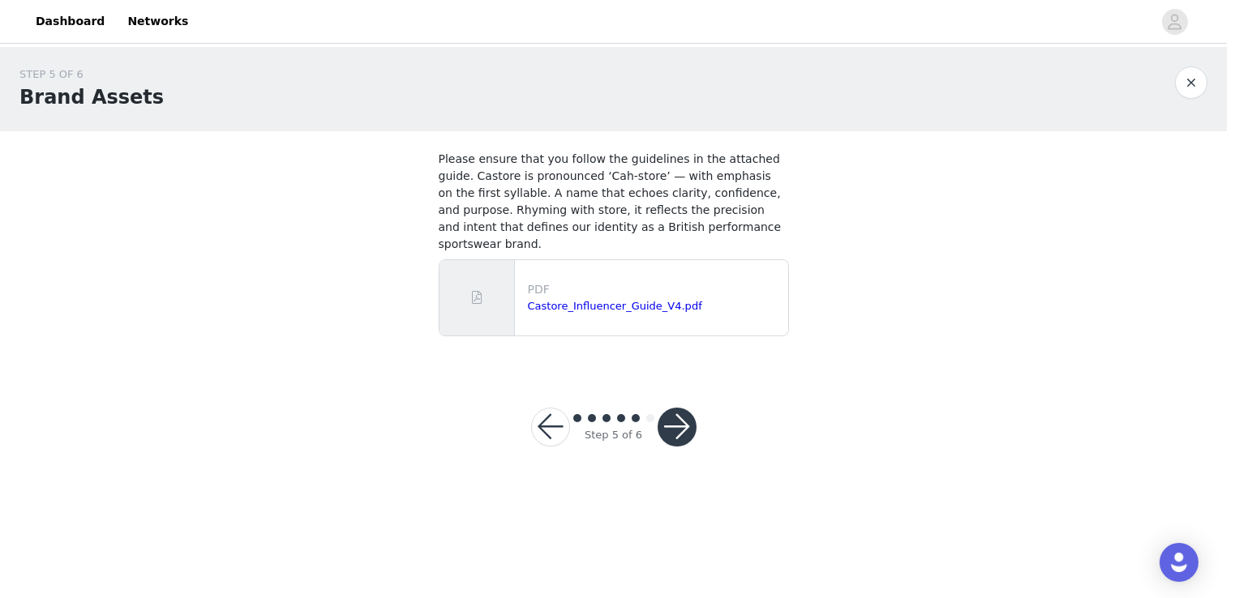
click at [675, 408] on button "button" at bounding box center [676, 427] width 39 height 39
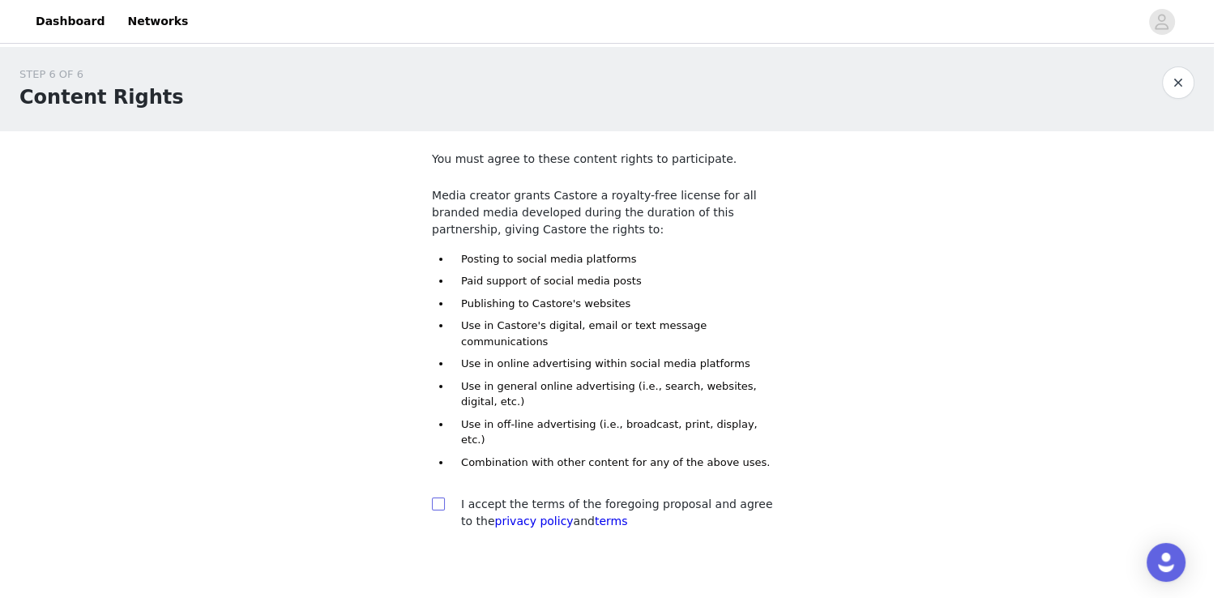
click at [444, 498] on span at bounding box center [438, 504] width 13 height 13
click at [443, 498] on input "checkbox" at bounding box center [437, 503] width 11 height 11
checkbox input "true"
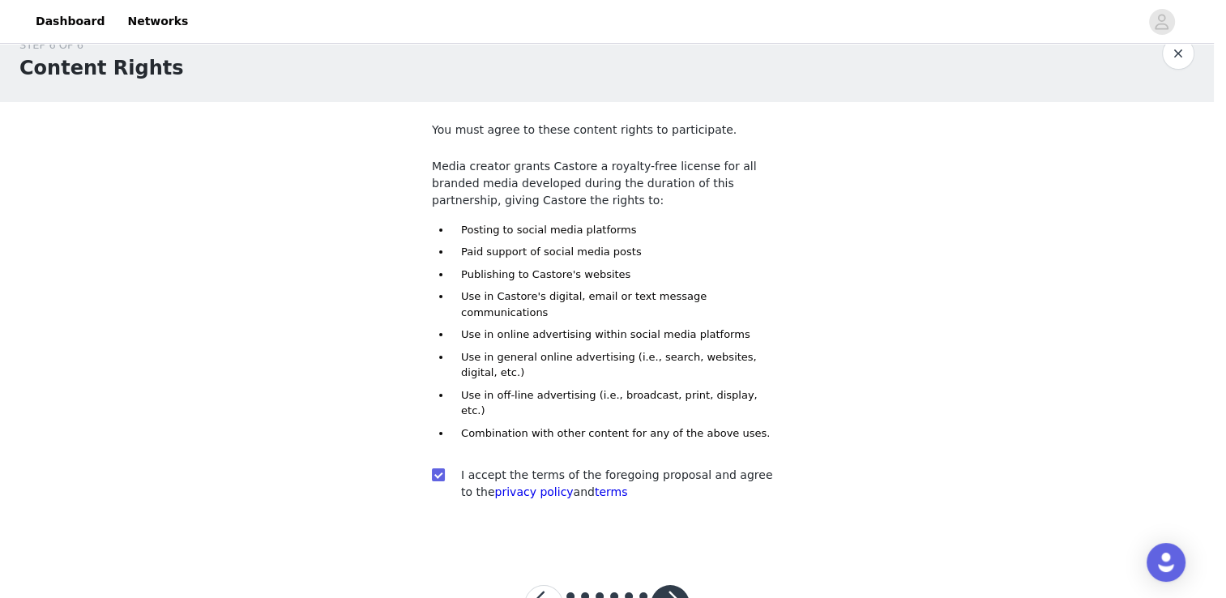
scroll to position [45, 0]
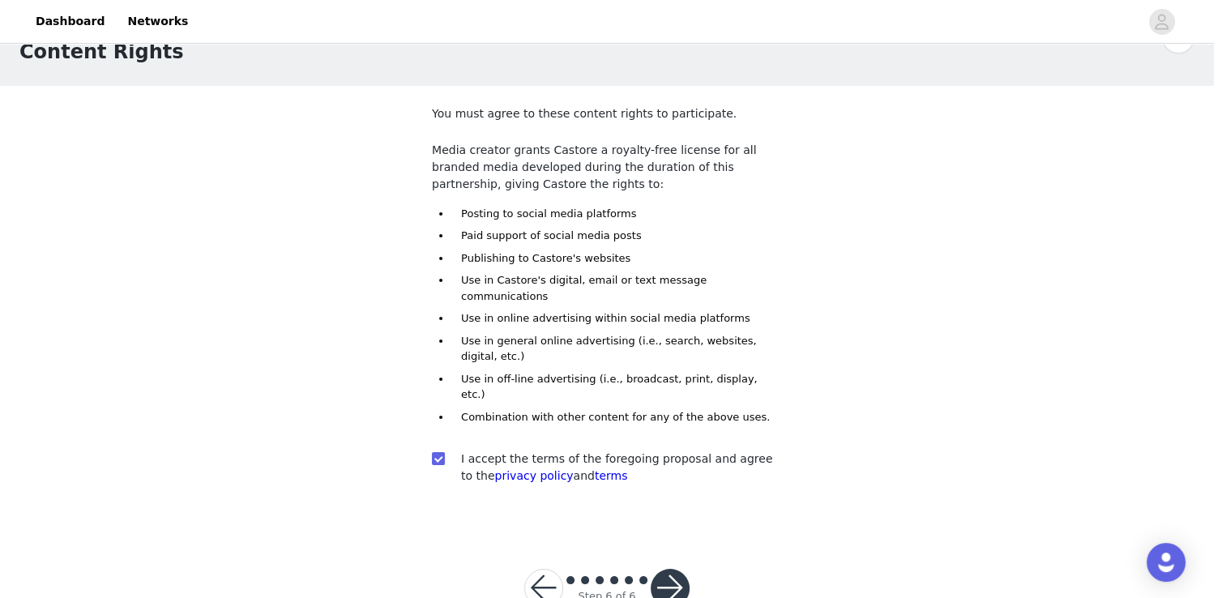
click at [663, 569] on button "button" at bounding box center [670, 588] width 39 height 39
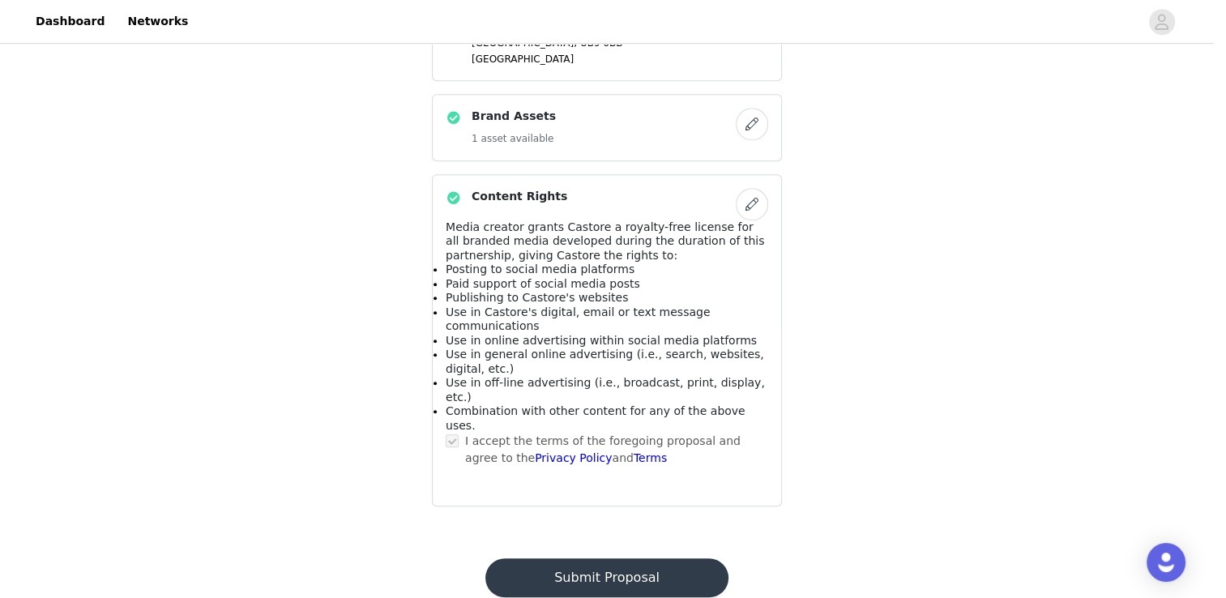
click at [621, 558] on button "Submit Proposal" at bounding box center [607, 577] width 242 height 39
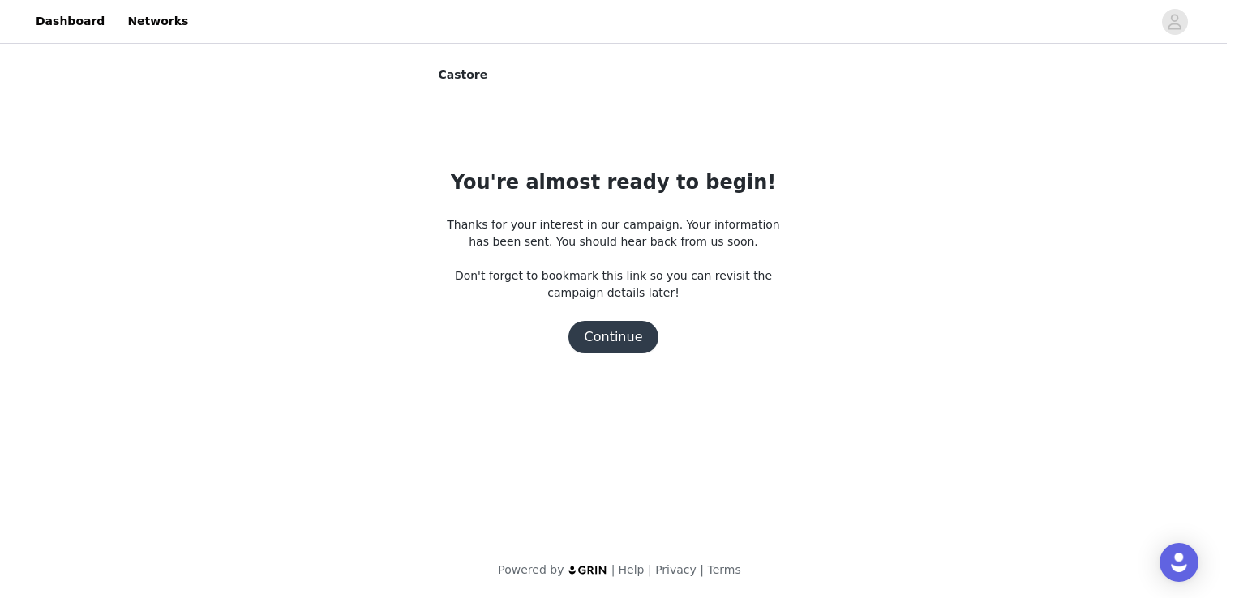
click at [606, 335] on button "Continue" at bounding box center [613, 337] width 91 height 32
